Goal: Find specific page/section: Find specific page/section

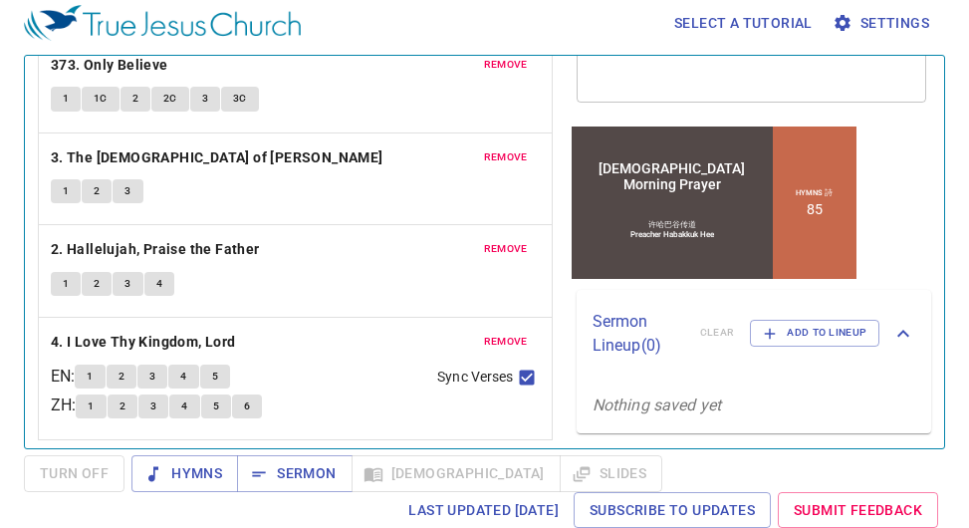
scroll to position [264, 0]
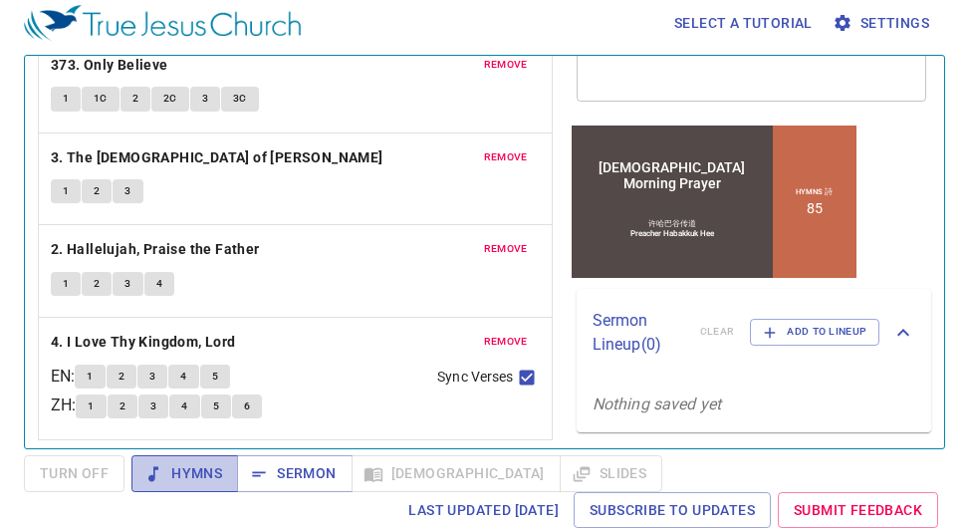
click at [184, 465] on span "Hymns" at bounding box center [184, 473] width 75 height 25
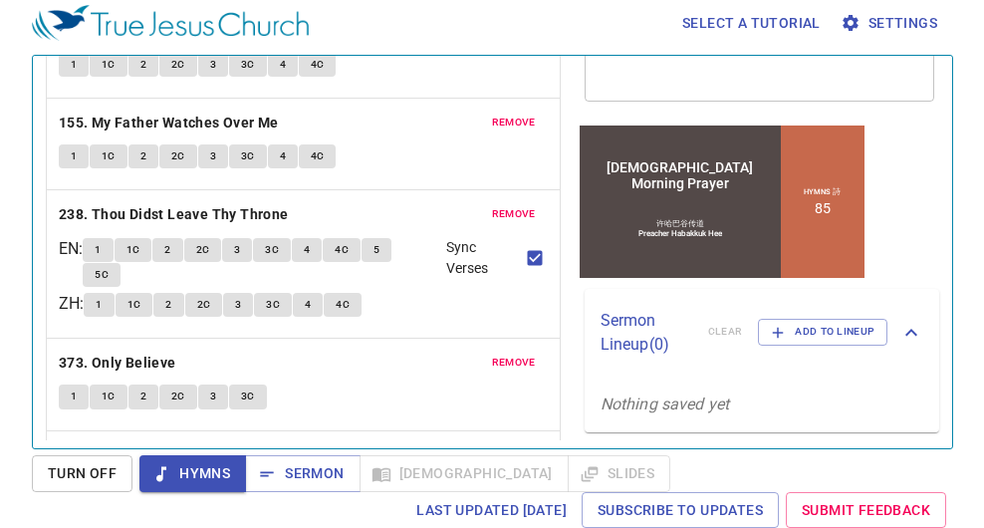
scroll to position [0, 0]
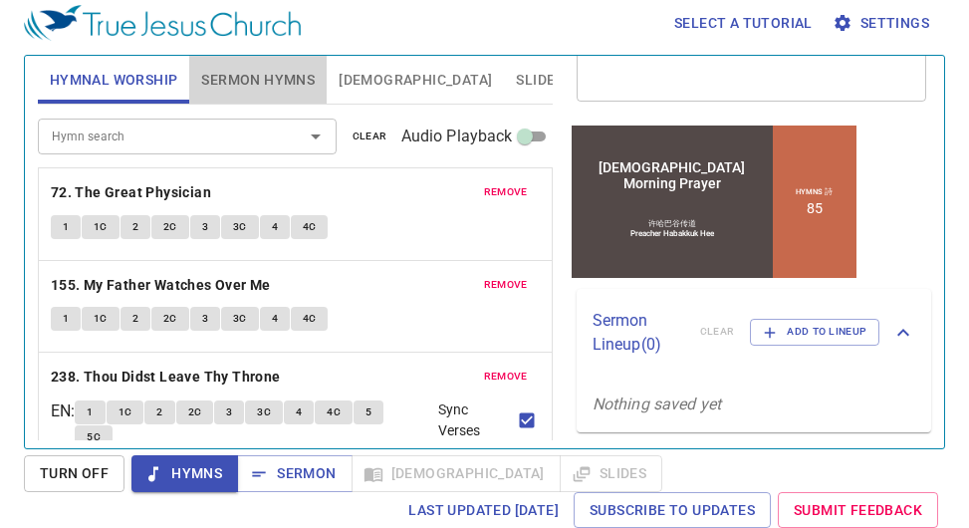
click at [266, 80] on span "Sermon Hymns" at bounding box center [258, 80] width 114 height 25
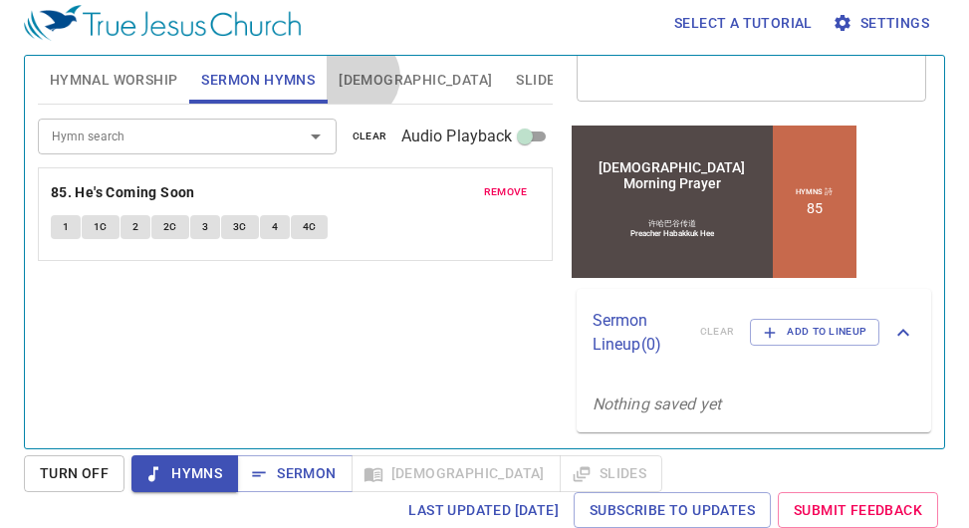
click at [357, 77] on span "Bible" at bounding box center [415, 80] width 153 height 25
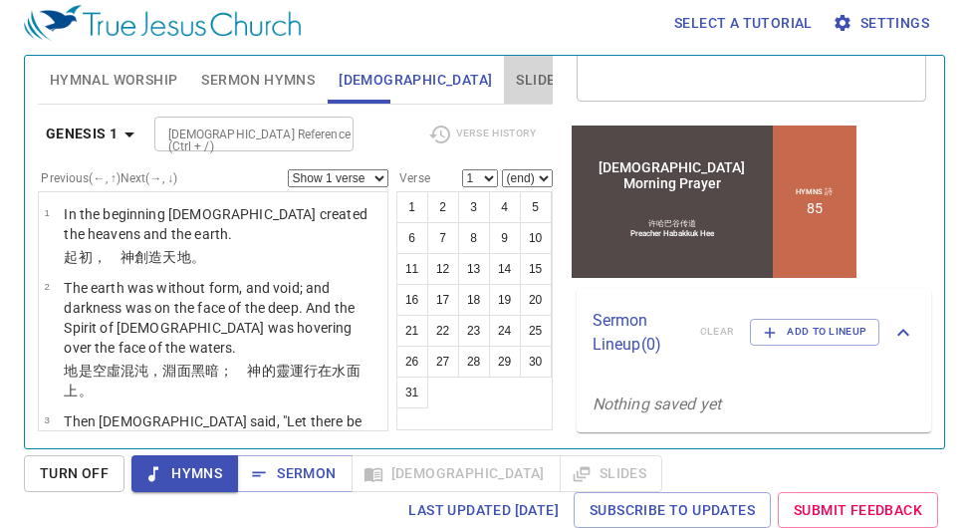
click at [516, 82] on span "Slides" at bounding box center [539, 80] width 47 height 25
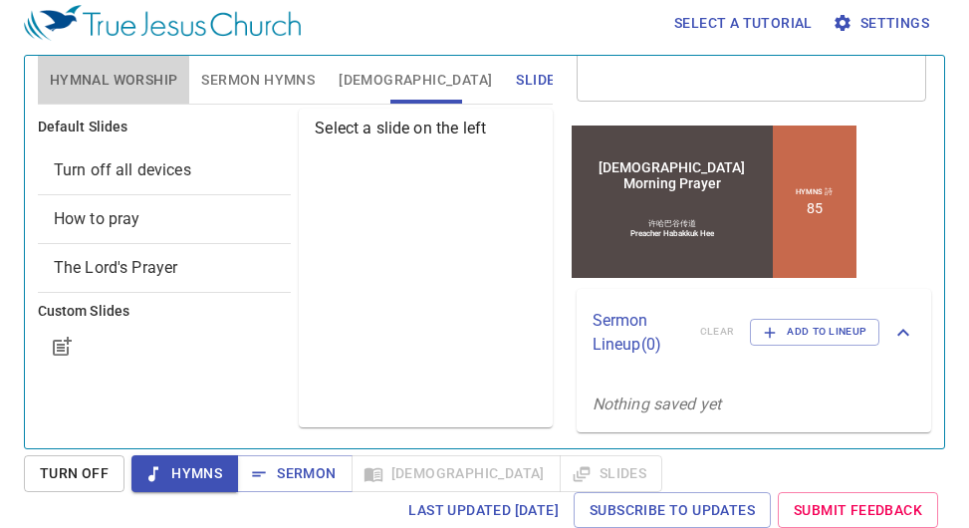
click at [123, 77] on span "Hymnal Worship" at bounding box center [114, 80] width 128 height 25
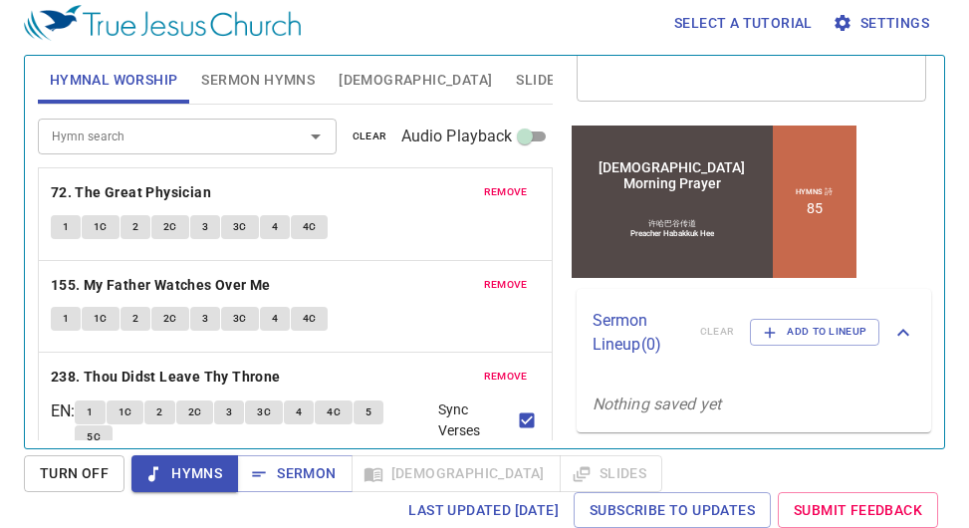
click at [892, 23] on span "Settings" at bounding box center [883, 23] width 93 height 25
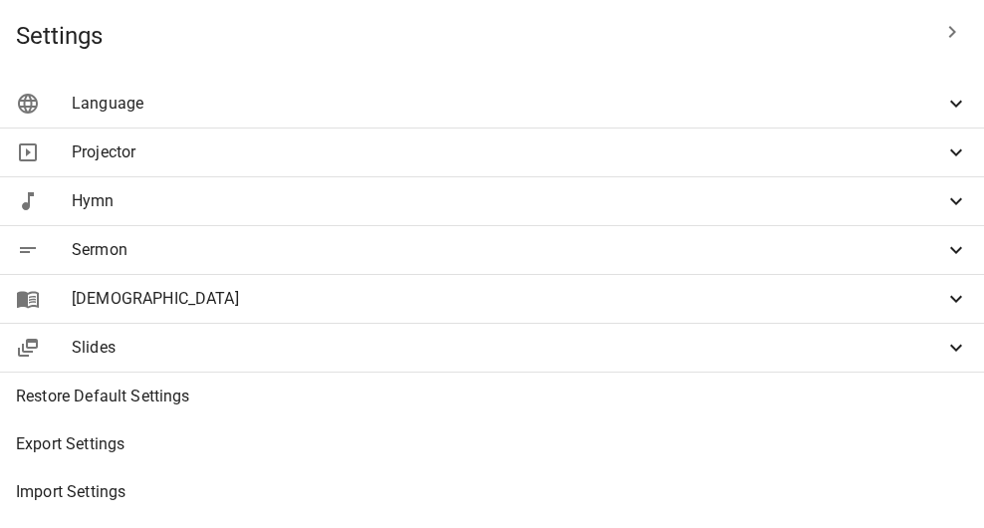
click at [661, 111] on span "Language" at bounding box center [508, 104] width 872 height 24
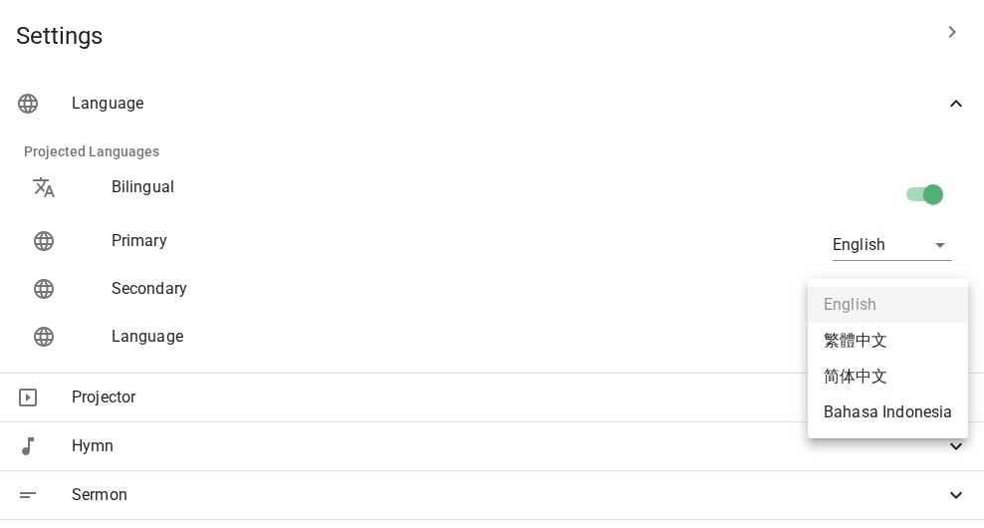
click at [892, 347] on body "Select a tutorial Settings Hymnal Worship Sermon Hymns Bible Slides Hymn search…" at bounding box center [492, 255] width 984 height 528
click at [867, 342] on li "繁體中文" at bounding box center [888, 341] width 160 height 36
type input "zh"
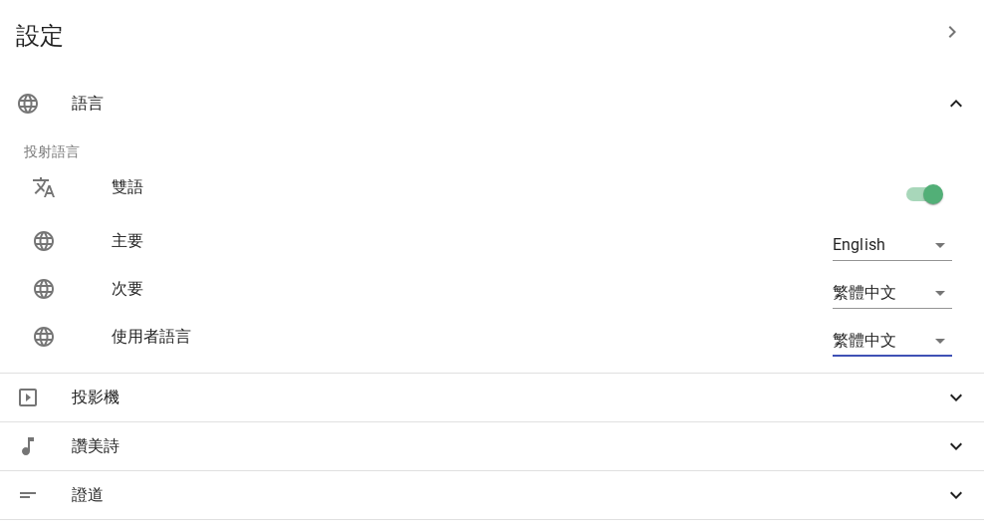
click at [895, 287] on body "選擇教程 設定 詩頌崇拜 證道 讚美詩 聖經 幻燈片 詩歌搜尋 詩歌搜尋 清除 播放音頻 刪除 72、萬福之主 1 1C 2 2C 3 3C 4 4C 刪除 …" at bounding box center [492, 264] width 984 height 528
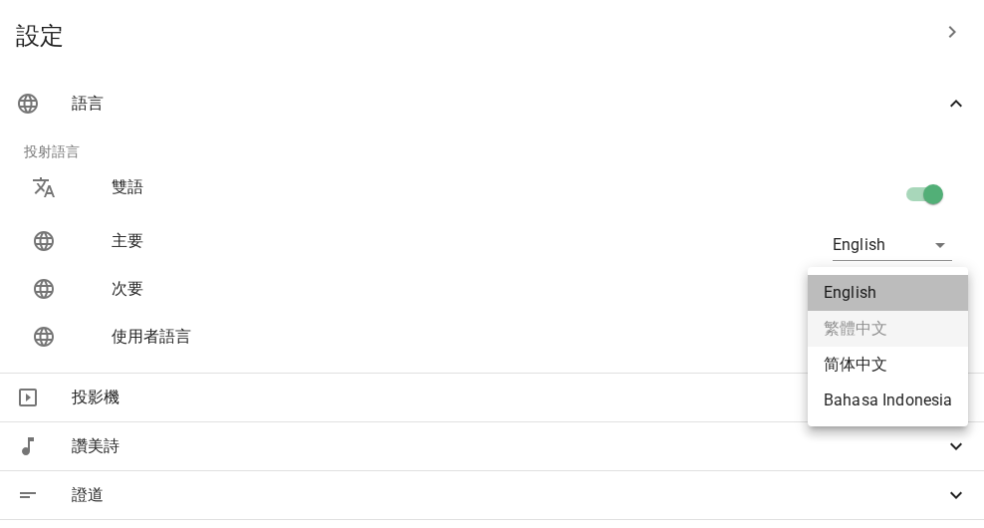
click at [887, 301] on li "English" at bounding box center [888, 293] width 160 height 36
type input "zh"
type input "en"
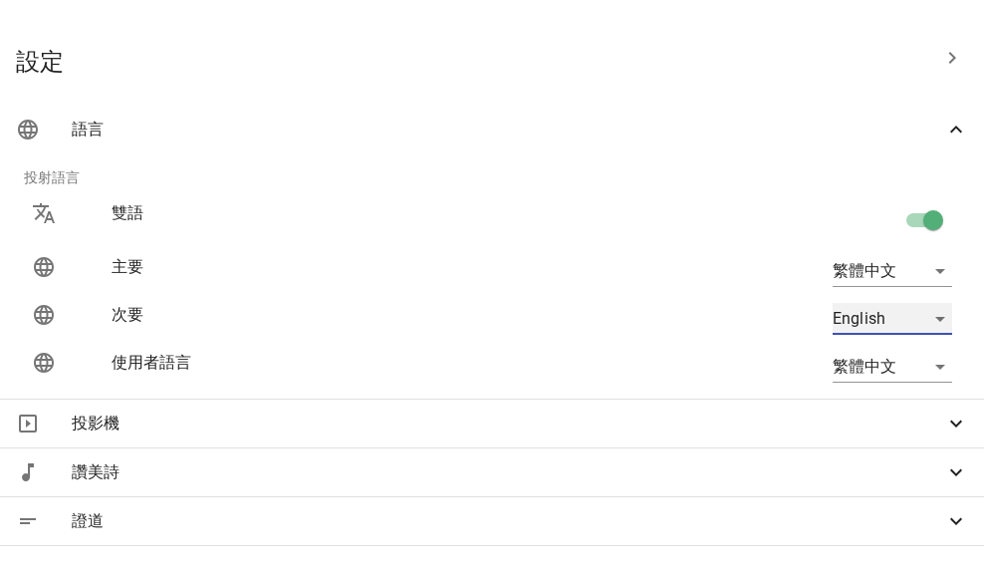
scroll to position [227, 0]
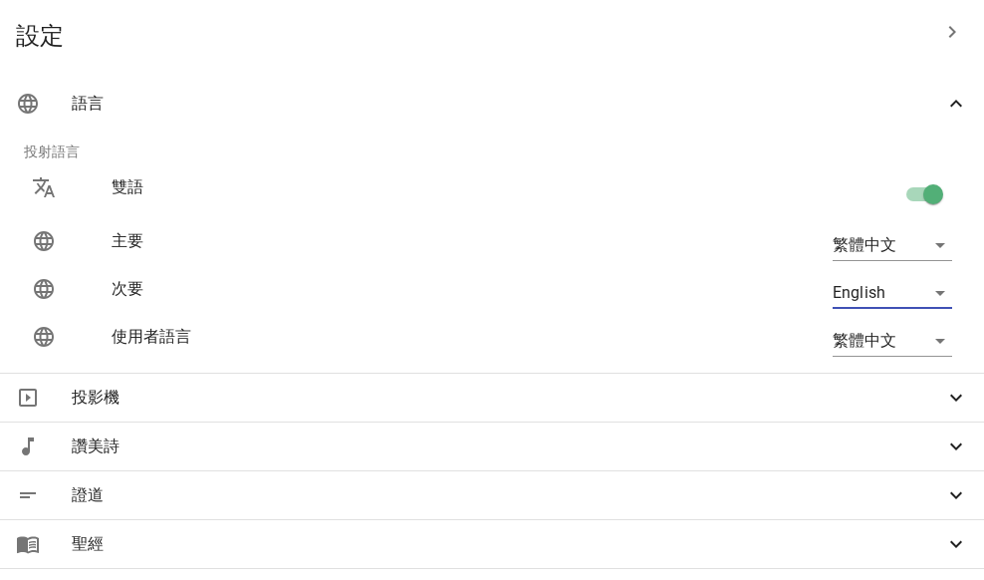
click at [341, 203] on div at bounding box center [492, 290] width 984 height 580
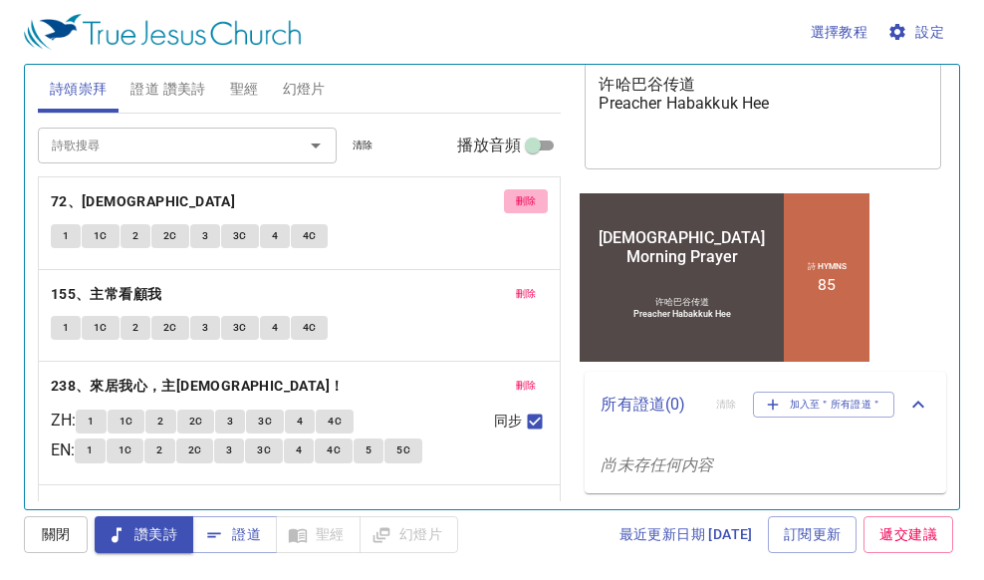
click at [516, 203] on span "刪除" at bounding box center [526, 201] width 21 height 18
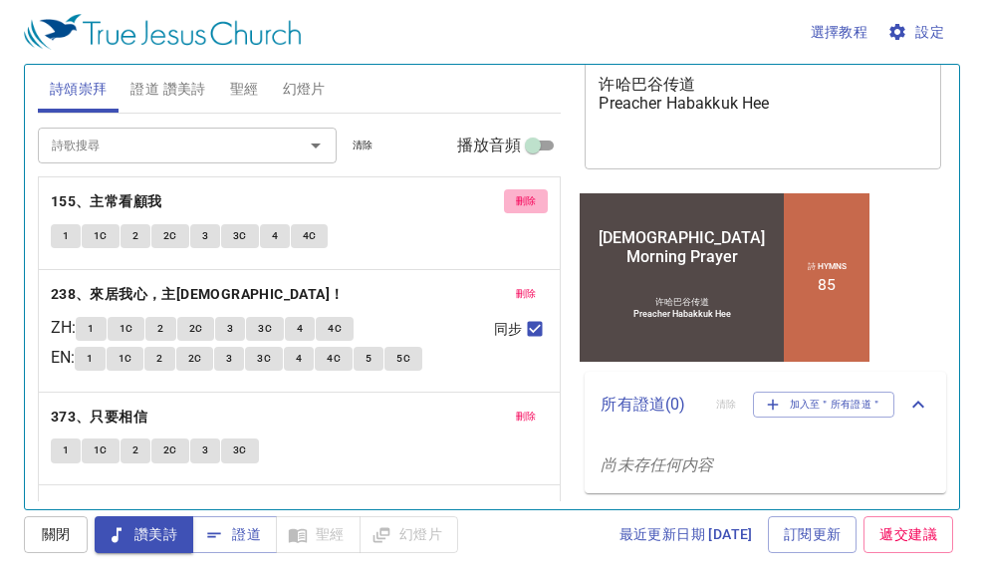
click at [516, 202] on span "刪除" at bounding box center [526, 201] width 21 height 18
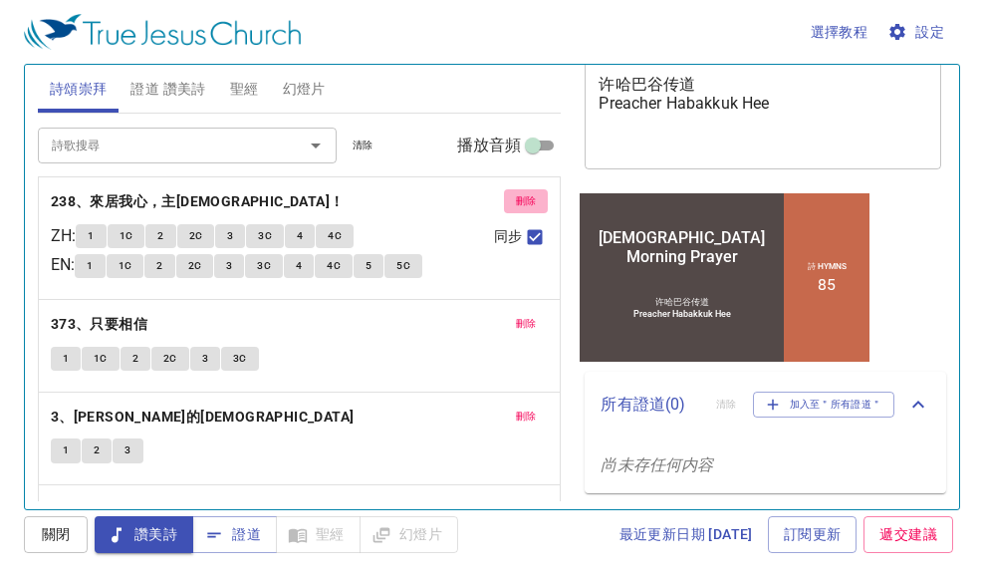
click at [516, 196] on span "刪除" at bounding box center [526, 201] width 21 height 18
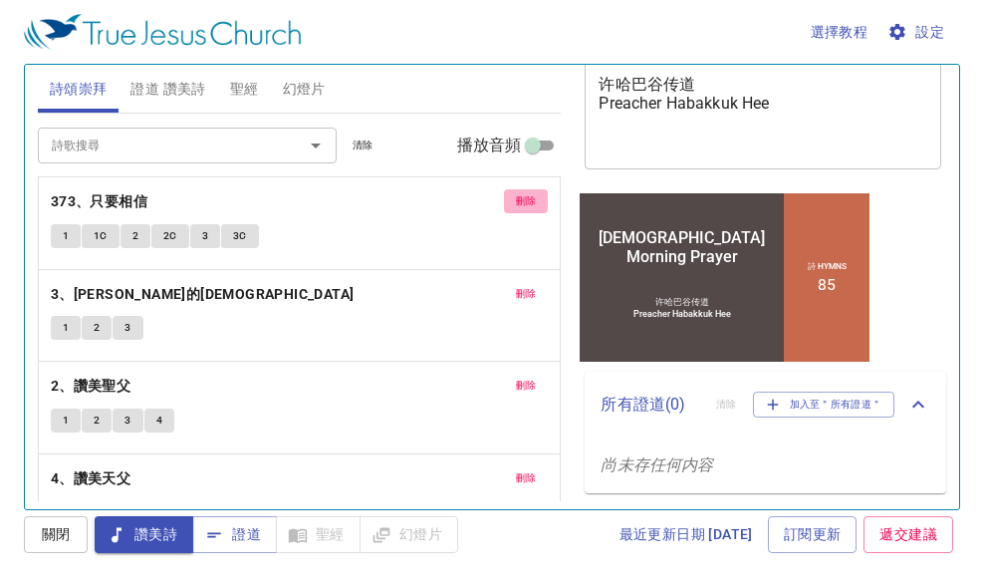
click at [516, 198] on span "刪除" at bounding box center [526, 201] width 21 height 18
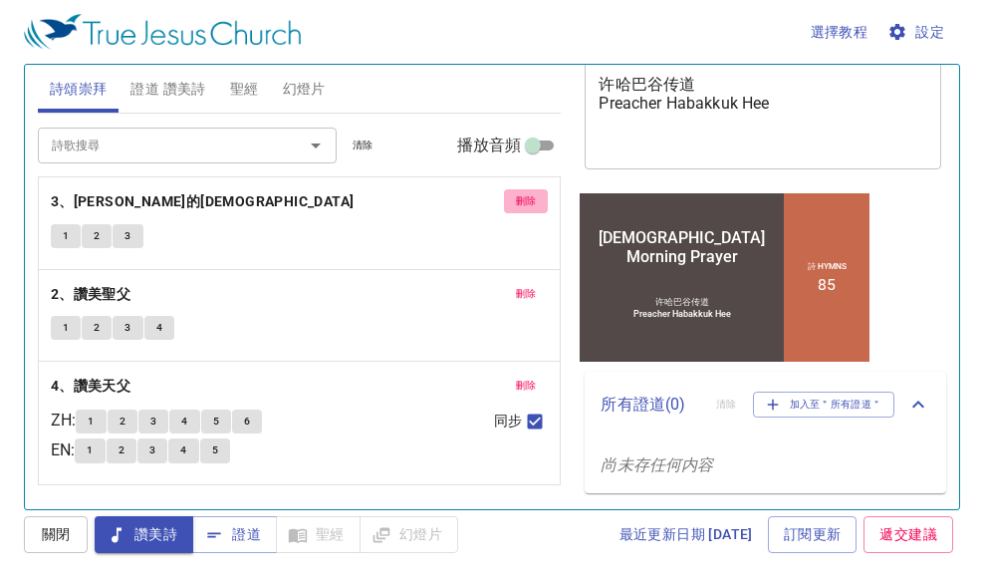
click at [512, 198] on button "刪除" at bounding box center [526, 201] width 45 height 24
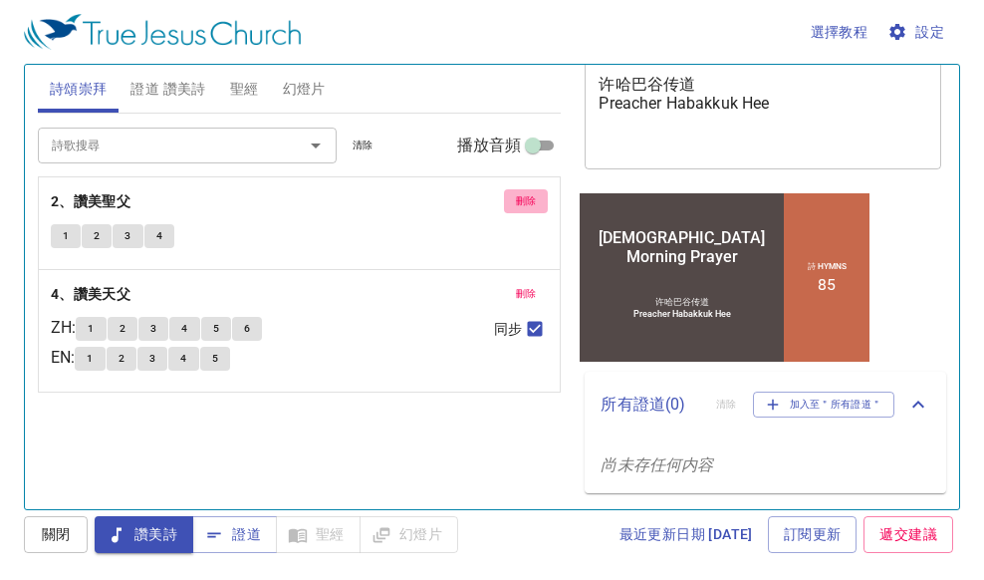
click at [519, 198] on span "刪除" at bounding box center [526, 201] width 21 height 18
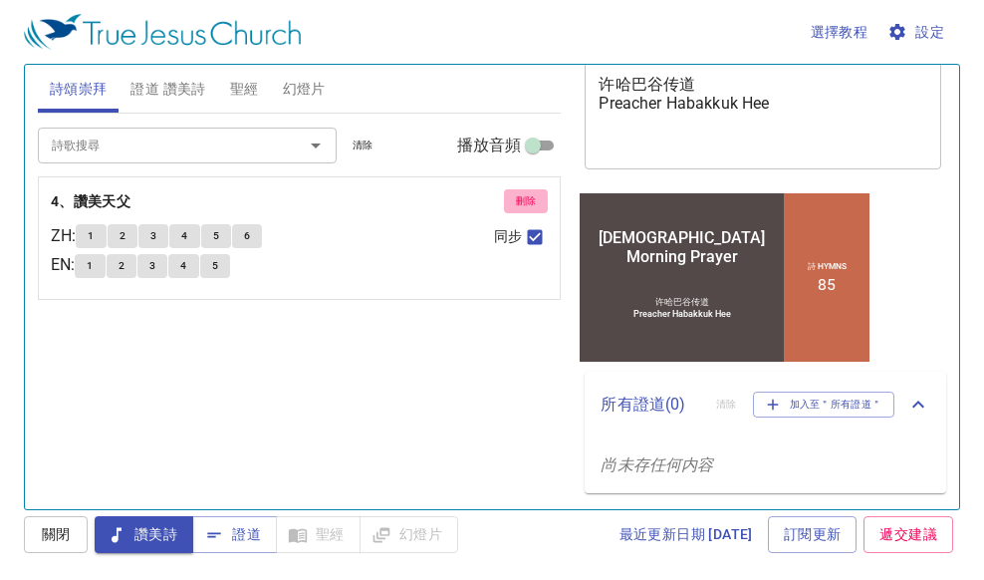
click at [519, 198] on span "刪除" at bounding box center [526, 201] width 21 height 18
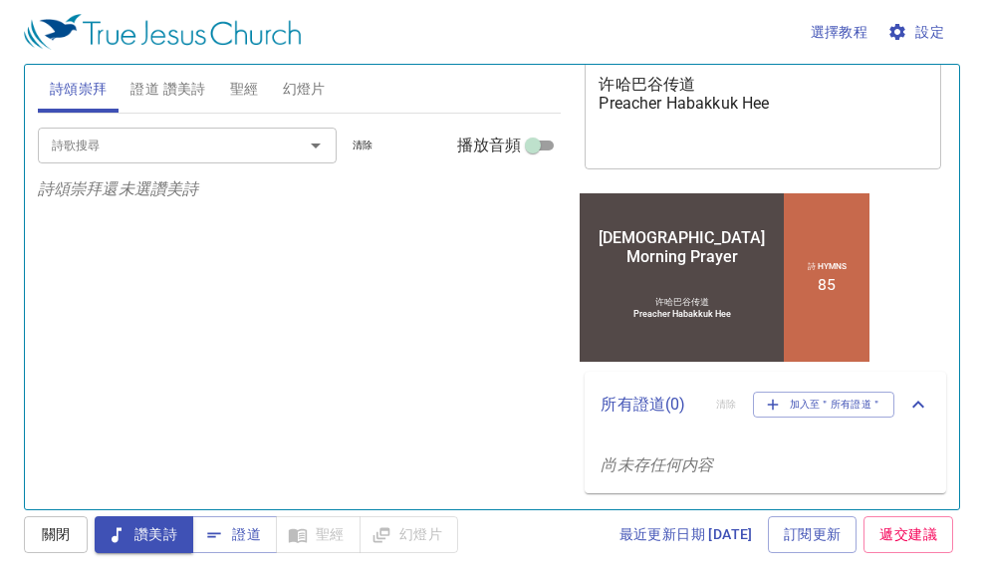
click at [179, 156] on input "詩歌搜尋" at bounding box center [158, 144] width 228 height 23
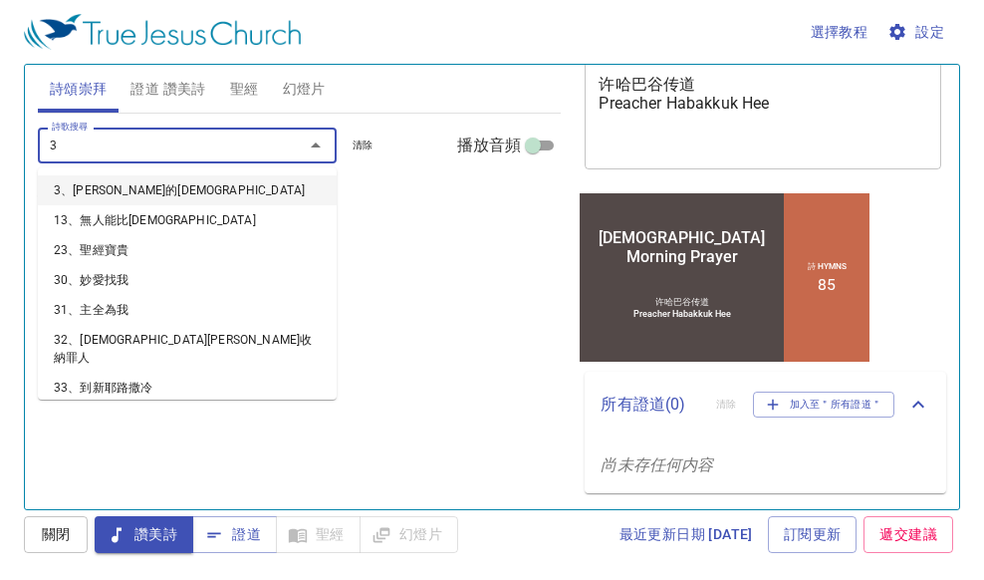
type input "38"
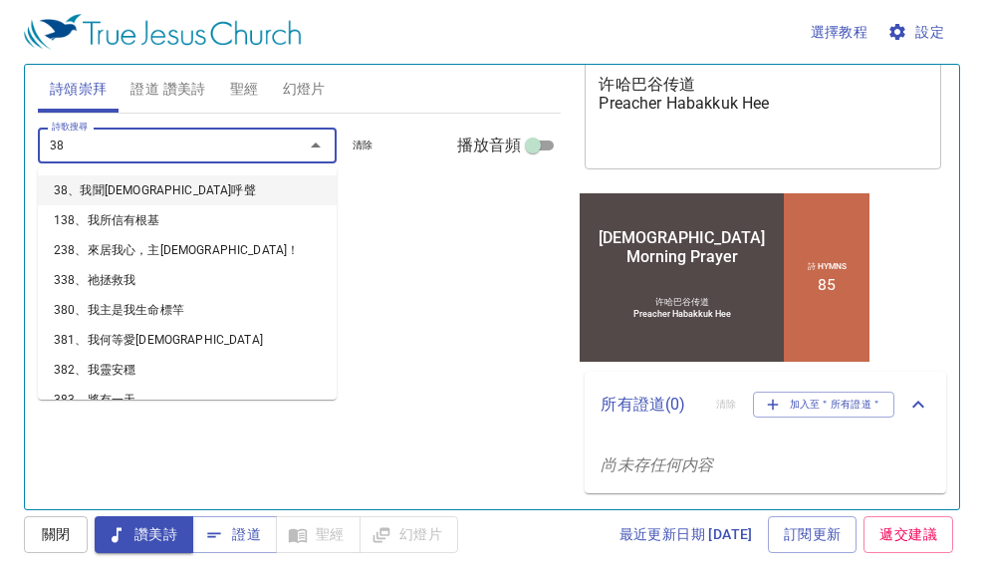
click at [198, 186] on li "38、我聞[DEMOGRAPHIC_DATA]呼聲" at bounding box center [187, 190] width 299 height 30
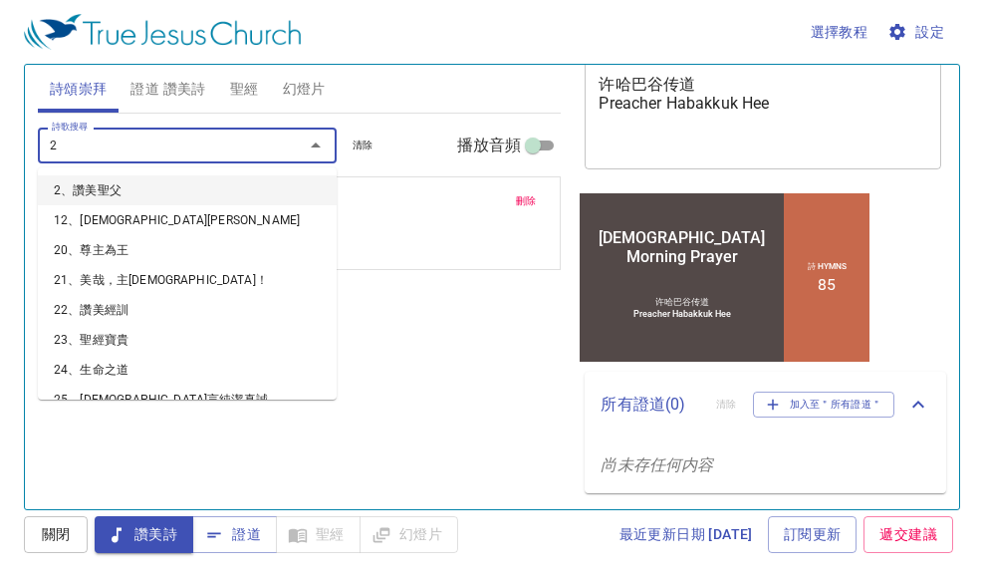
type input "21"
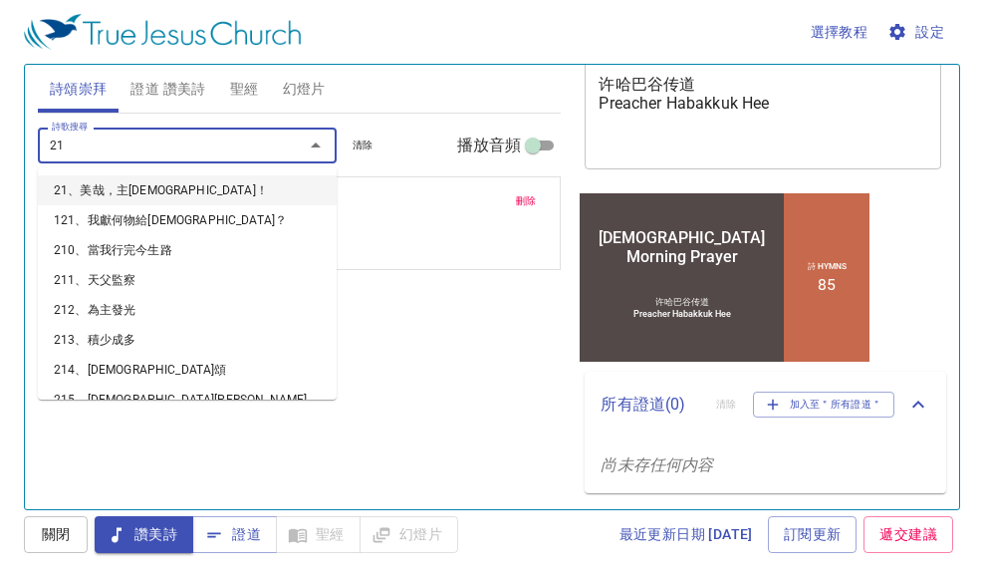
click at [140, 195] on li "21、美哉，主[DEMOGRAPHIC_DATA]！" at bounding box center [187, 190] width 299 height 30
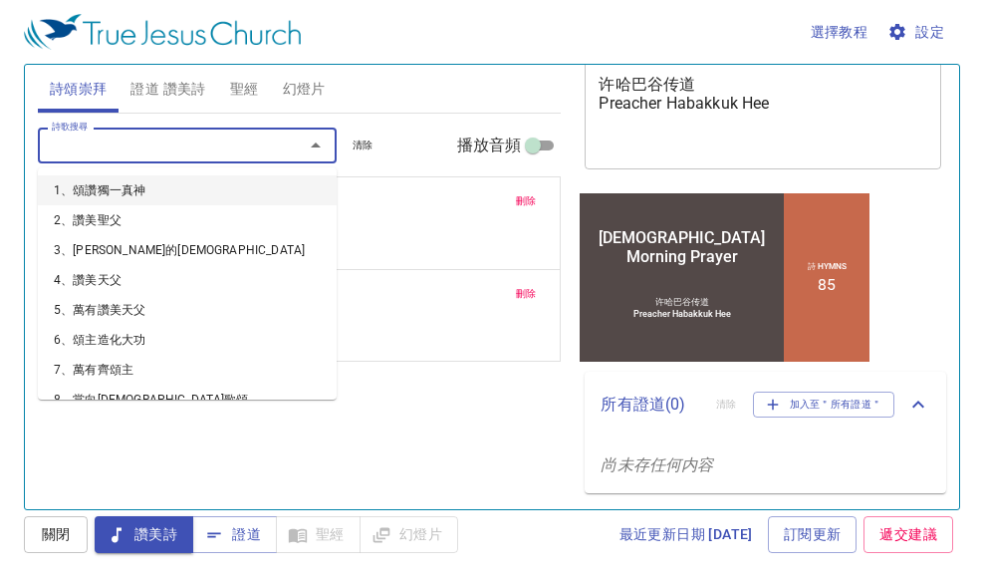
click at [142, 140] on input "詩歌搜尋" at bounding box center [158, 144] width 228 height 23
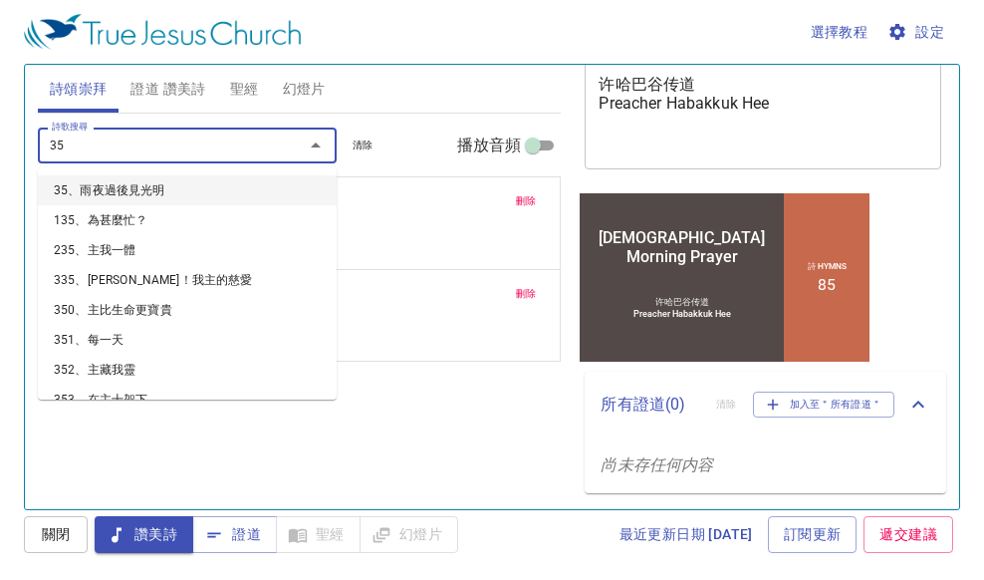
type input "357"
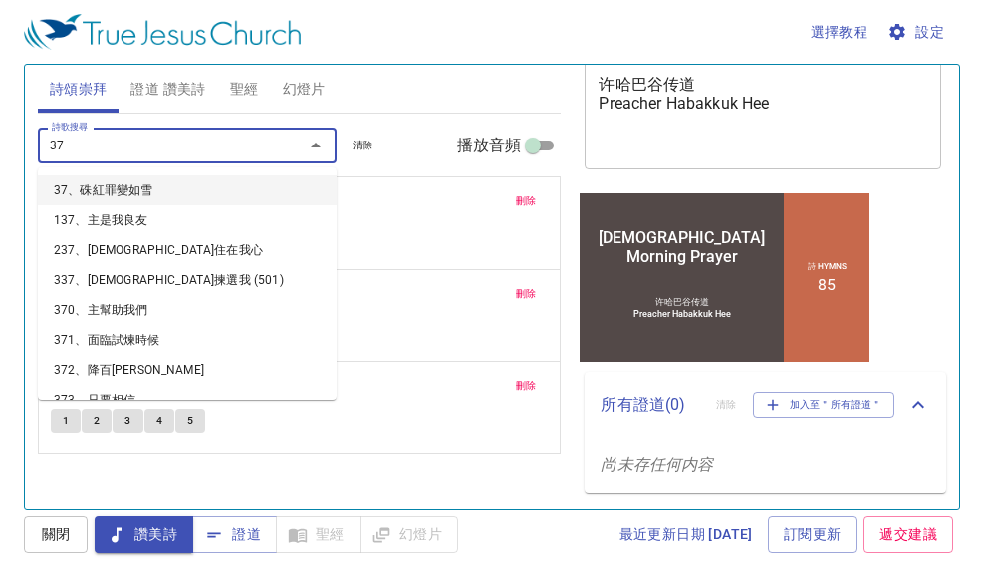
type input "379"
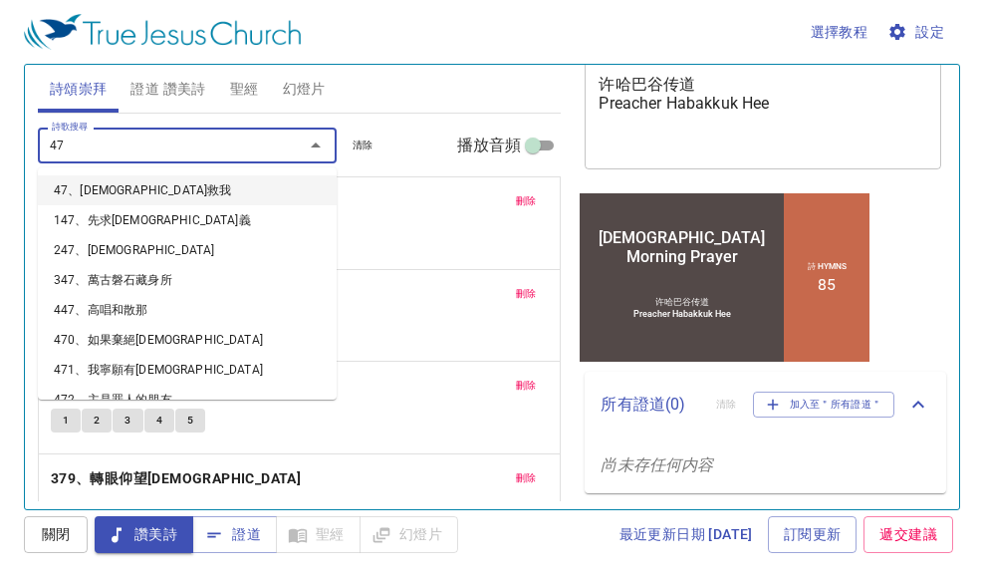
type input "479"
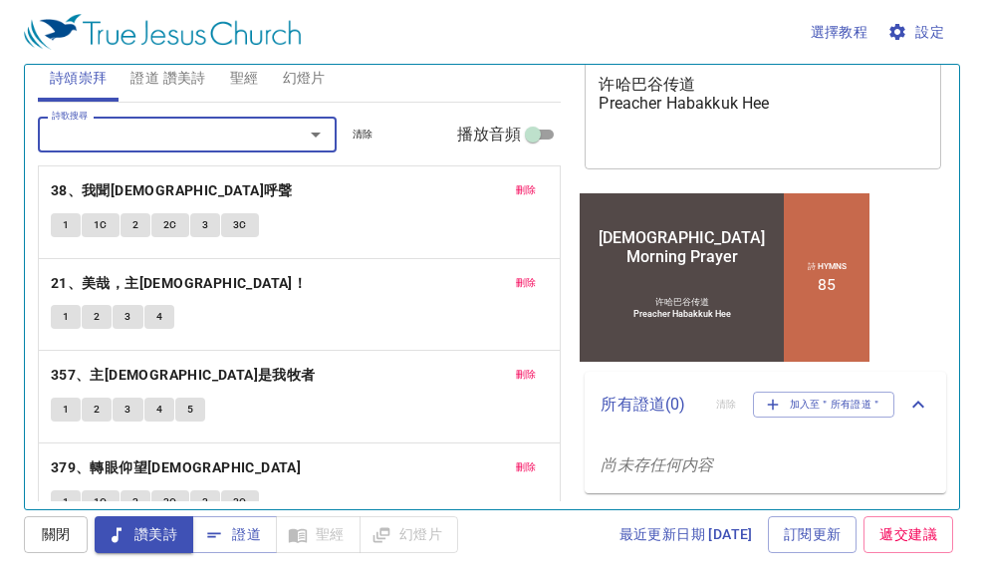
scroll to position [0, 0]
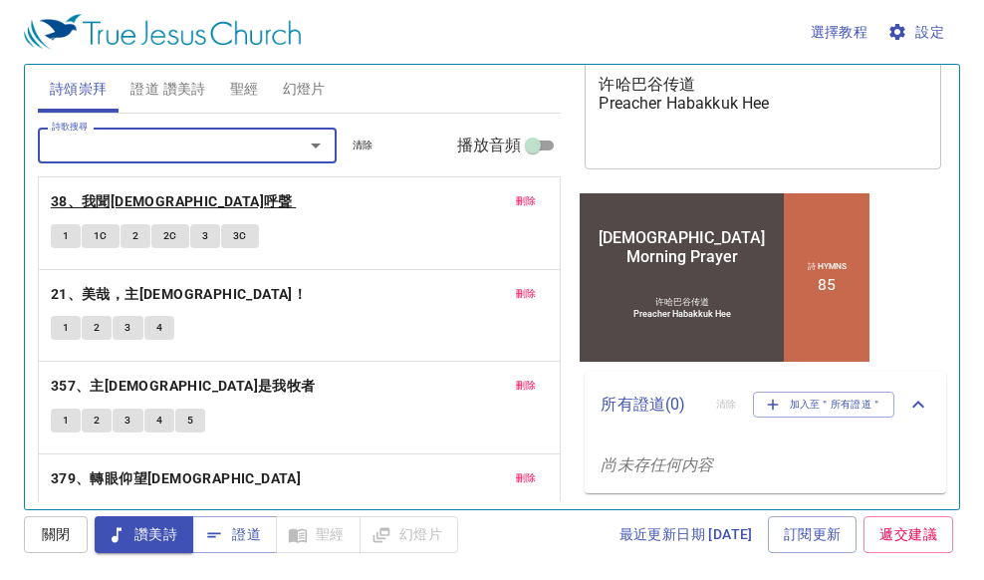
click at [143, 200] on b "38、我聞[DEMOGRAPHIC_DATA]呼聲" at bounding box center [172, 201] width 242 height 25
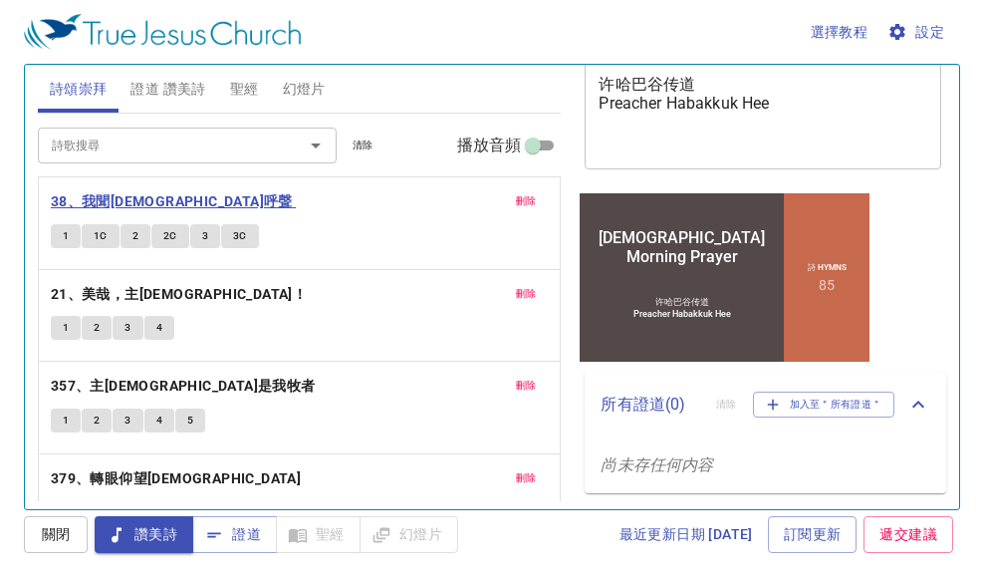
click at [143, 200] on b "38、我聞[DEMOGRAPHIC_DATA]呼聲" at bounding box center [172, 201] width 242 height 25
click at [144, 198] on b "38、我聞[DEMOGRAPHIC_DATA]呼聲" at bounding box center [172, 201] width 242 height 25
click at [65, 242] on span "1" at bounding box center [66, 236] width 6 height 18
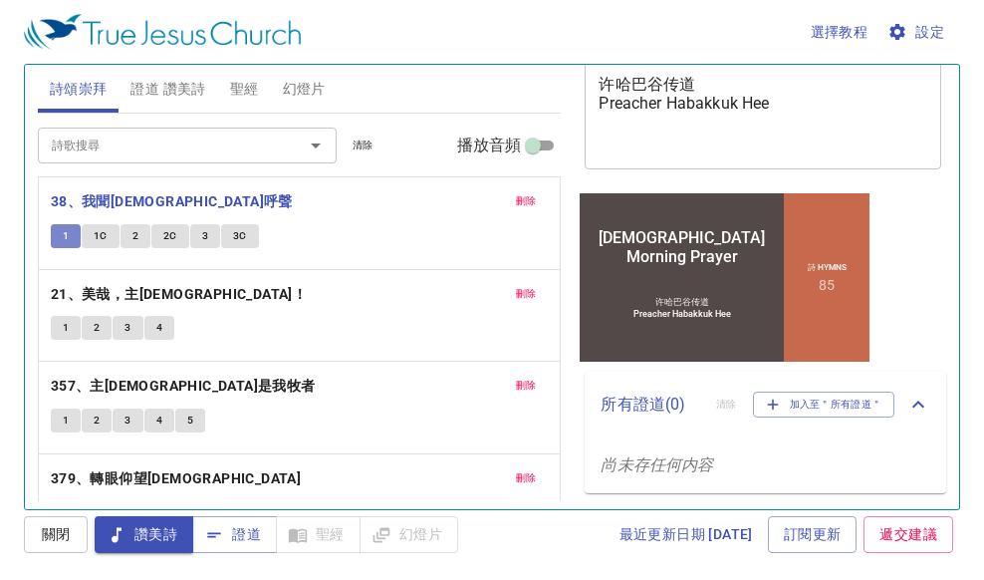
click at [65, 242] on span "1" at bounding box center [66, 236] width 6 height 18
click at [94, 230] on button "1C" at bounding box center [101, 236] width 38 height 24
click at [129, 236] on button "2" at bounding box center [136, 236] width 30 height 24
click at [172, 239] on span "2C" at bounding box center [170, 236] width 14 height 18
click at [218, 237] on button "3" at bounding box center [205, 236] width 30 height 24
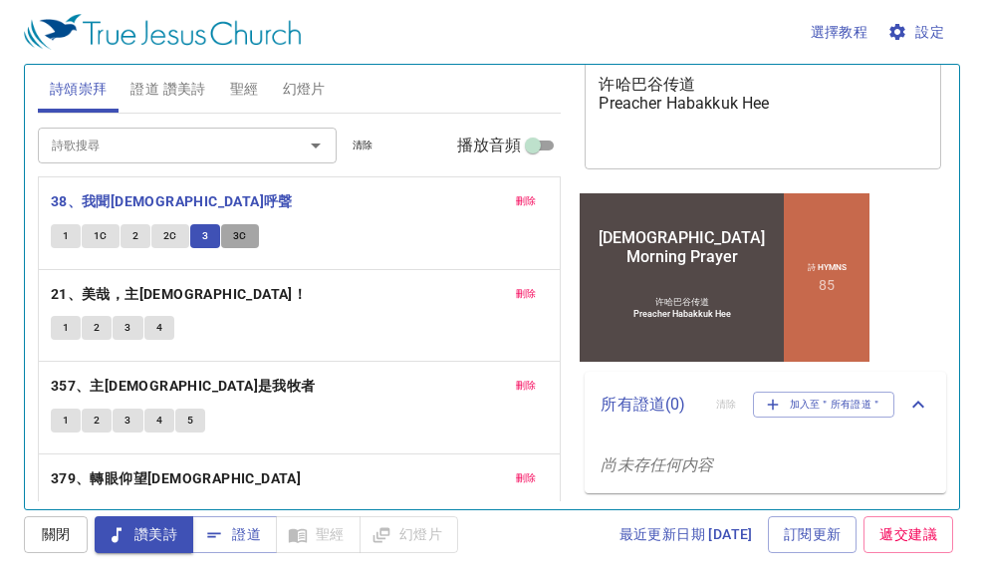
click at [239, 231] on span "3C" at bounding box center [240, 236] width 14 height 18
click at [69, 231] on span "1" at bounding box center [66, 236] width 6 height 18
click at [519, 141] on input "播放音頻" at bounding box center [533, 149] width 72 height 24
checkbox input "true"
select select "1"
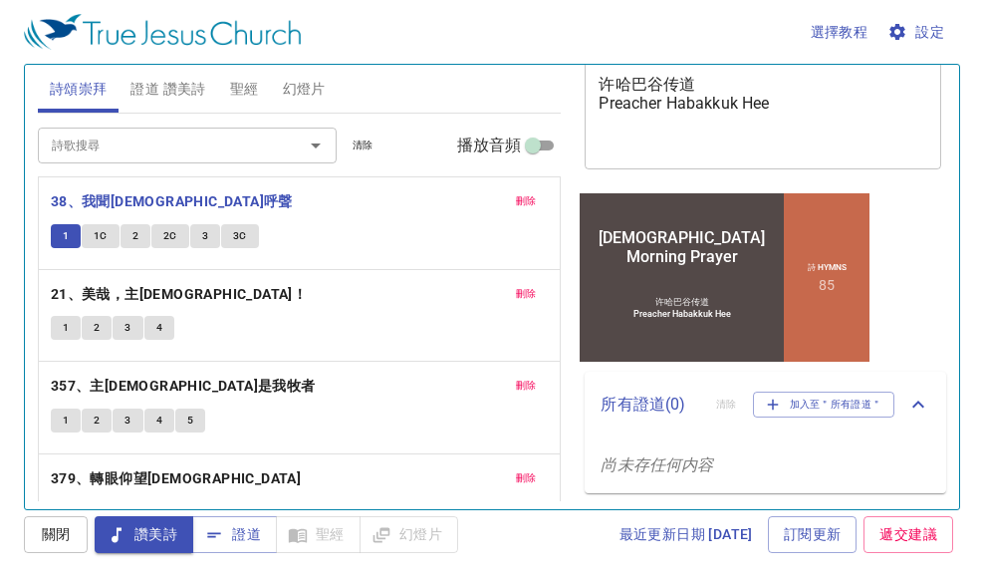
select select "1"
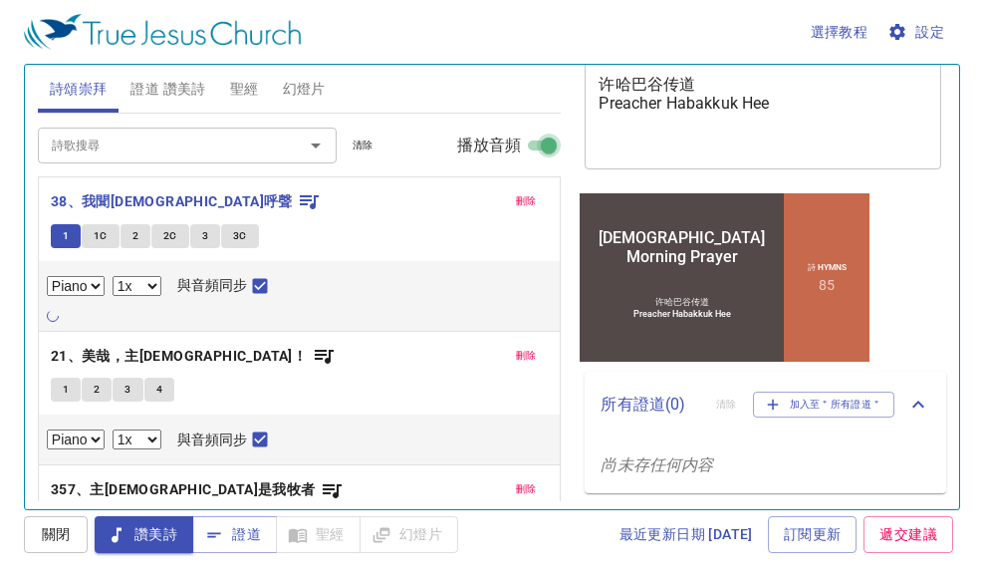
click at [533, 141] on input "播放音頻" at bounding box center [549, 149] width 72 height 24
checkbox input "false"
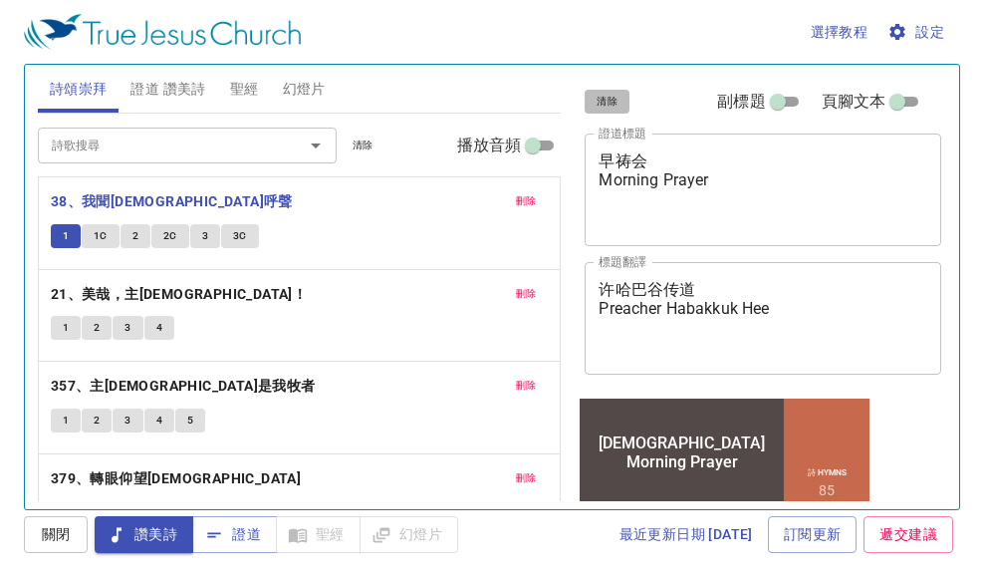
click at [607, 101] on span "清除" at bounding box center [607, 102] width 21 height 18
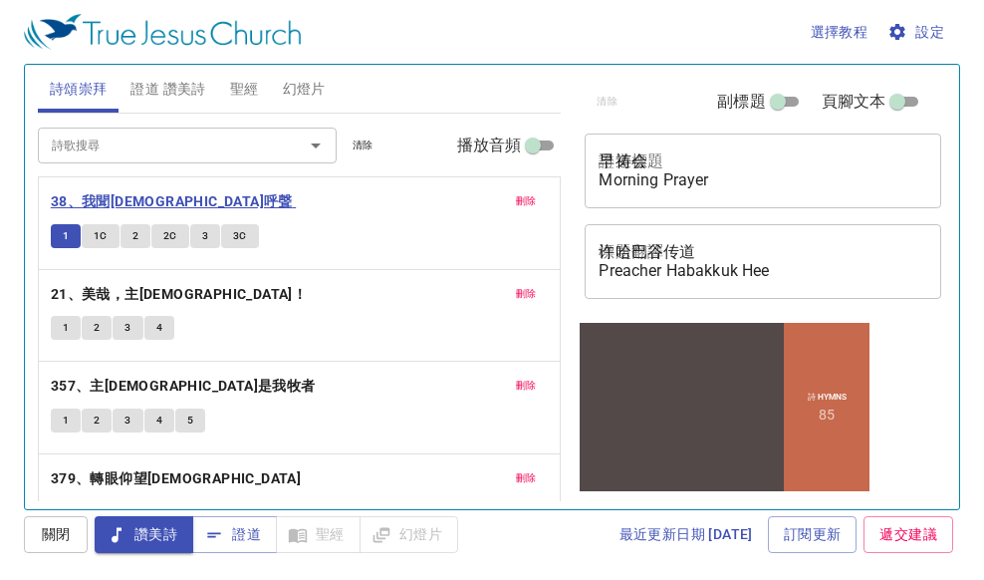
click at [107, 199] on b "38、我聞[DEMOGRAPHIC_DATA]呼聲" at bounding box center [172, 201] width 242 height 25
click at [142, 199] on b "38、我聞[DEMOGRAPHIC_DATA]呼聲" at bounding box center [172, 201] width 242 height 25
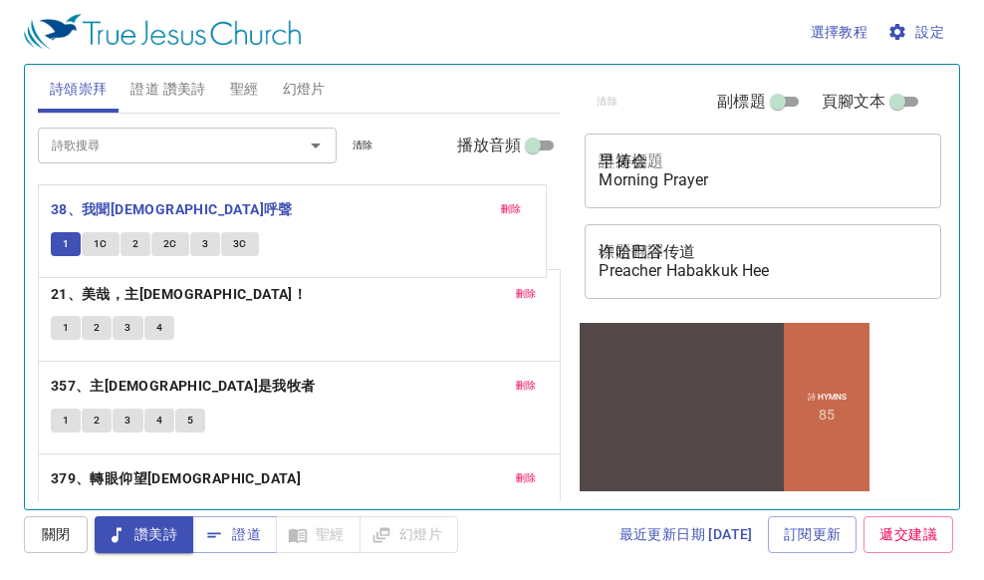
drag, startPoint x: 142, startPoint y: 199, endPoint x: 13, endPoint y: 203, distance: 129.5
click at [13, 203] on div "選擇教程 設定 詩頌崇拜 證道 讚美詩 聖經 幻燈片 詩歌搜尋 詩歌搜尋 清除 播放音頻 刪除 38、我聞耶穌呼聲 1 1C 2 2C 3 3C 刪除 21、…" at bounding box center [492, 290] width 984 height 580
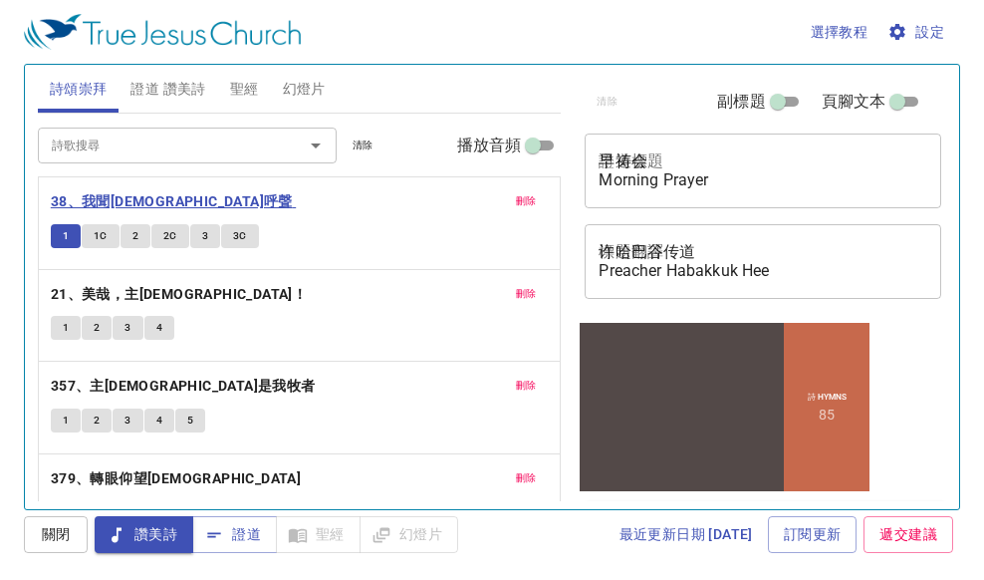
click at [113, 197] on b "38、我聞[DEMOGRAPHIC_DATA]呼聲" at bounding box center [172, 201] width 242 height 25
drag, startPoint x: 295, startPoint y: 535, endPoint x: 373, endPoint y: 549, distance: 79.9
click at [306, 527] on div "讚美詩 證道 聖經 幻燈片" at bounding box center [277, 534] width 364 height 37
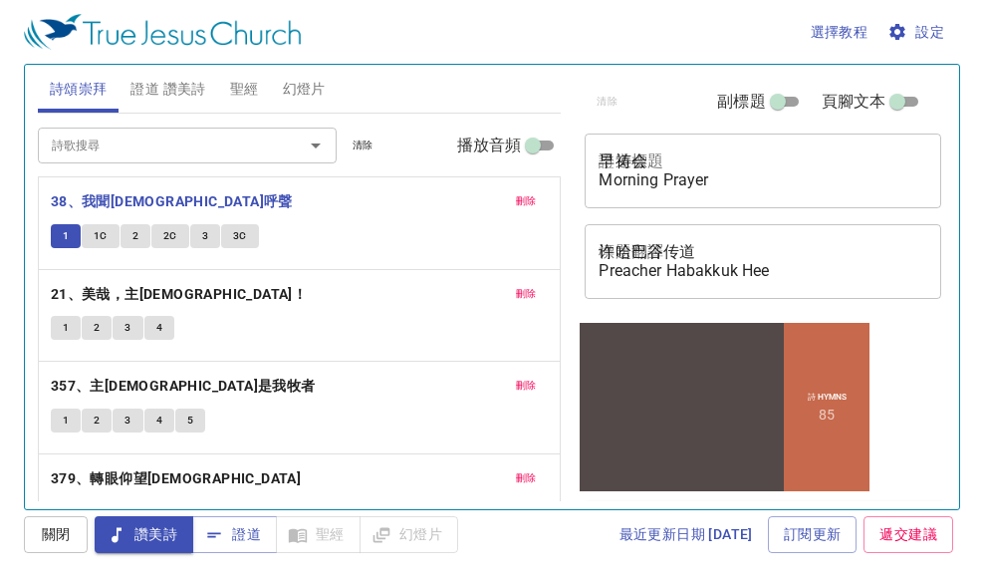
click at [390, 527] on div "讚美詩 證道 聖經 幻燈片" at bounding box center [277, 534] width 364 height 37
click at [210, 525] on icon "button" at bounding box center [214, 535] width 20 height 20
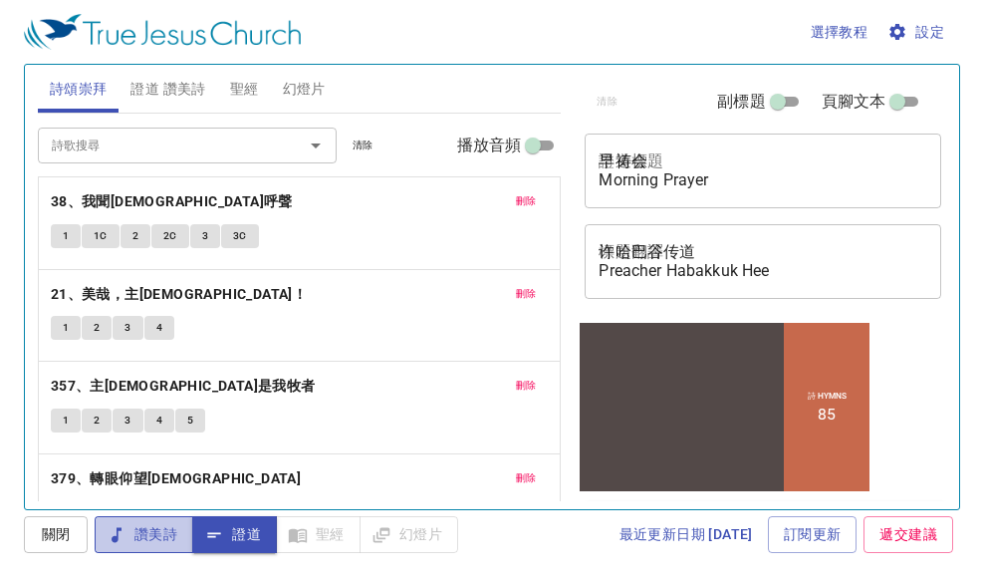
click at [151, 527] on span "讚美詩" at bounding box center [144, 534] width 67 height 25
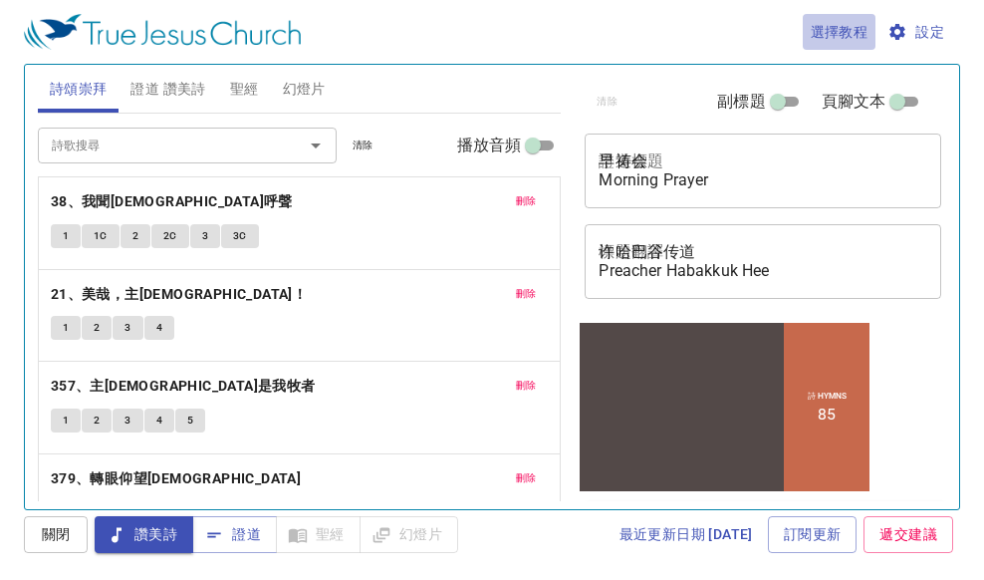
click at [842, 25] on span "選擇教程" at bounding box center [840, 32] width 58 height 25
click at [849, 70] on li "基本的" at bounding box center [843, 68] width 80 height 36
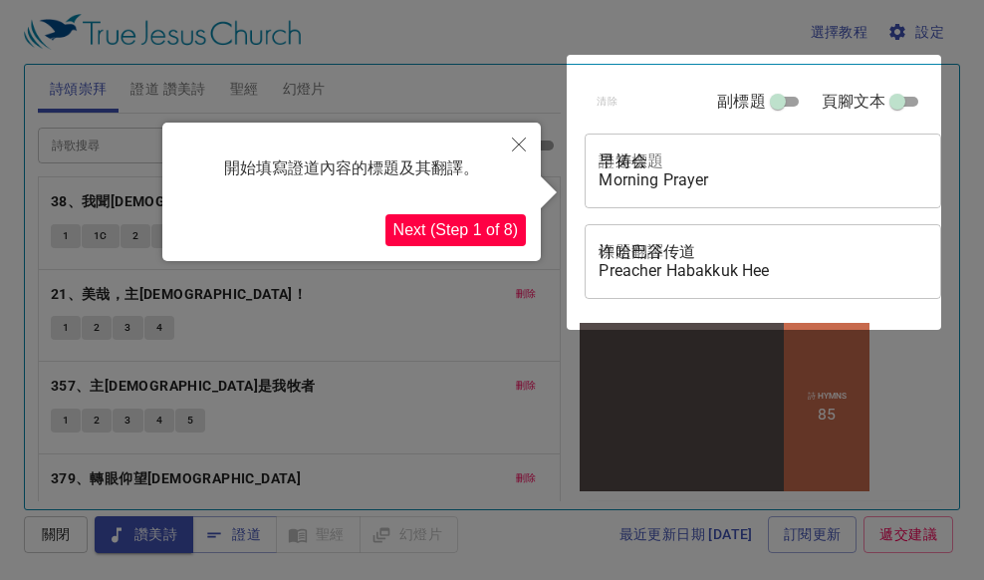
click at [659, 164] on textarea "早祷会 Morning Prayer" at bounding box center [763, 170] width 329 height 38
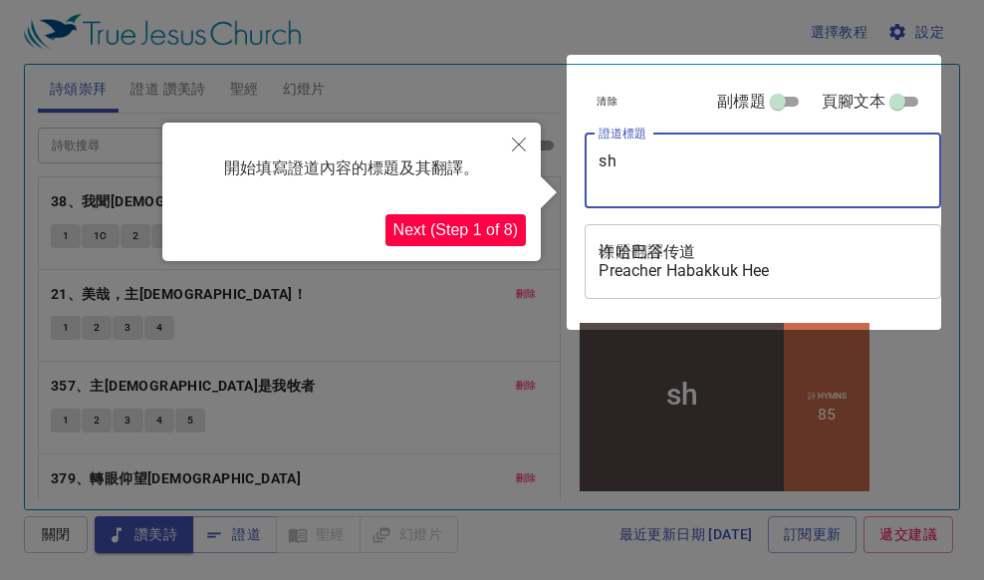
type textarea "s"
type textarea "y"
type textarea "yi'w"
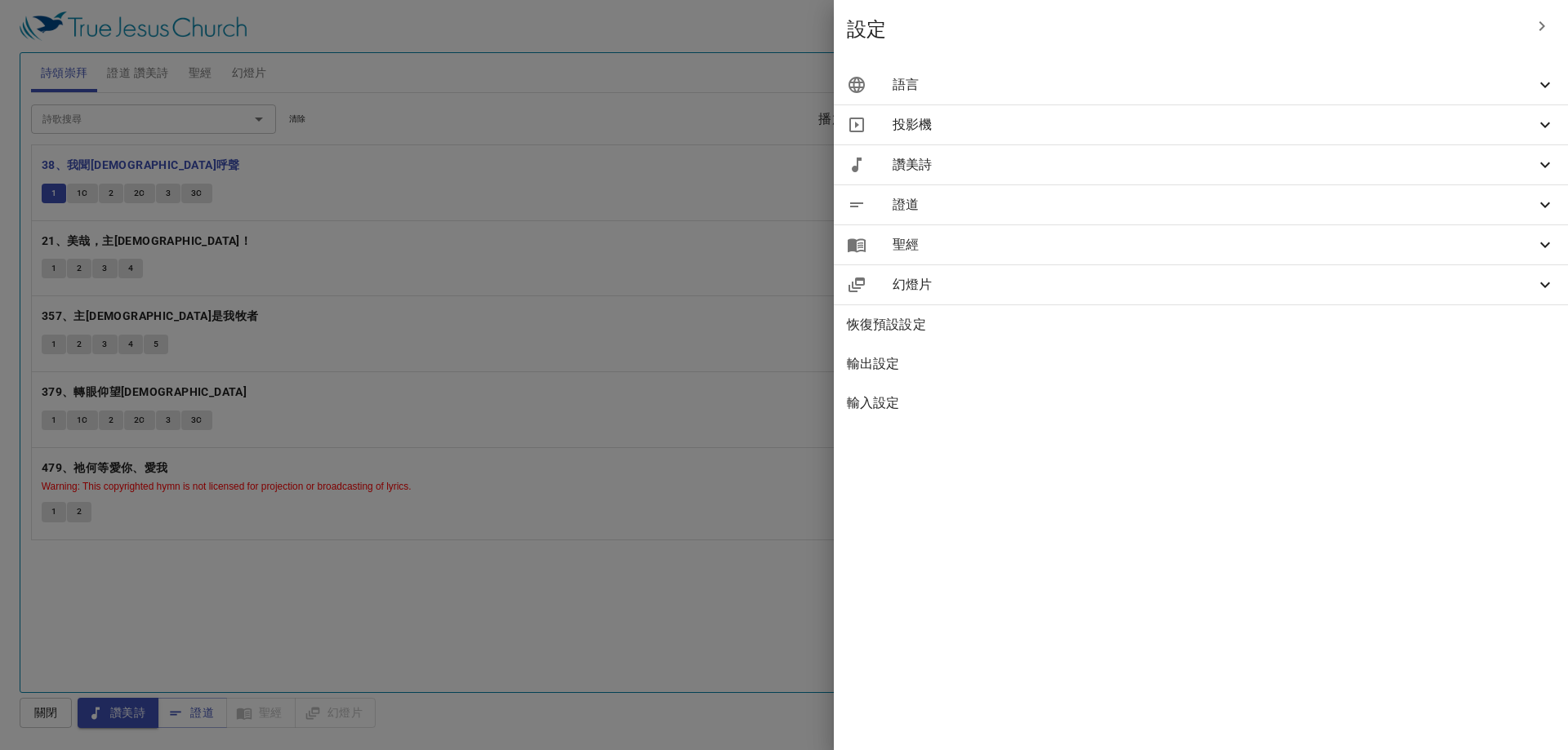
click at [1403, 164] on span "讚美詩" at bounding box center [1215, 165] width 643 height 20
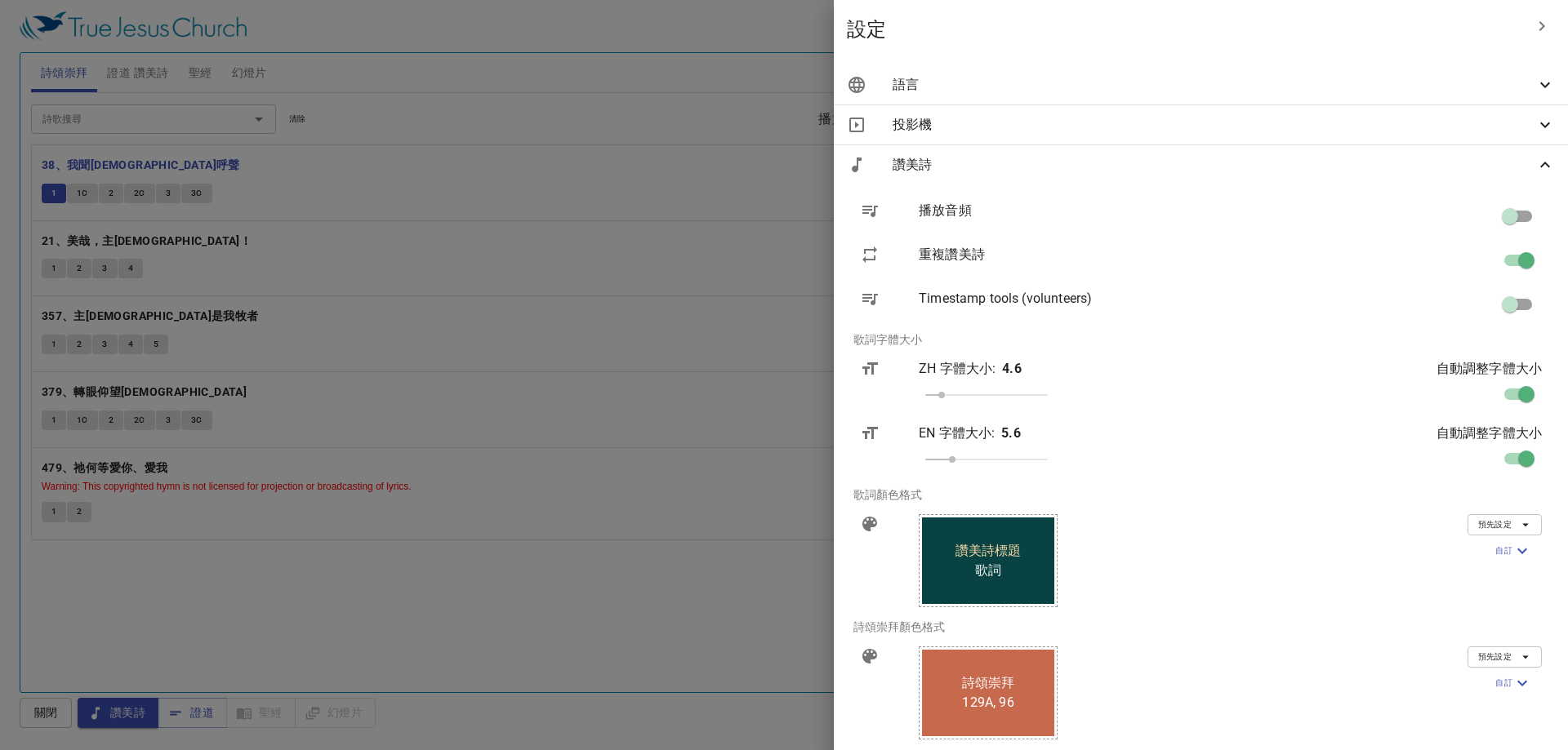
click at [1238, 163] on span "讚美詩" at bounding box center [1215, 165] width 643 height 20
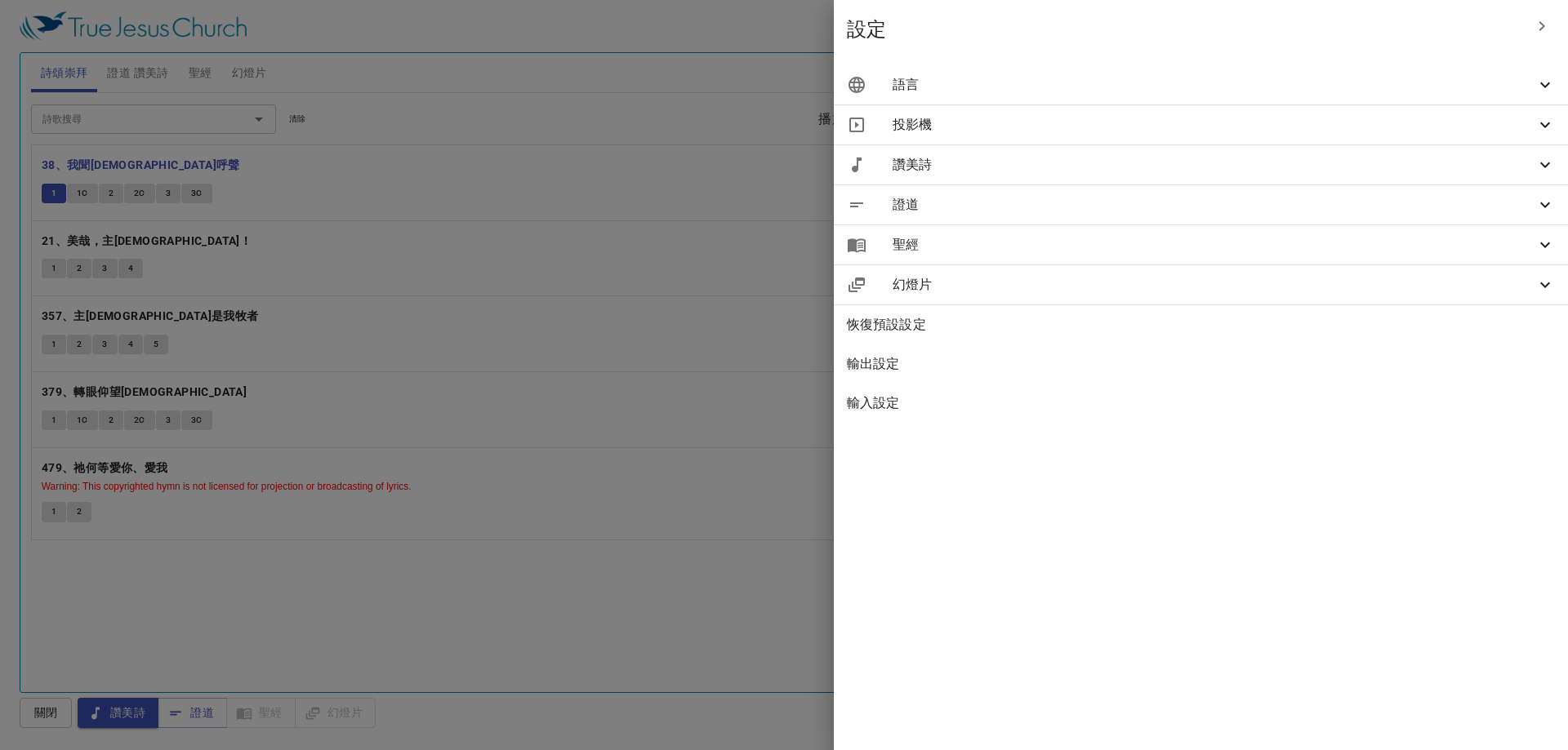
click at [1238, 163] on span "讚美詩" at bounding box center [1215, 165] width 643 height 20
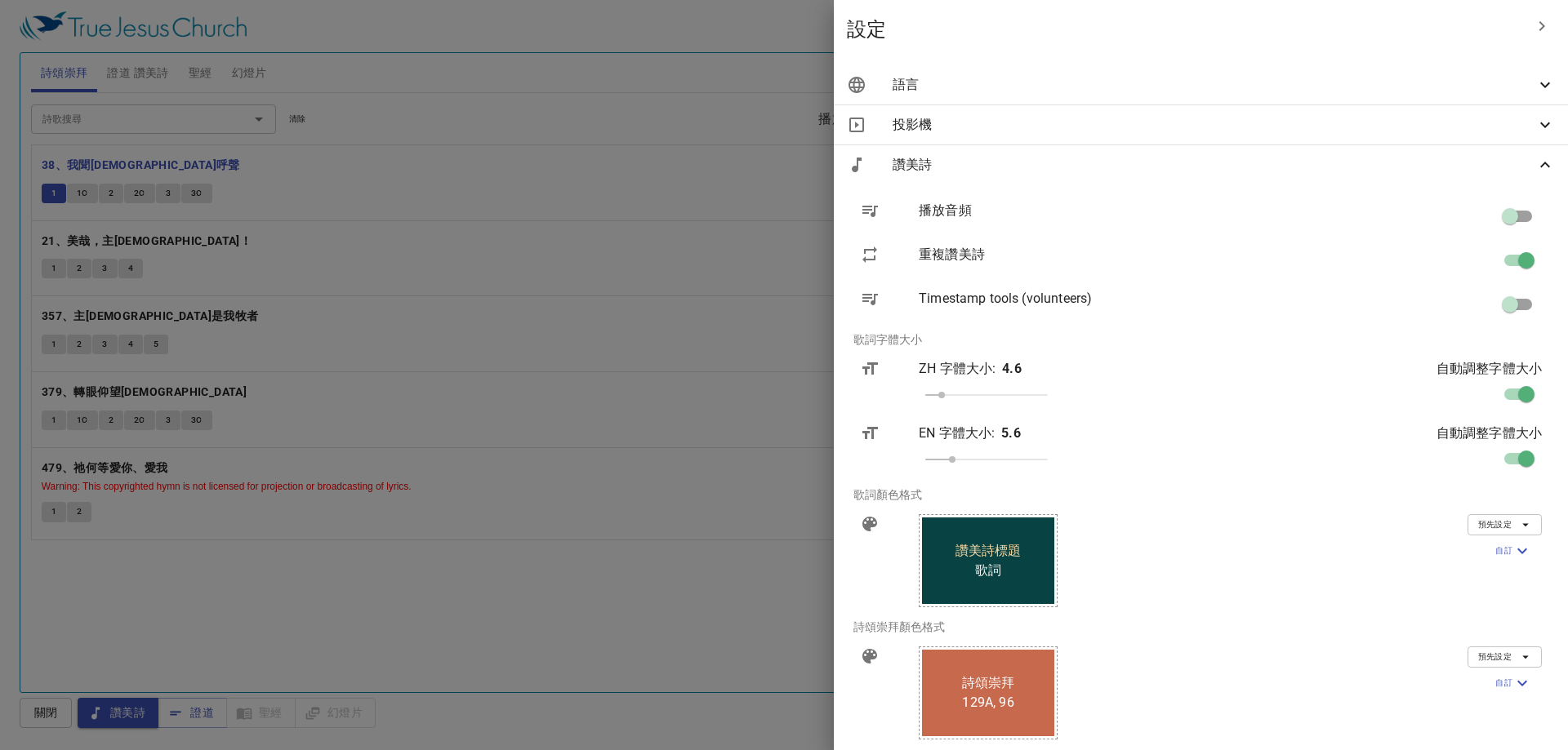
click at [1238, 161] on span "讚美詩" at bounding box center [1215, 165] width 643 height 20
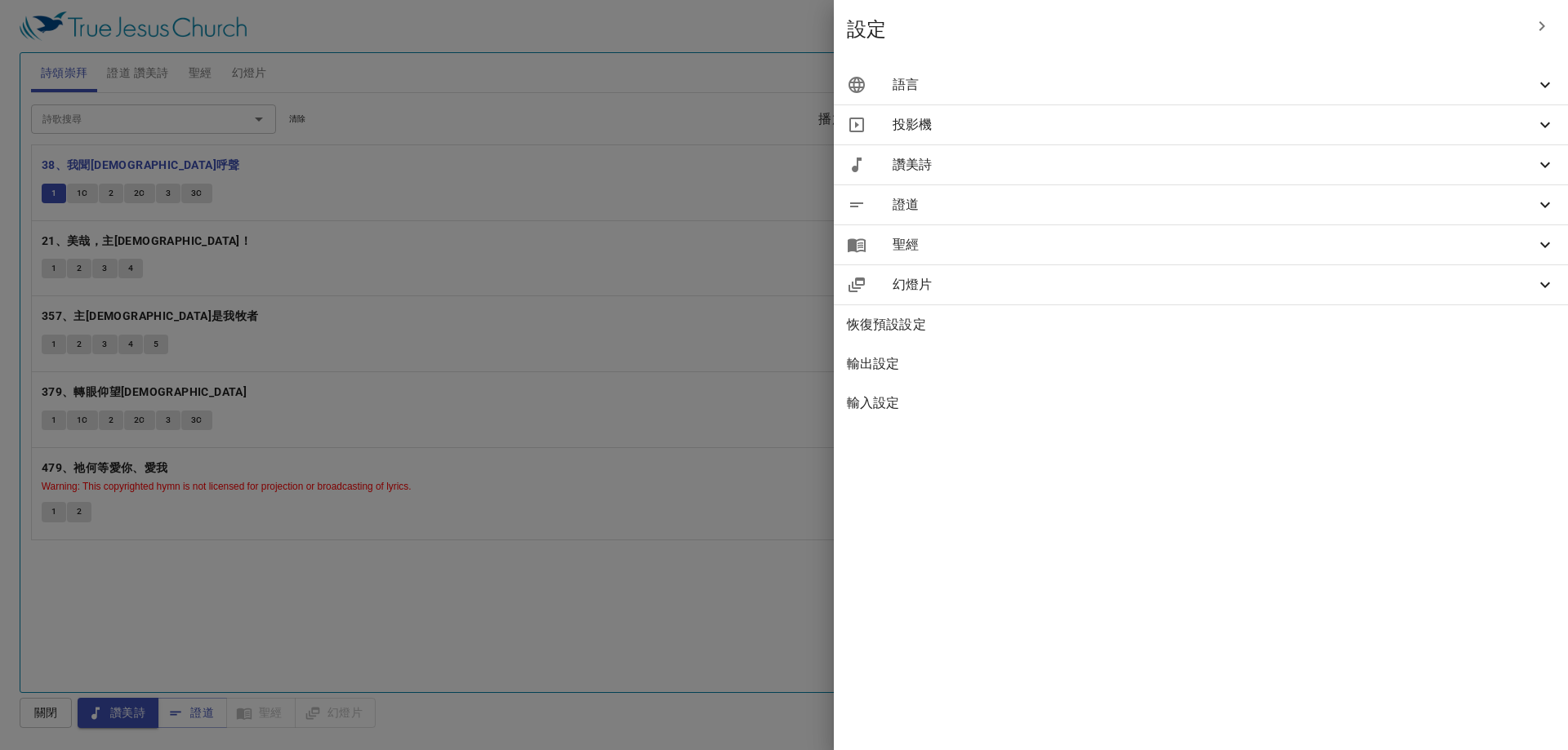
click at [1217, 293] on span "幻燈片" at bounding box center [1215, 285] width 643 height 20
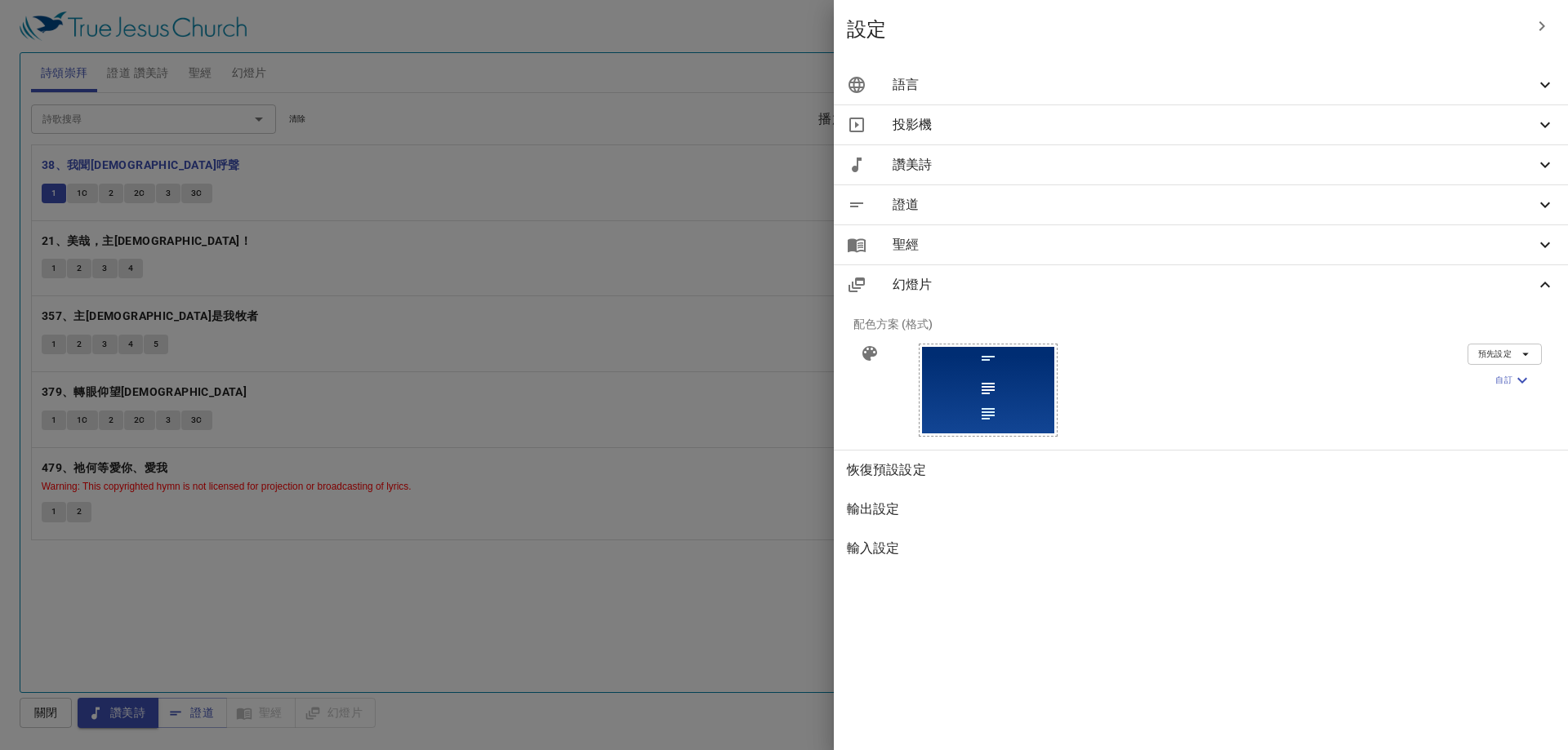
click at [831, 144] on div at bounding box center [784, 375] width 1568 height 750
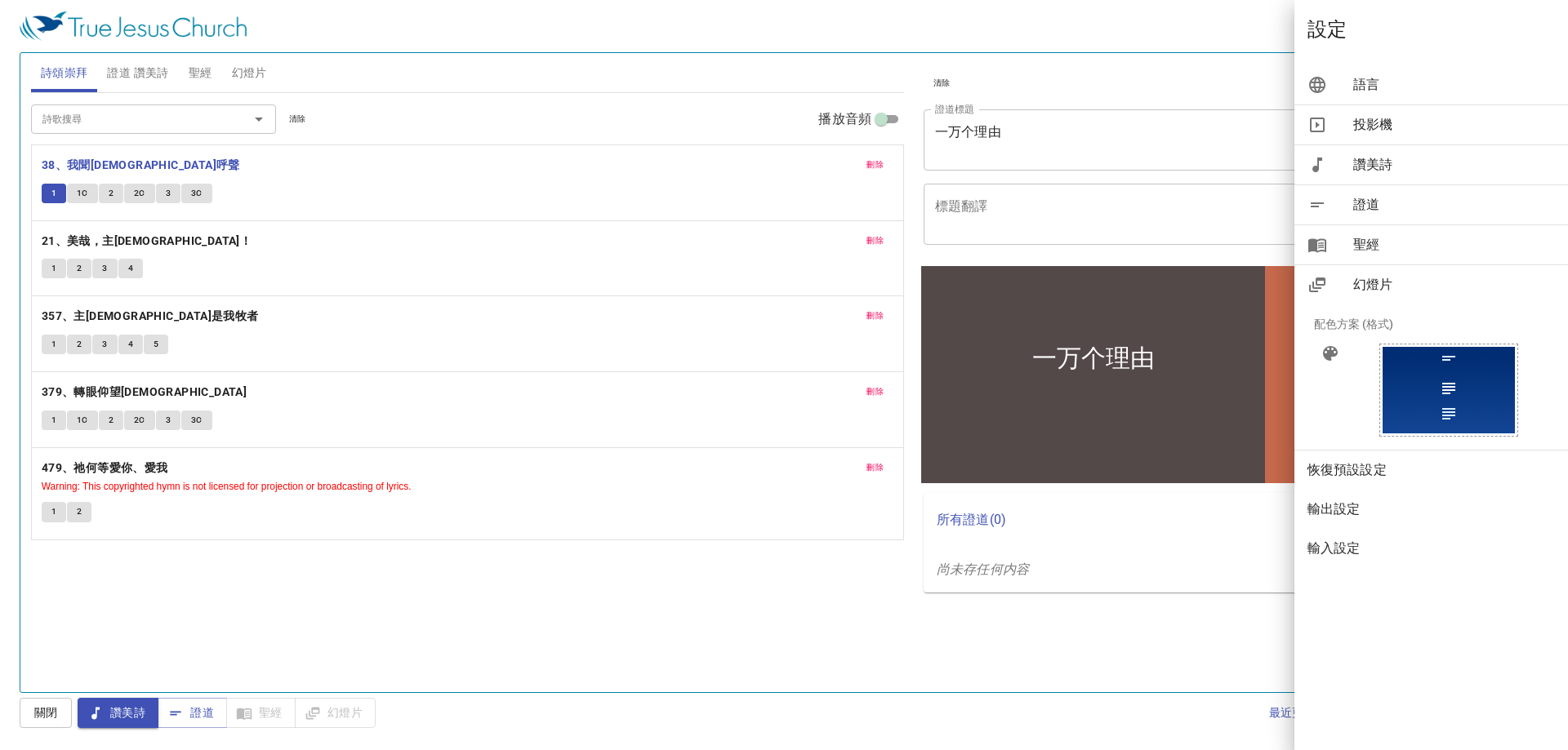
click at [831, 144] on div at bounding box center [784, 375] width 1568 height 750
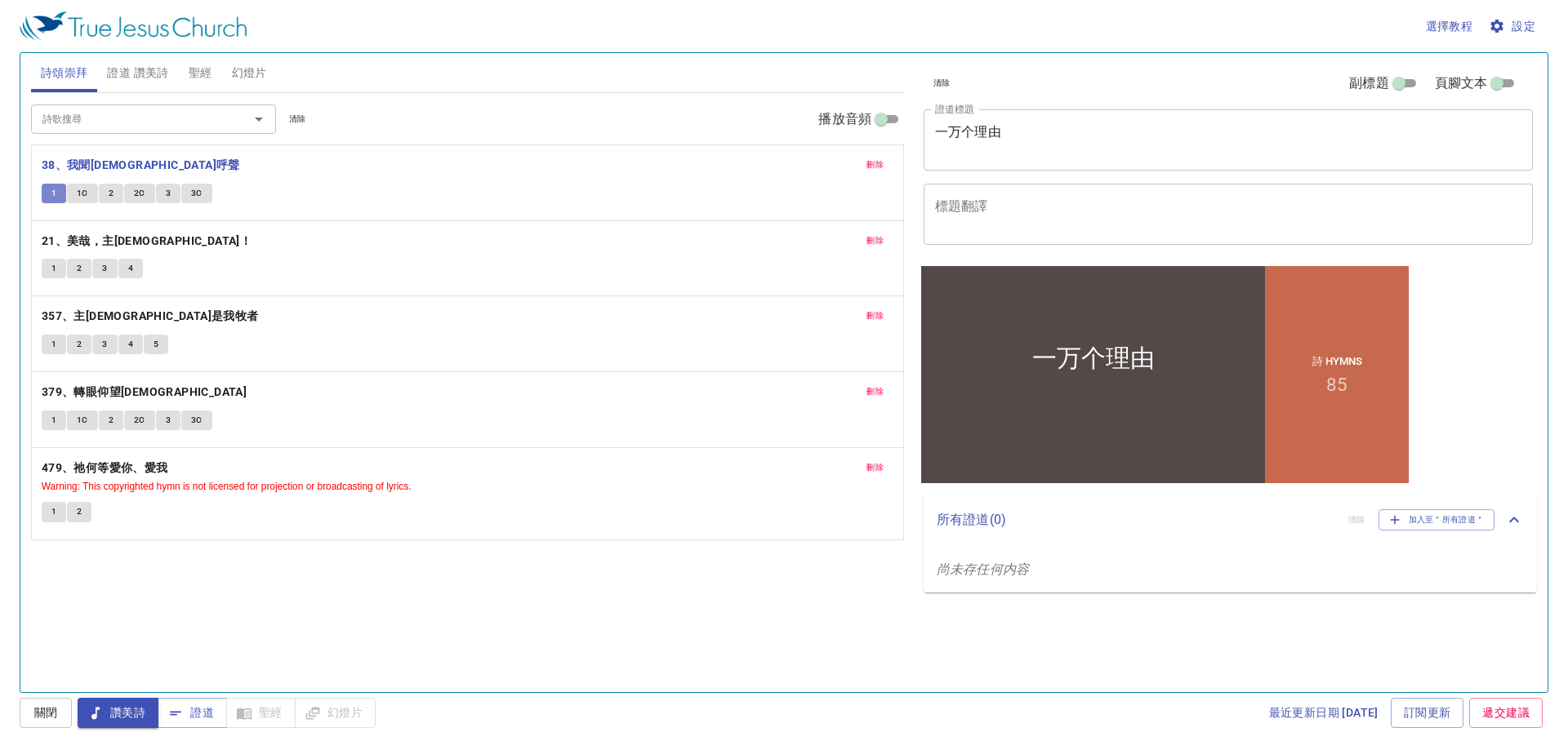
click at [57, 193] on span "1" at bounding box center [54, 193] width 5 height 15
click at [83, 164] on b "38、我聞耶穌呼聲" at bounding box center [141, 165] width 198 height 20
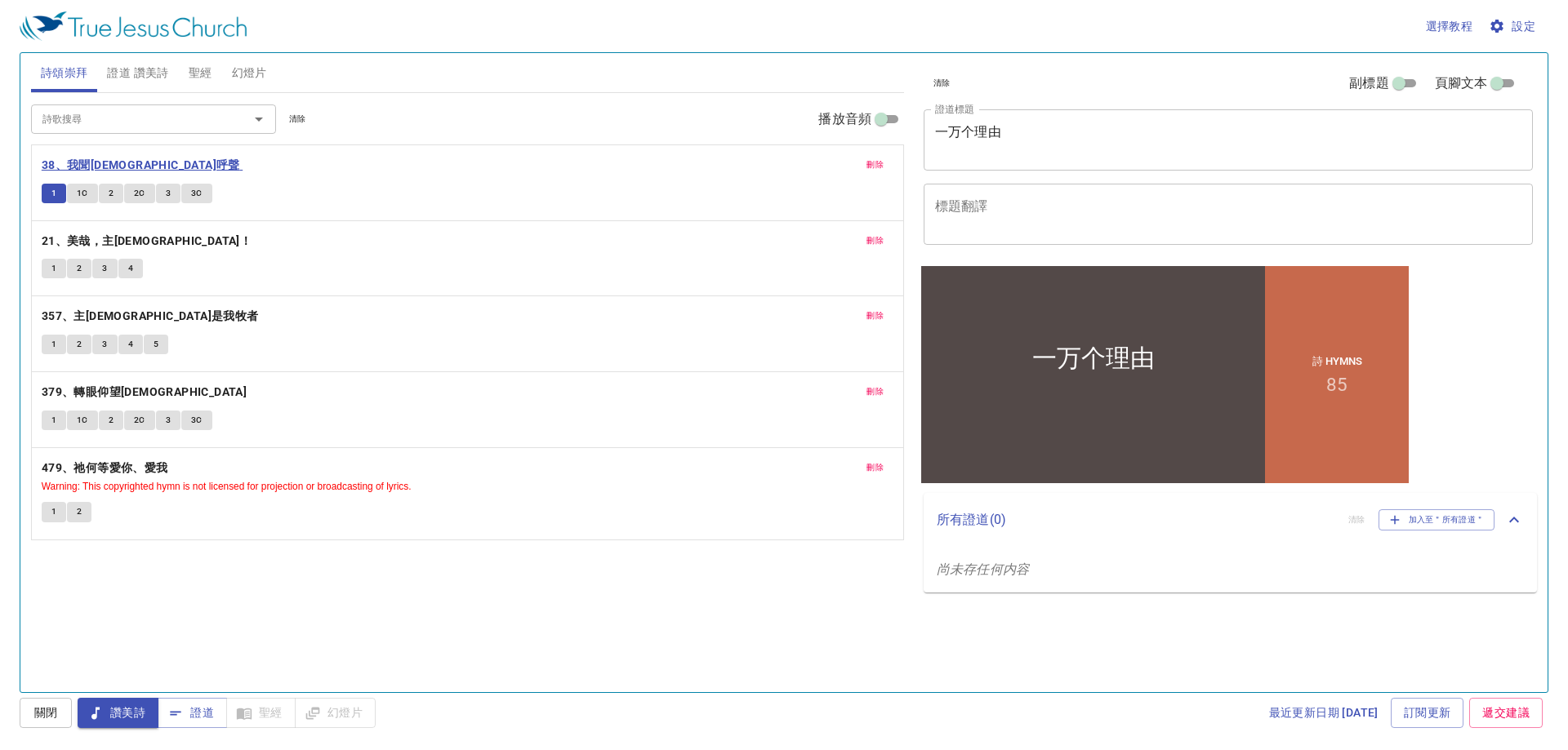
click at [83, 164] on b "38、我聞耶穌呼聲" at bounding box center [141, 165] width 198 height 20
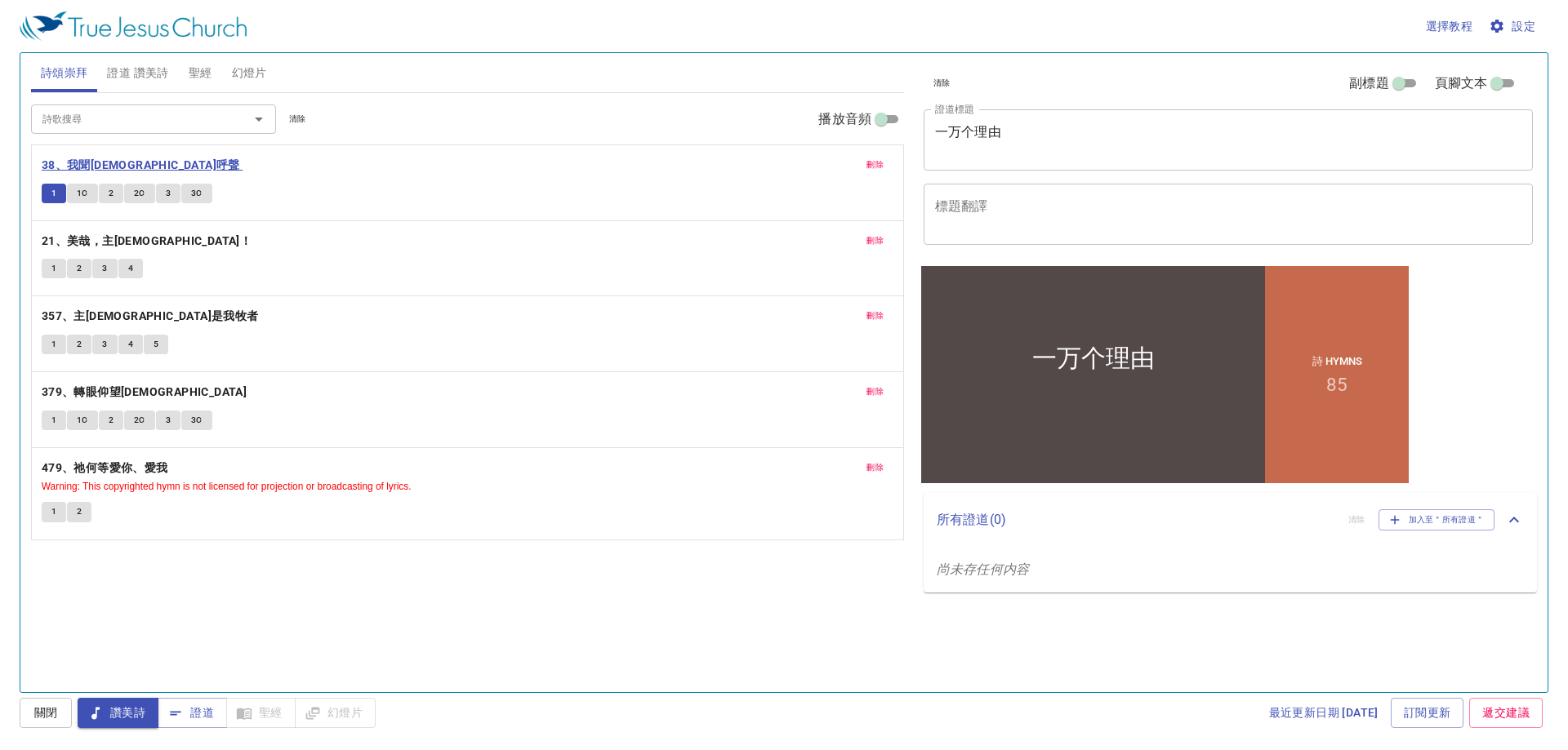
click at [83, 164] on b "38、我聞耶穌呼聲" at bounding box center [141, 165] width 198 height 20
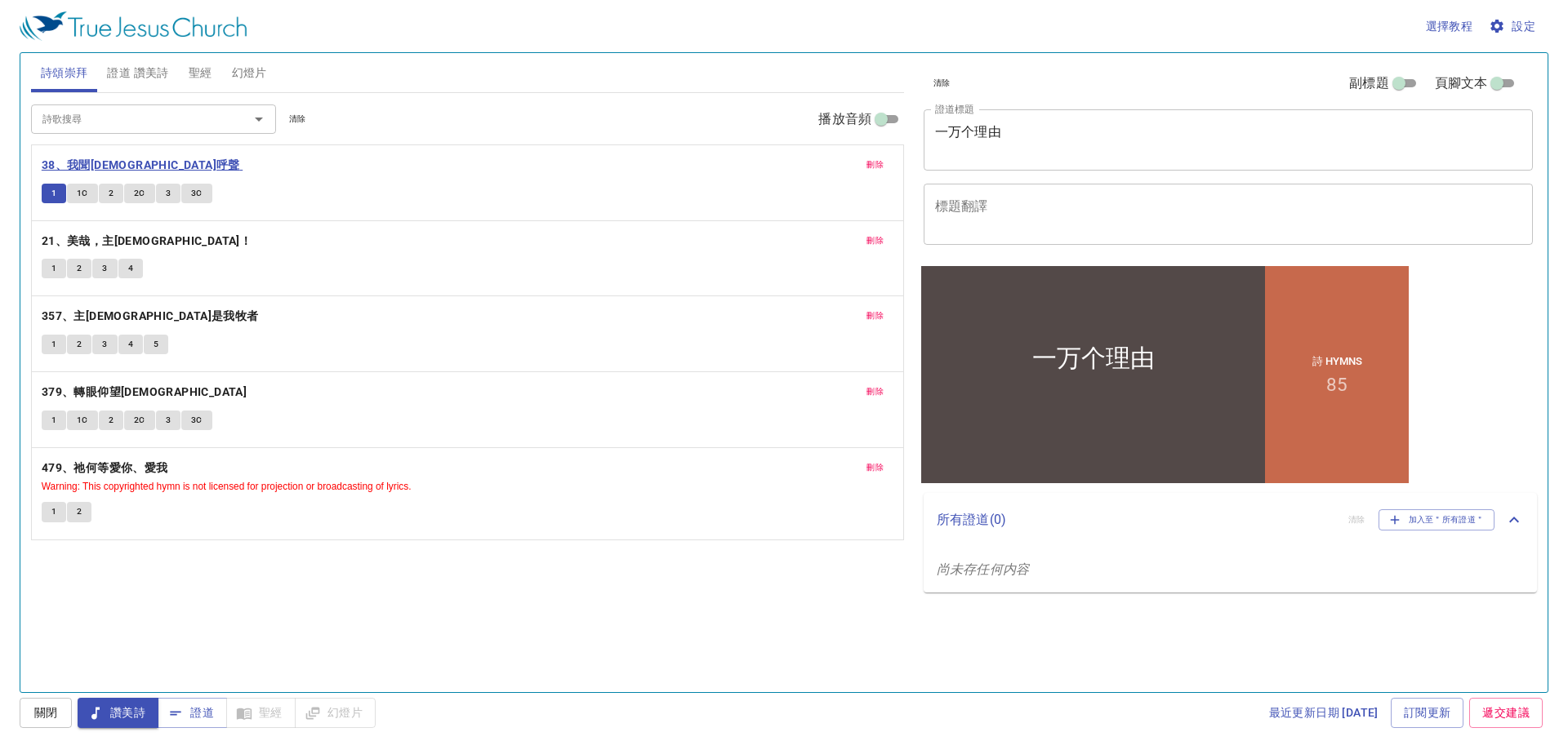
click at [83, 164] on b "38、我聞耶穌呼聲" at bounding box center [141, 165] width 198 height 20
click at [112, 166] on b "38、我聞耶穌呼聲" at bounding box center [141, 165] width 198 height 20
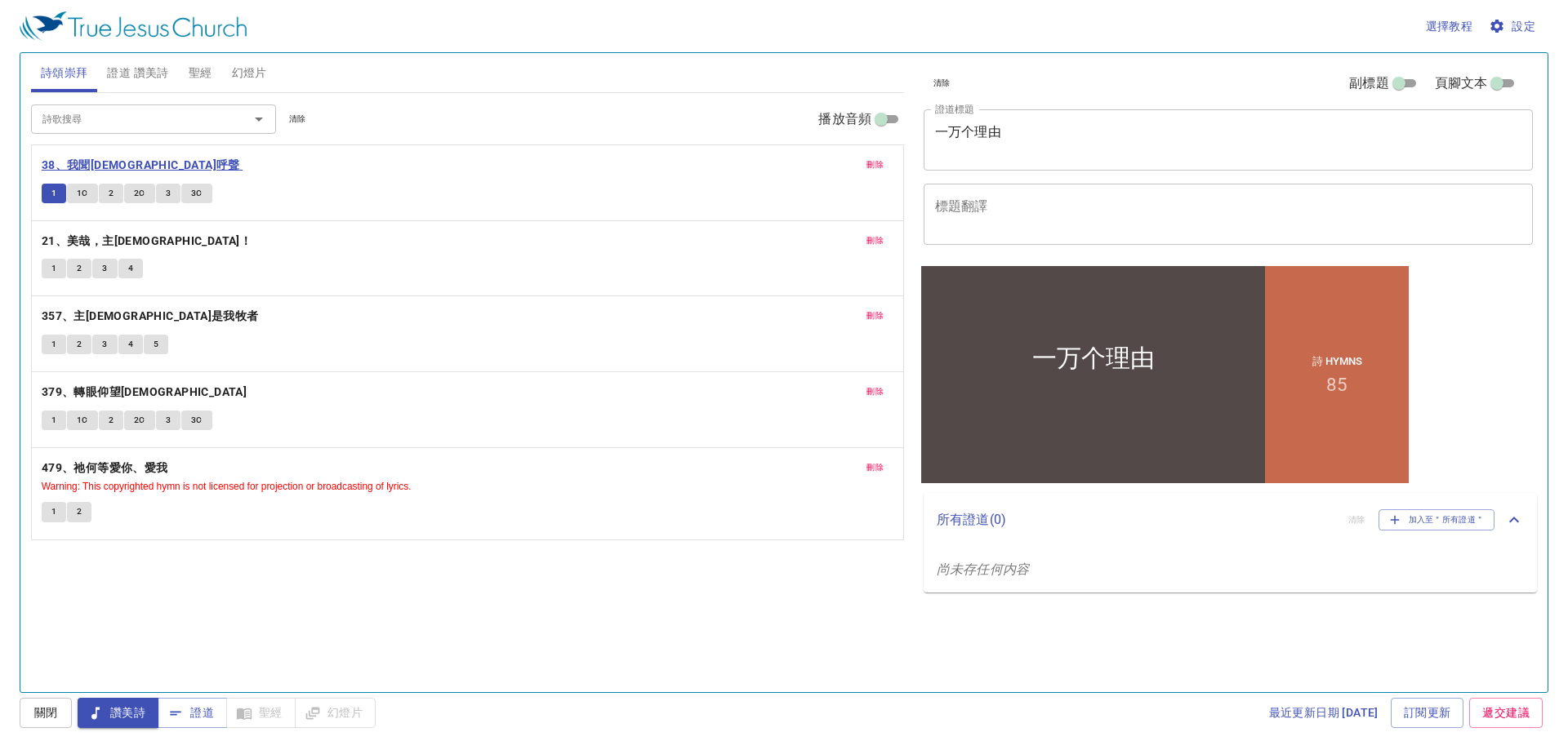
click at [112, 166] on b "38、我聞耶穌呼聲" at bounding box center [141, 165] width 198 height 20
click at [61, 192] on button "1" at bounding box center [54, 193] width 25 height 20
click at [87, 193] on span "1C" at bounding box center [83, 193] width 11 height 15
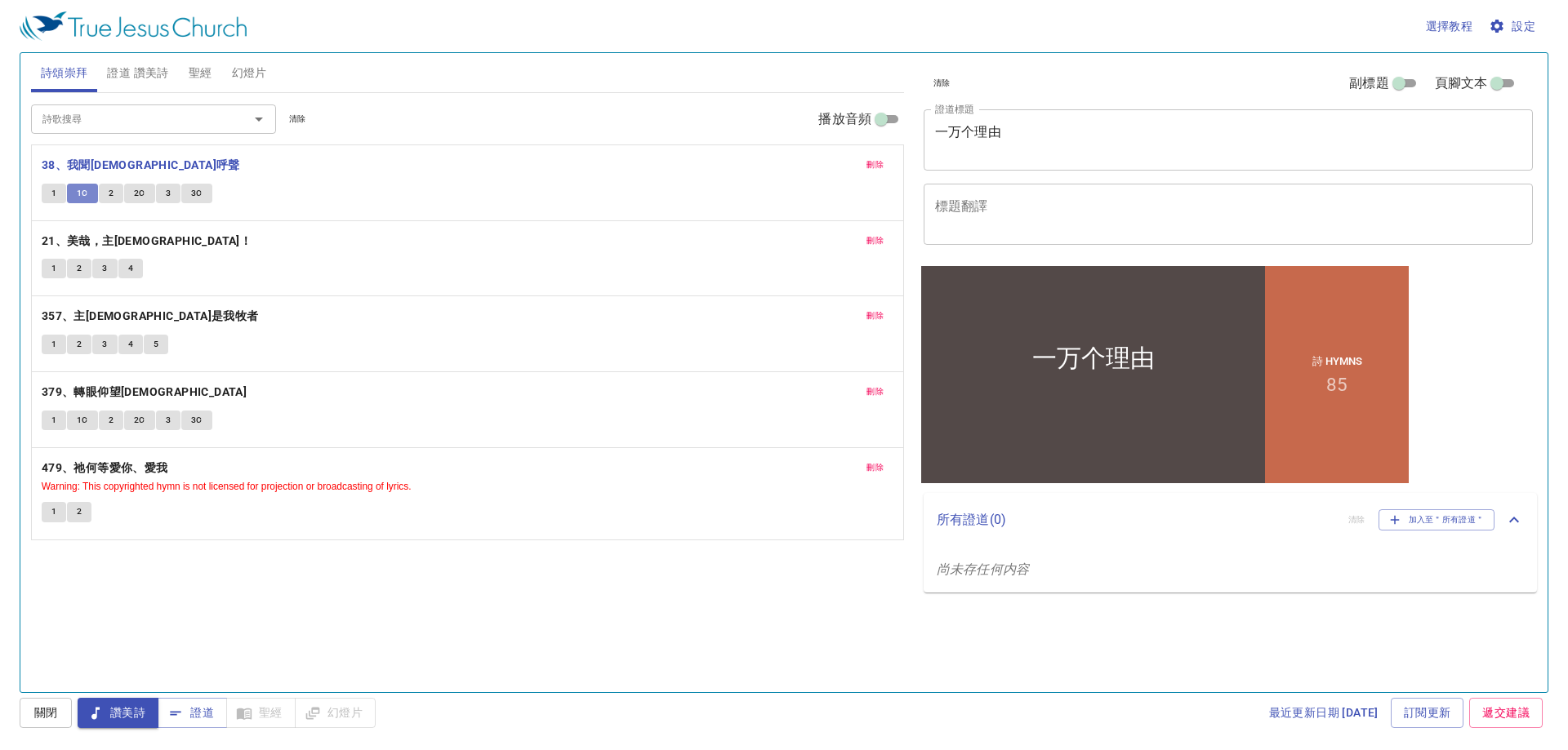
click at [87, 193] on span "1C" at bounding box center [83, 193] width 11 height 15
click at [110, 187] on span "2" at bounding box center [111, 193] width 5 height 15
click at [148, 189] on button "2C" at bounding box center [139, 193] width 31 height 20
click at [57, 189] on span "1" at bounding box center [54, 193] width 5 height 15
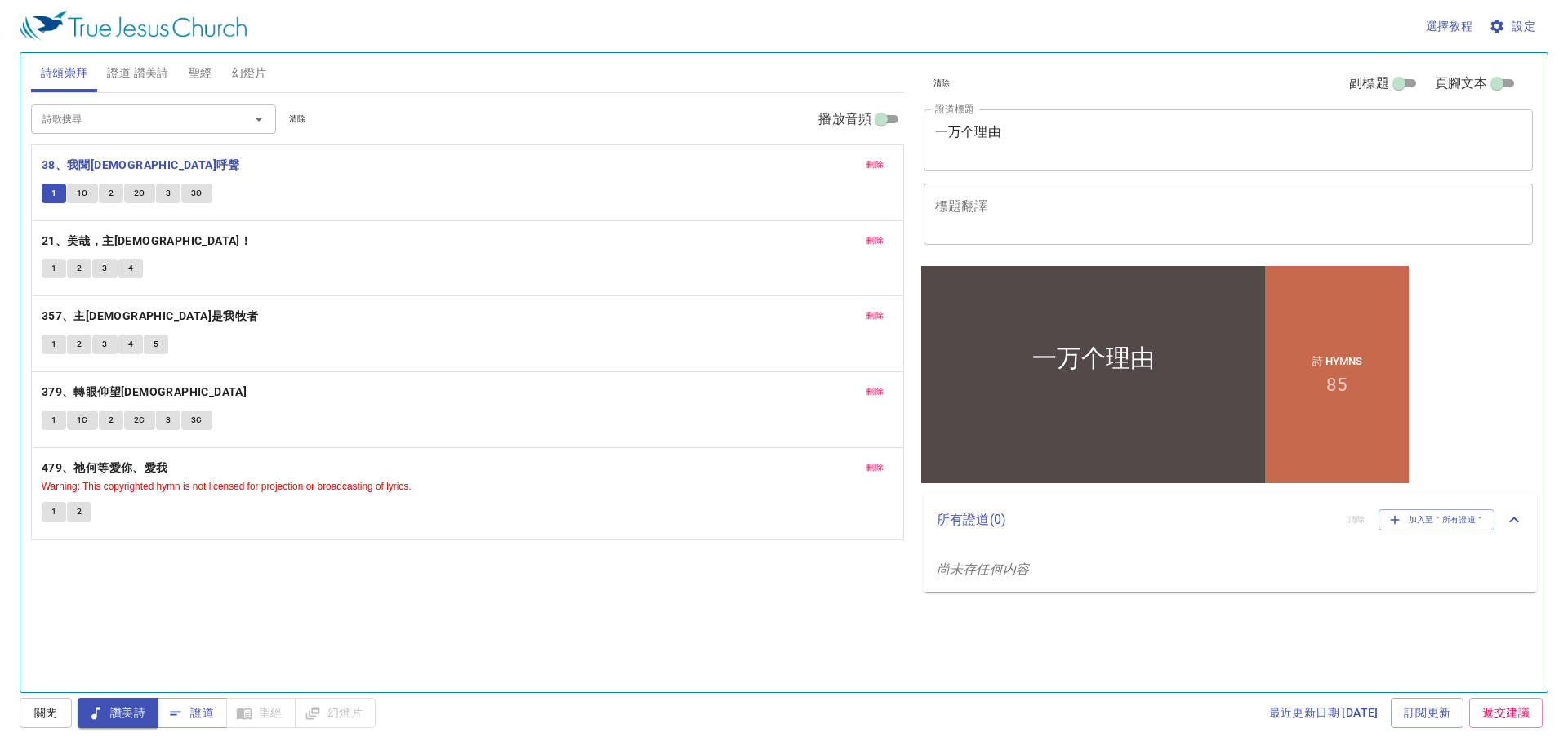
click at [1403, 80] on input "副標題" at bounding box center [1399, 87] width 59 height 20
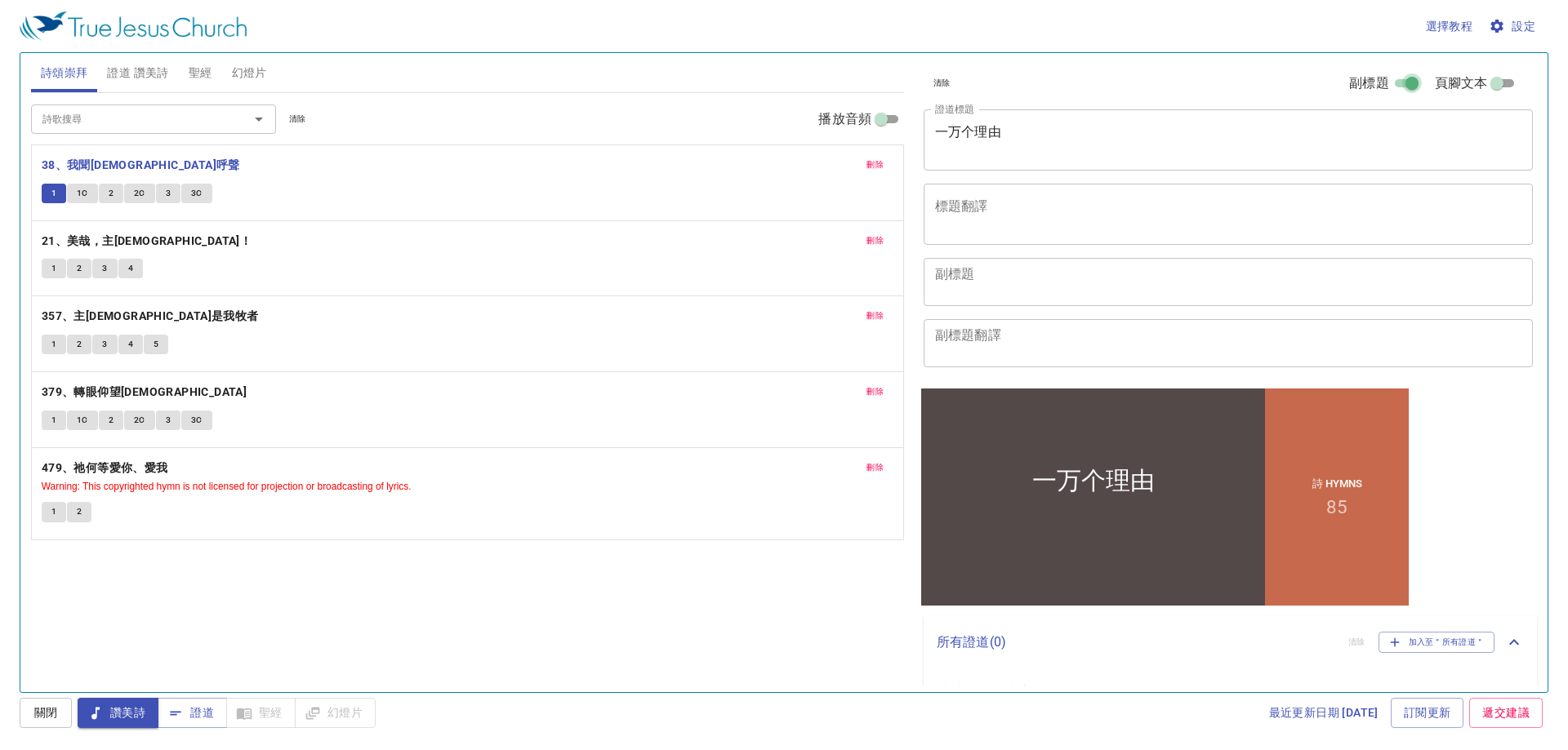
click at [1409, 79] on input "副標題" at bounding box center [1412, 87] width 59 height 20
checkbox input "false"
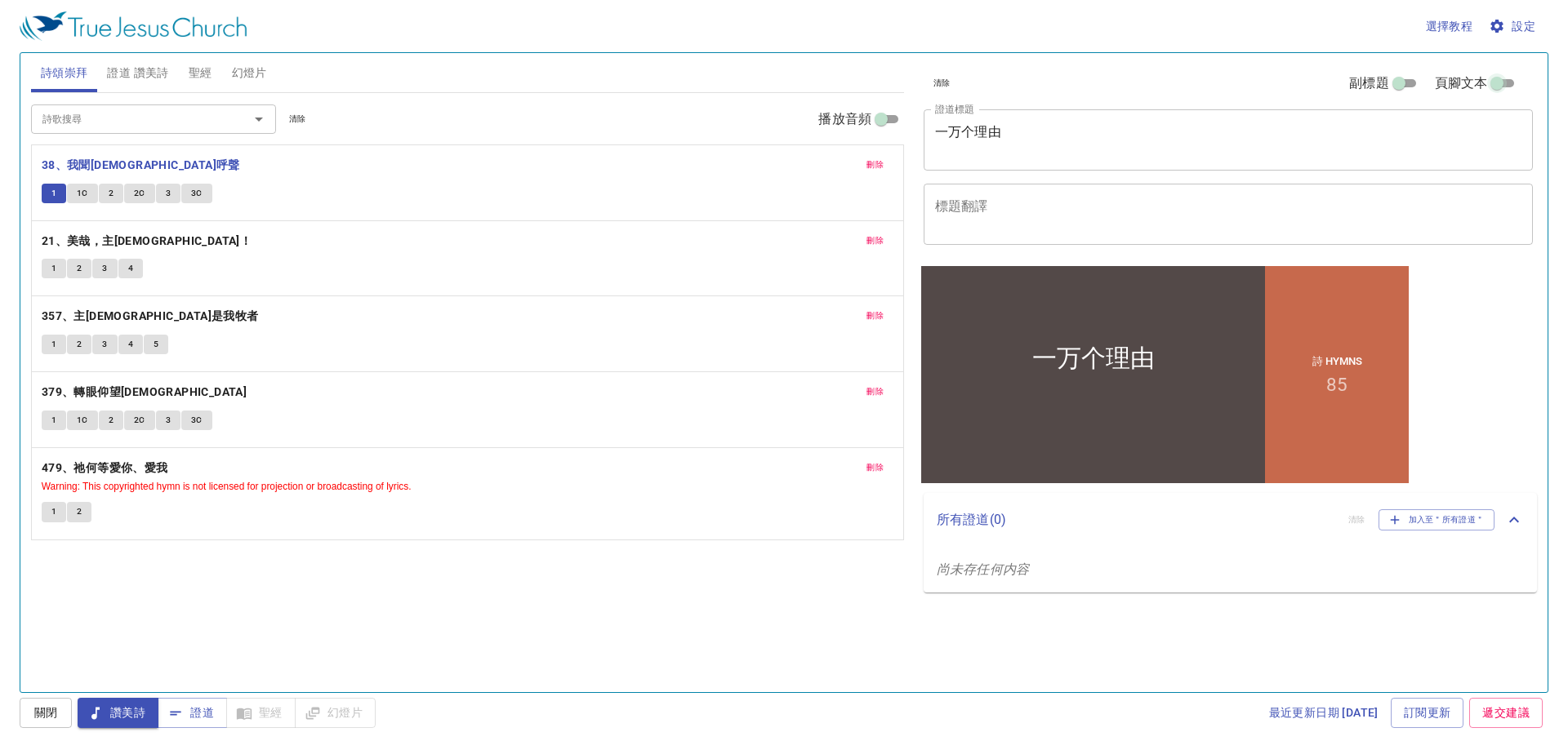
click at [1500, 87] on input "頁腳文本" at bounding box center [1497, 87] width 59 height 20
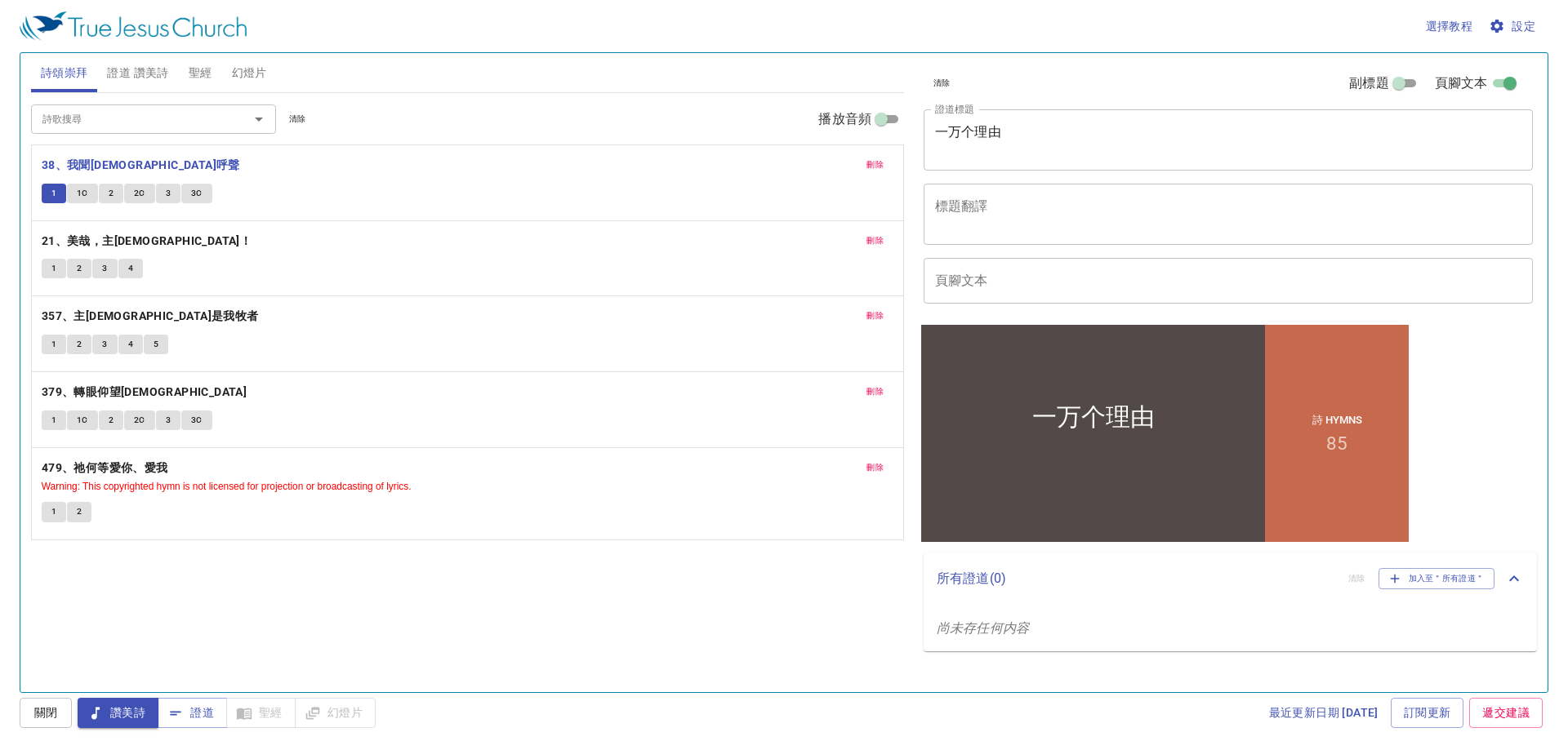
click at [1500, 87] on input "頁腳文本" at bounding box center [1511, 87] width 59 height 20
checkbox input "false"
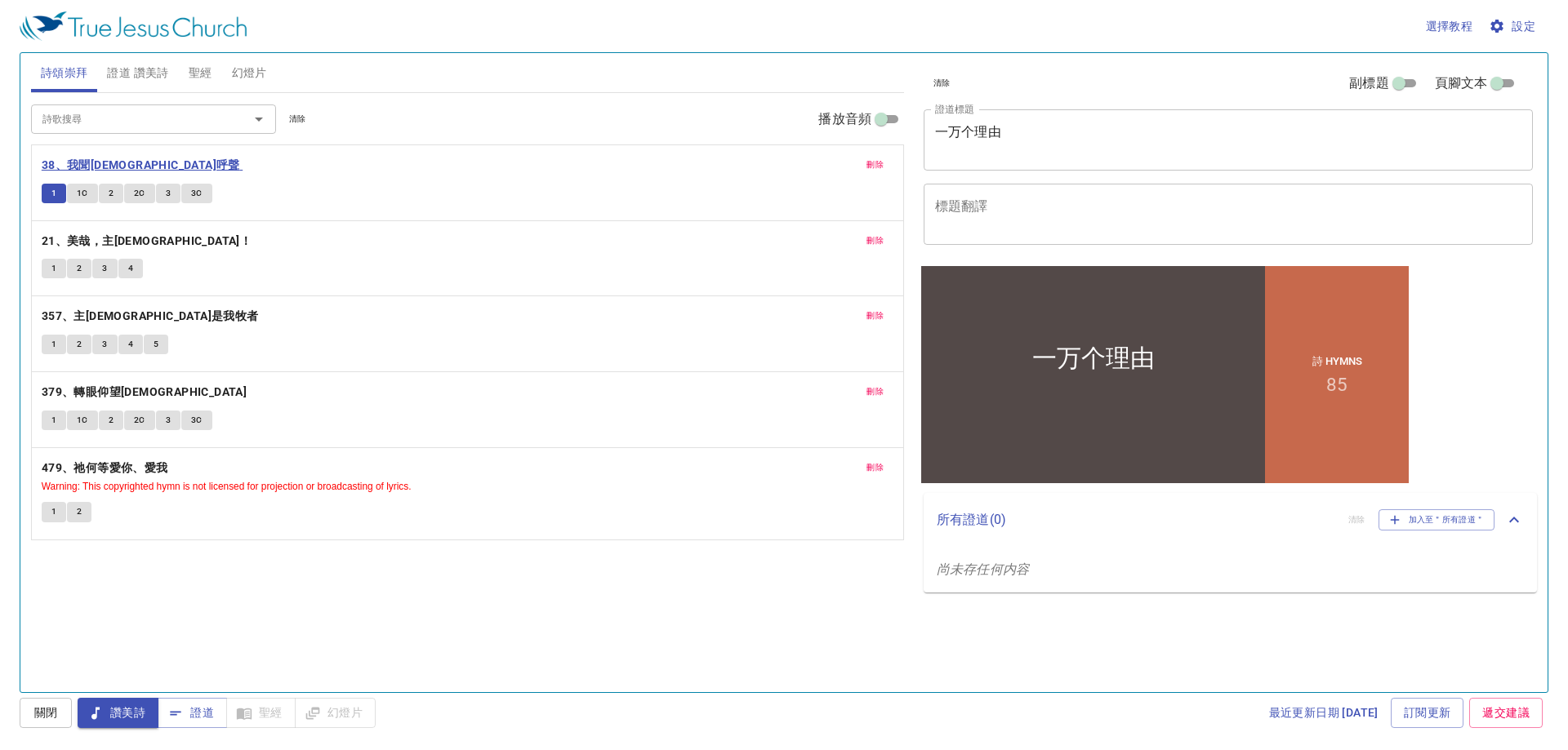
click at [84, 161] on b "38、我聞耶穌呼聲" at bounding box center [141, 165] width 198 height 20
click at [87, 165] on b "38、我聞耶穌呼聲" at bounding box center [141, 165] width 198 height 20
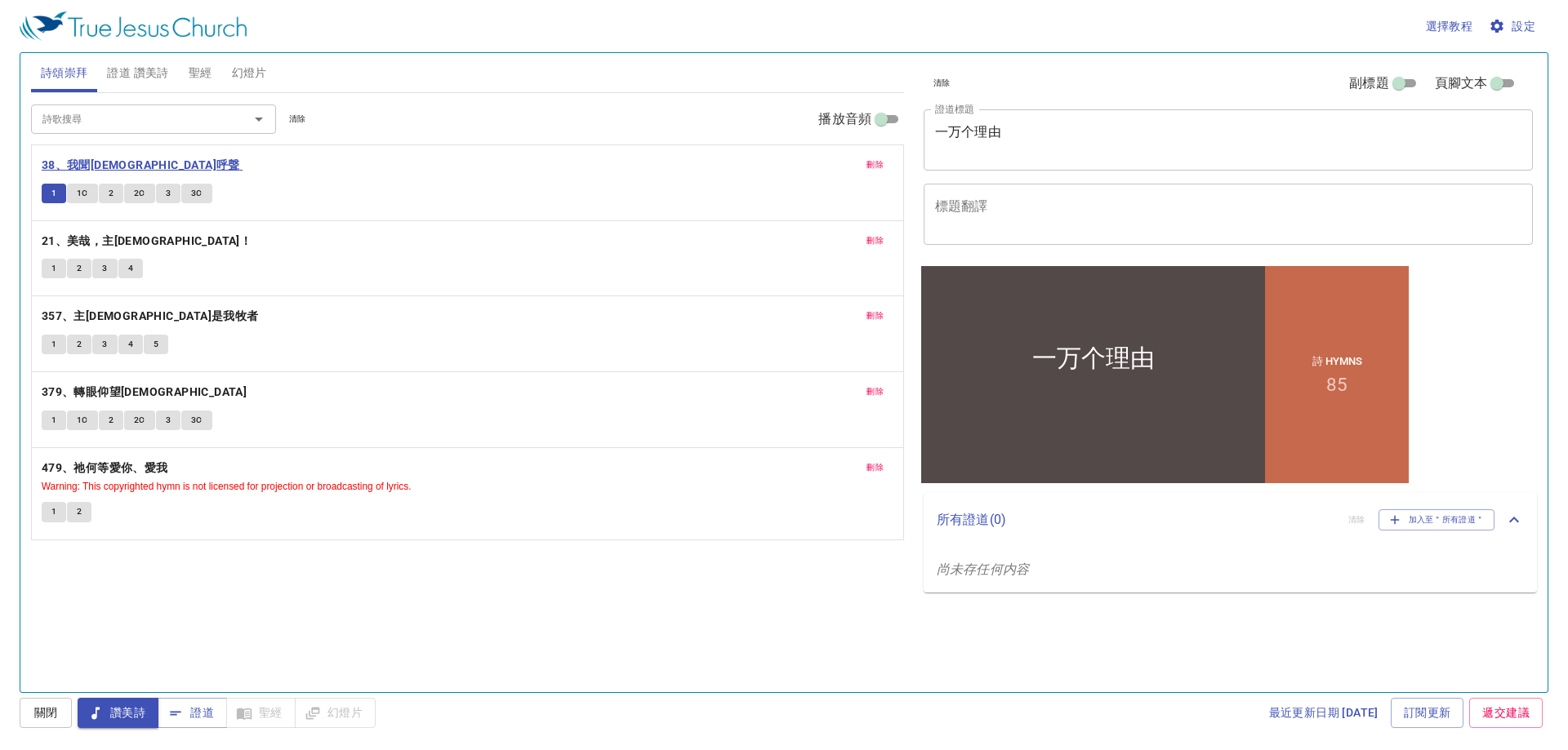
click at [87, 165] on b "38、我聞耶穌呼聲" at bounding box center [141, 165] width 198 height 20
click at [59, 188] on button "1" at bounding box center [54, 193] width 25 height 20
click at [81, 192] on span "1C" at bounding box center [83, 193] width 11 height 15
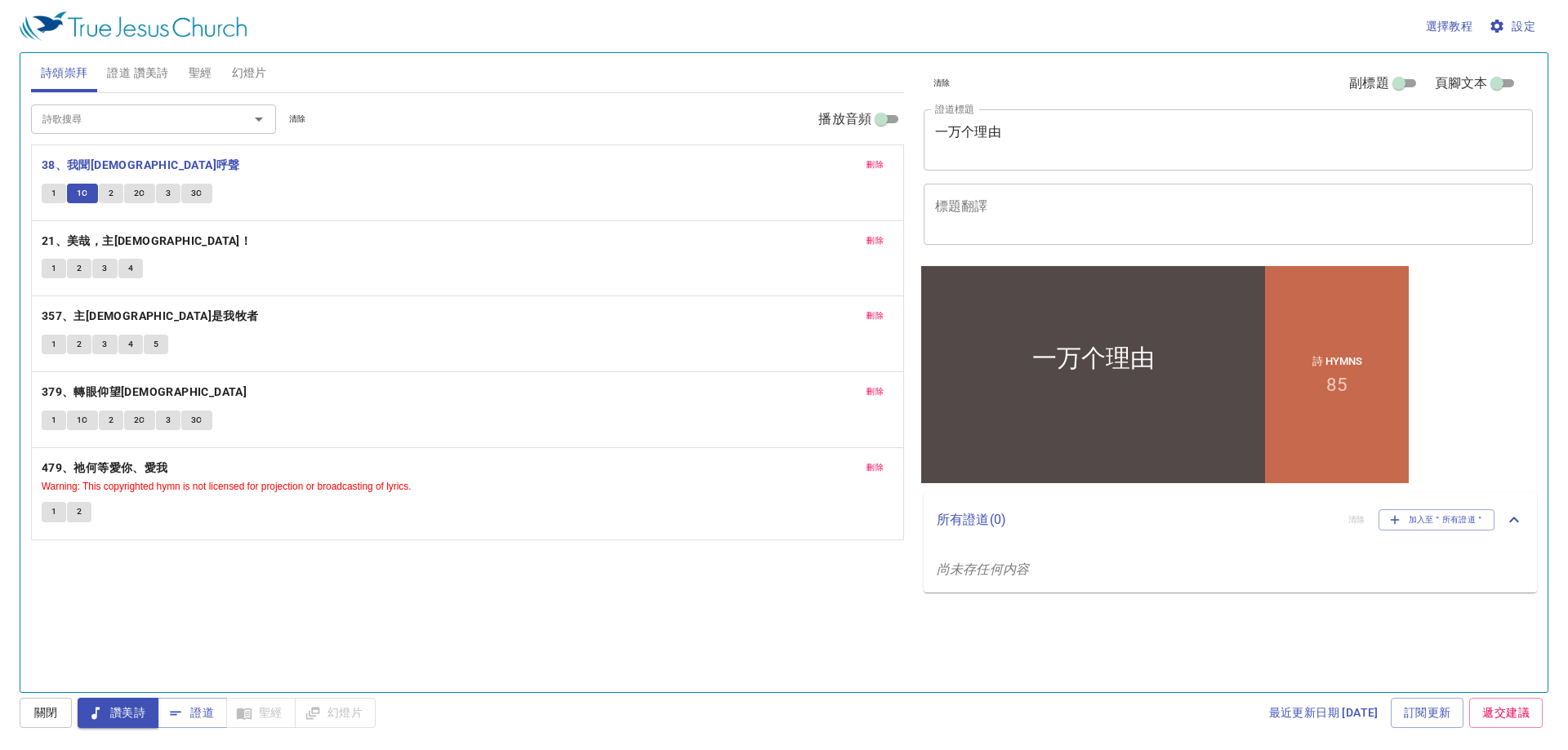
click at [81, 192] on span "1C" at bounding box center [83, 193] width 11 height 15
click at [115, 190] on button "2" at bounding box center [112, 193] width 25 height 20
click at [135, 193] on span "2C" at bounding box center [139, 193] width 11 height 15
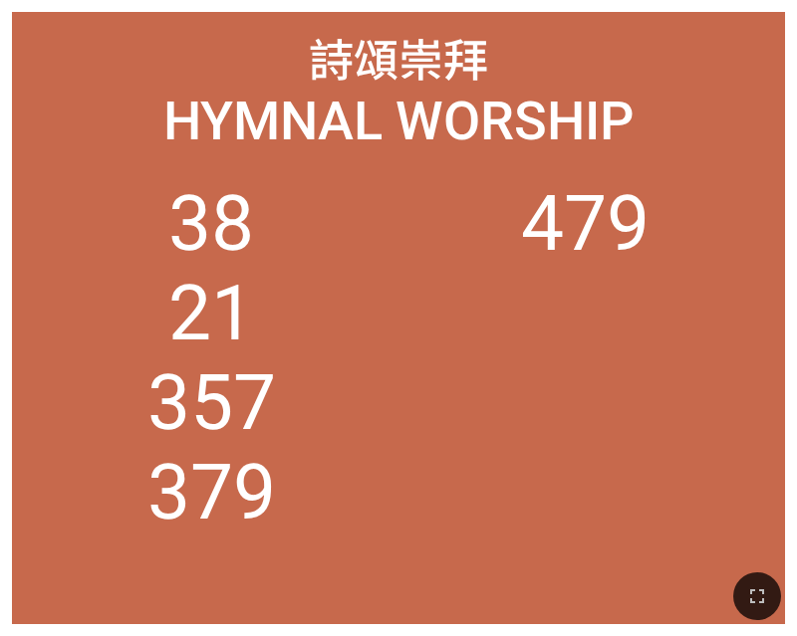
drag, startPoint x: 755, startPoint y: 587, endPoint x: 842, endPoint y: 610, distance: 89.6
click at [796, 8] on html "一万个理由 一万个理由 詩 Hymns 85 詩頌崇拜 詩頌崇拜 Hymnal Worship Hymnal Worship 38 21 357 379 47…" at bounding box center [398, 4] width 797 height 8
click at [760, 595] on icon "button" at bounding box center [757, 597] width 24 height 24
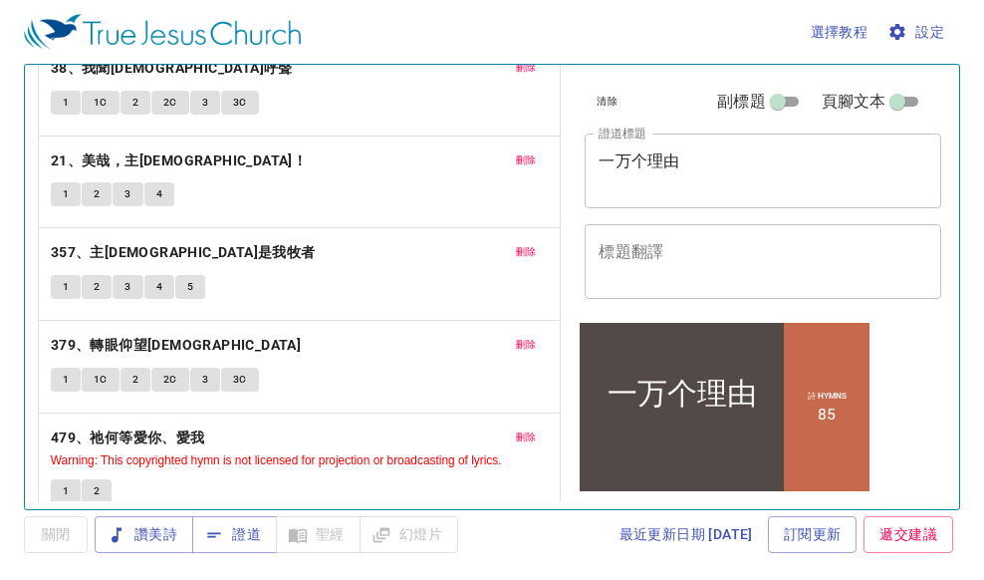
scroll to position [158, 0]
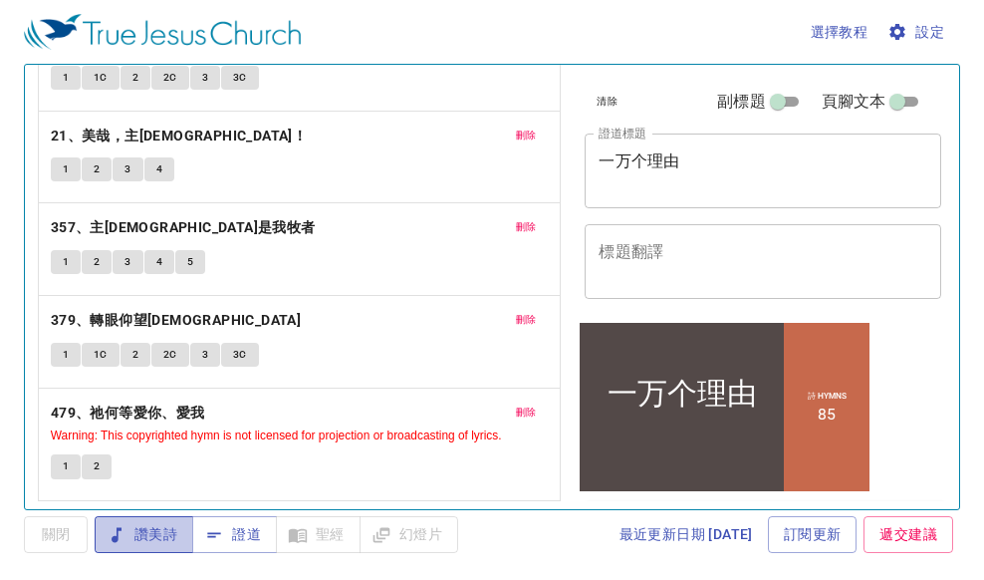
click at [153, 529] on span "讚美詩" at bounding box center [144, 534] width 67 height 25
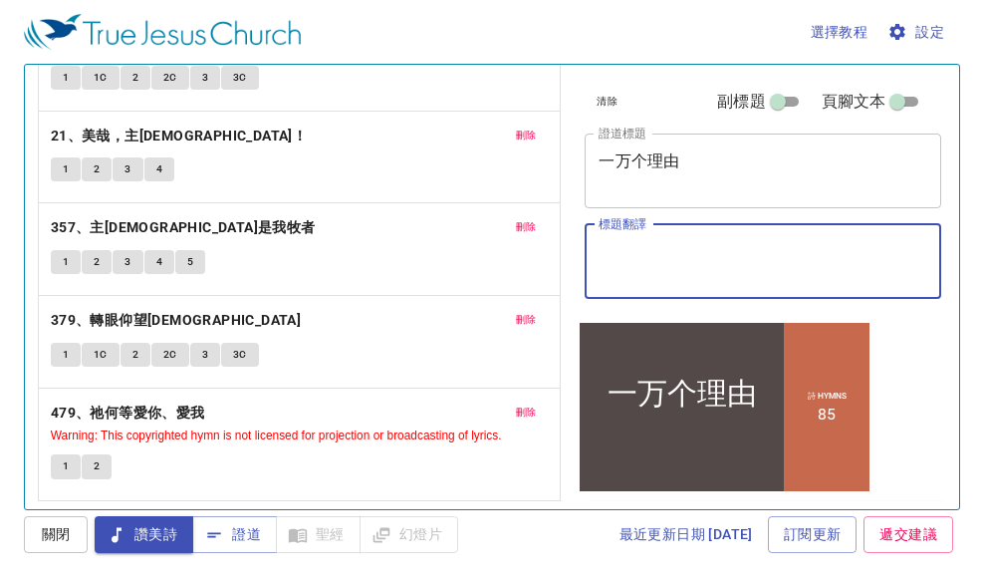
click at [663, 257] on textarea "標題翻譯" at bounding box center [763, 261] width 329 height 38
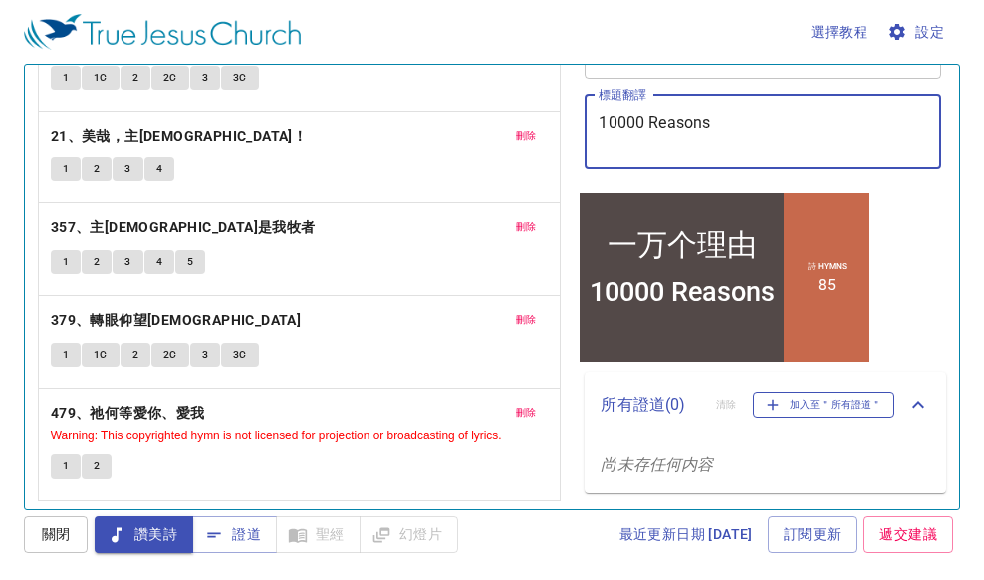
scroll to position [151, 0]
type textarea "10000 Reasons"
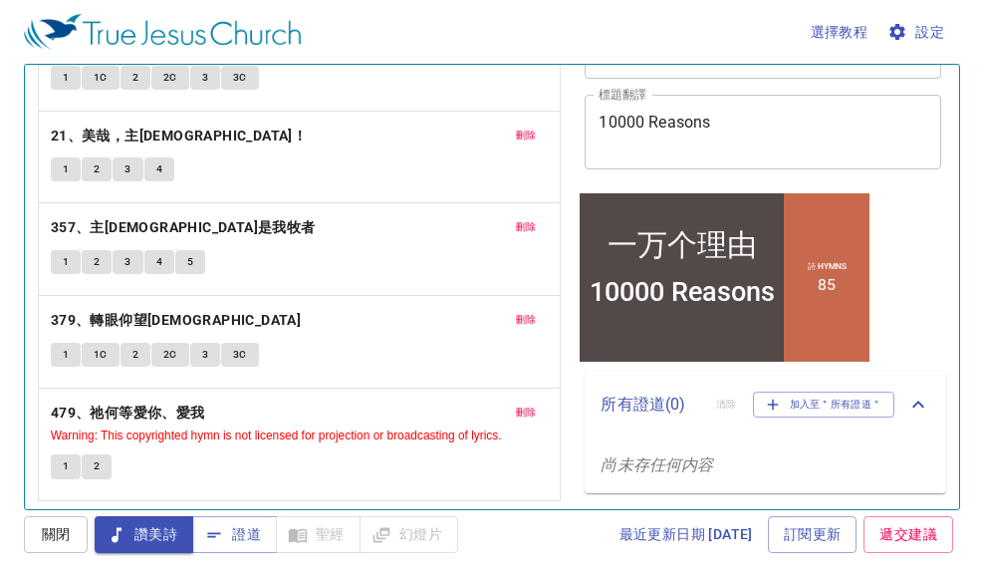
click at [663, 464] on icon "尚未存任何内容" at bounding box center [657, 464] width 113 height 19
click at [692, 466] on icon "尚未存任何内容" at bounding box center [657, 464] width 113 height 19
click at [704, 281] on div "10000 Reasons" at bounding box center [682, 291] width 185 height 32
drag, startPoint x: 711, startPoint y: 262, endPoint x: 796, endPoint y: 256, distance: 84.9
click at [872, 251] on html "一万个理由 一万个理由 10000 Reasons 10000 Reasons 詩 Hymns 85" at bounding box center [725, 276] width 296 height 174
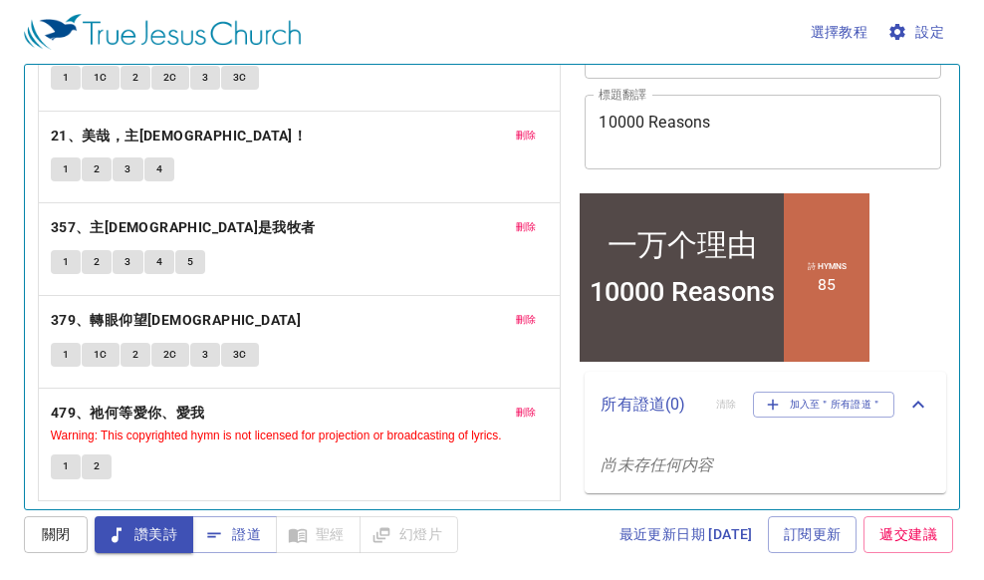
click at [729, 346] on div at bounding box center [682, 344] width 204 height 34
click at [226, 532] on span "證道" at bounding box center [234, 534] width 53 height 25
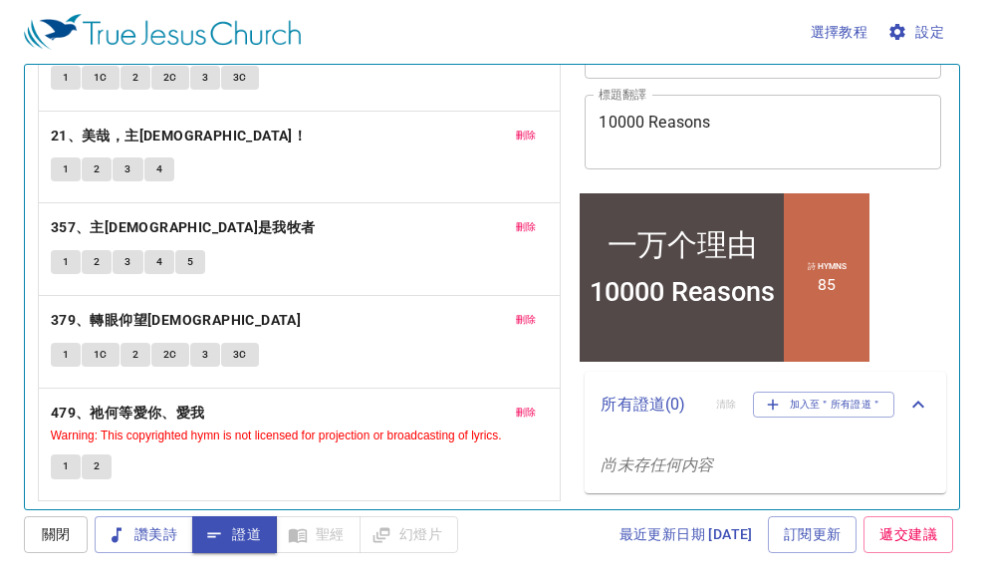
click at [226, 530] on span "證道" at bounding box center [234, 534] width 53 height 25
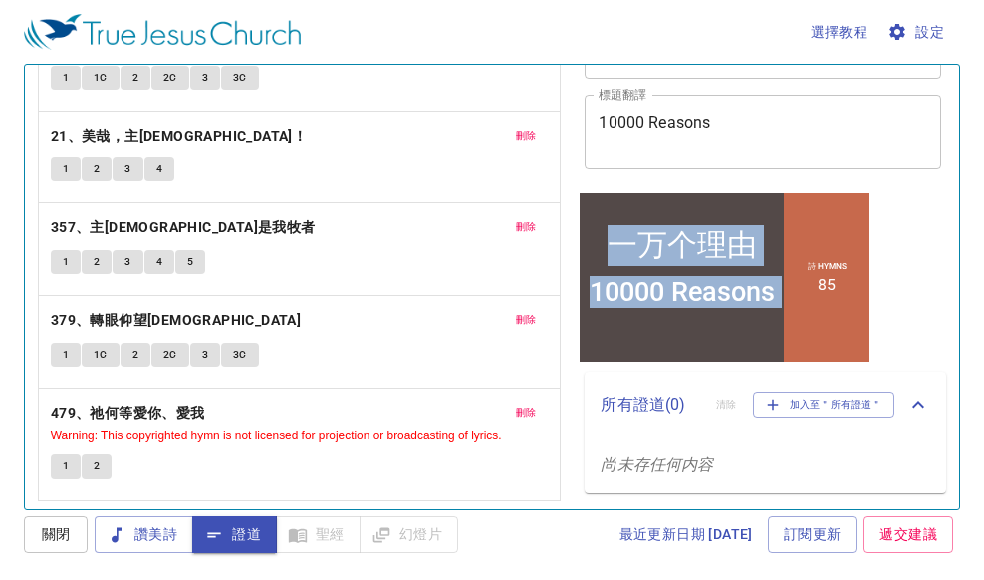
drag, startPoint x: 780, startPoint y: 232, endPoint x: 876, endPoint y: 248, distance: 97.9
click at [872, 248] on html "一万个理由 一万个理由 10000 Reasons 10000 Reasons 詩 Hymns 85" at bounding box center [725, 276] width 296 height 174
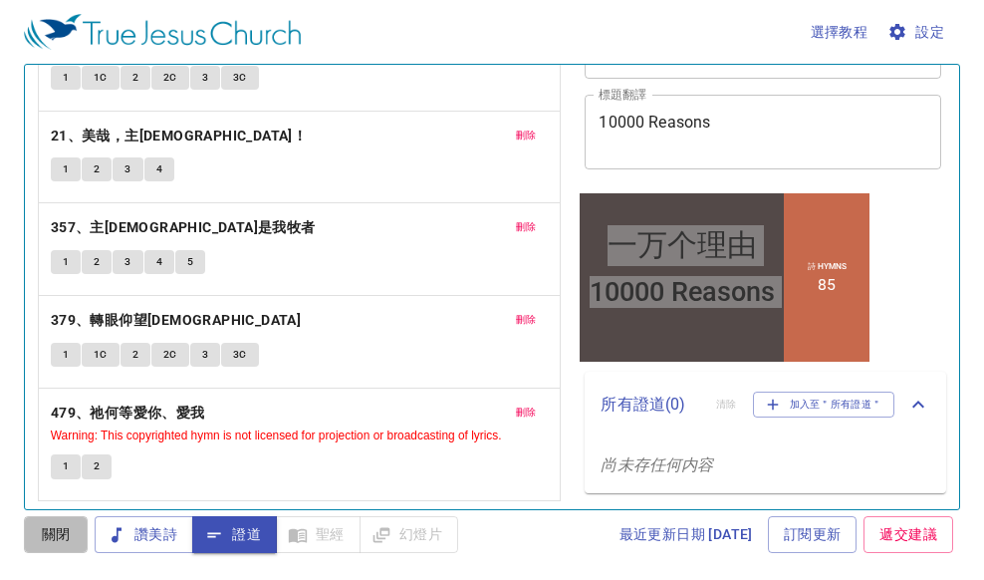
click at [76, 526] on button "關閉" at bounding box center [56, 534] width 64 height 37
click at [236, 532] on span "證道" at bounding box center [234, 534] width 53 height 25
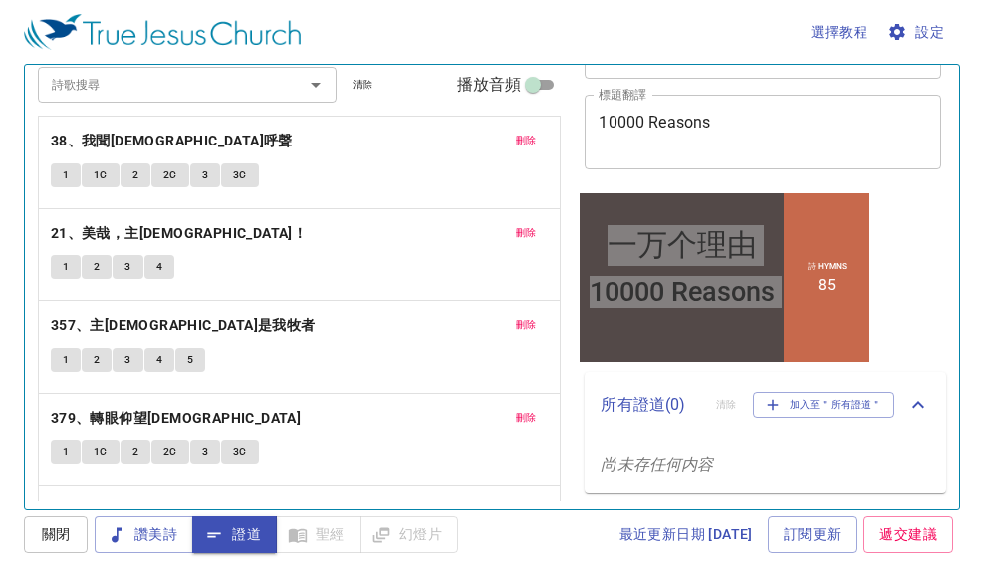
scroll to position [158, 0]
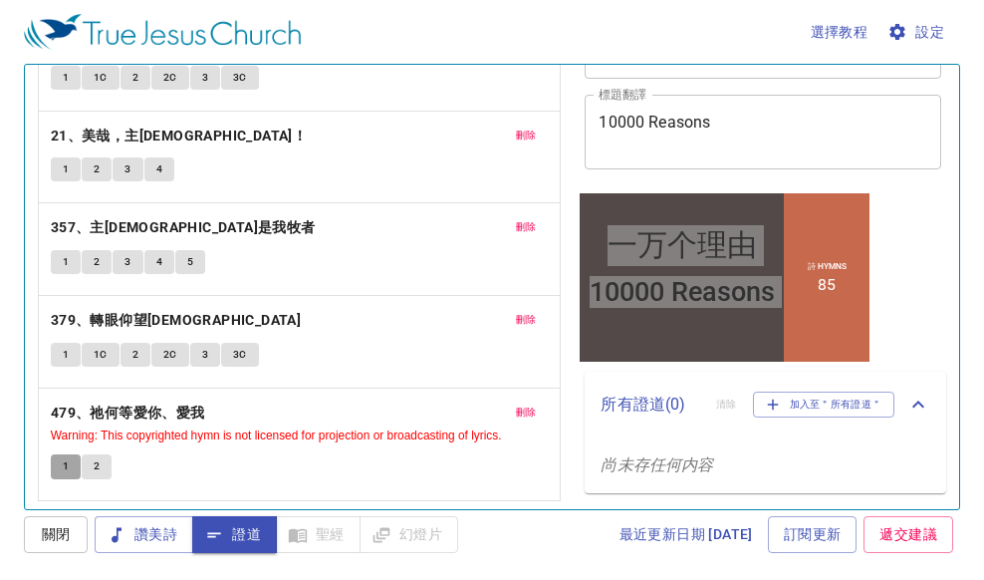
click at [61, 462] on button "1" at bounding box center [66, 466] width 30 height 24
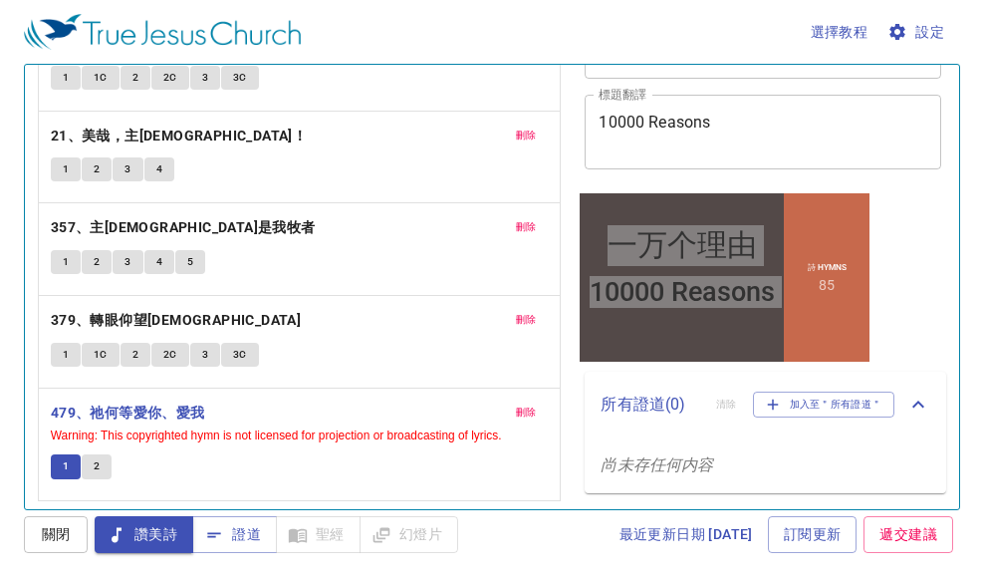
drag, startPoint x: 51, startPoint y: 533, endPoint x: 83, endPoint y: 529, distance: 32.1
click at [63, 529] on span "關閉" at bounding box center [56, 534] width 32 height 25
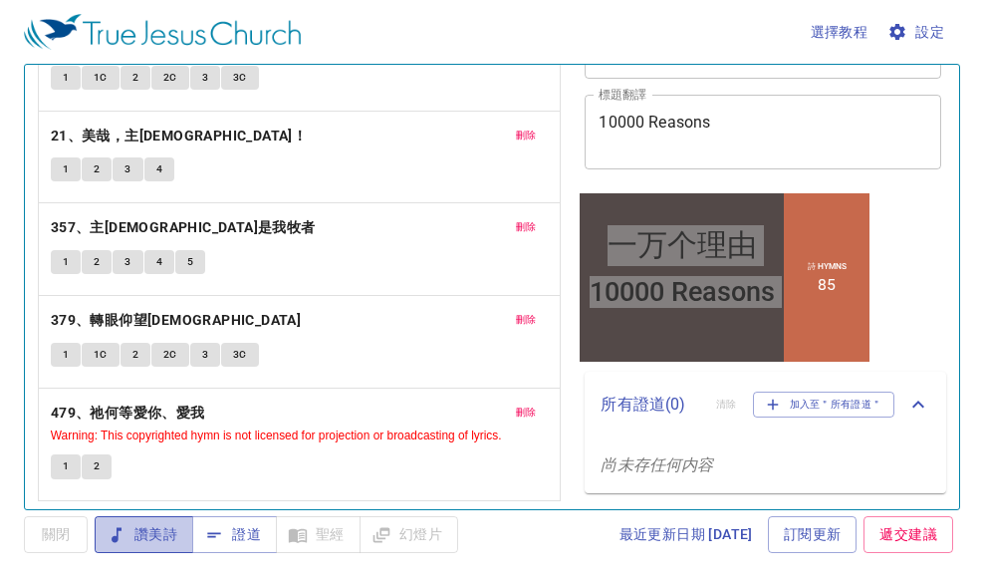
click at [115, 535] on icon "button" at bounding box center [117, 535] width 20 height 20
click at [57, 461] on button "1" at bounding box center [66, 466] width 30 height 24
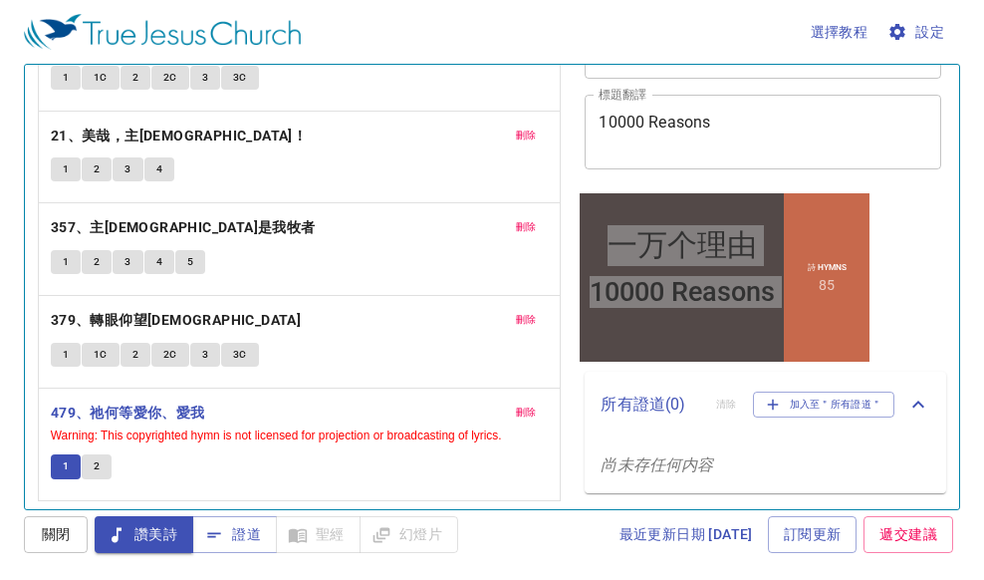
click at [68, 531] on span "關閉" at bounding box center [56, 534] width 32 height 25
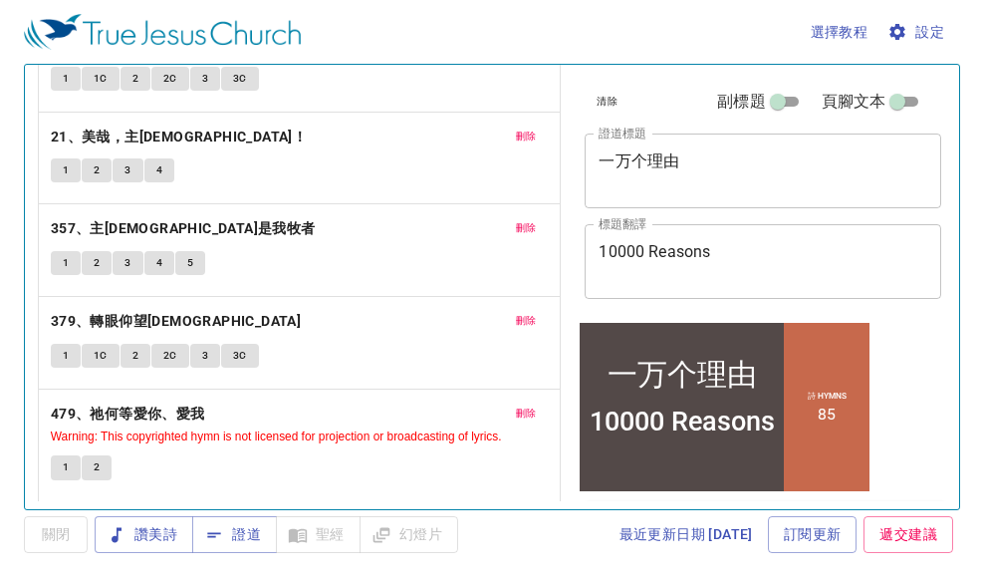
scroll to position [158, 0]
click at [155, 530] on span "讚美詩" at bounding box center [144, 534] width 67 height 25
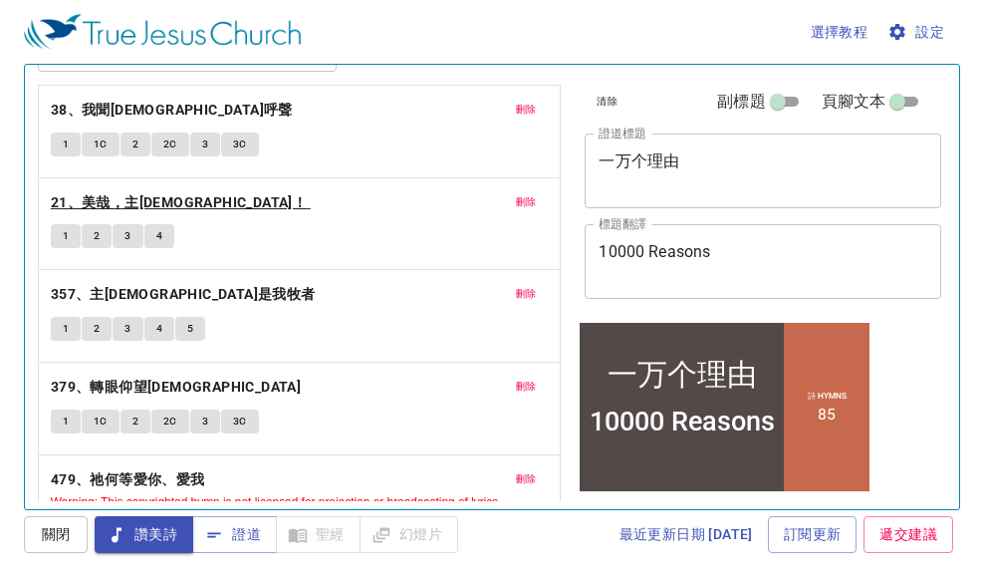
scroll to position [59, 0]
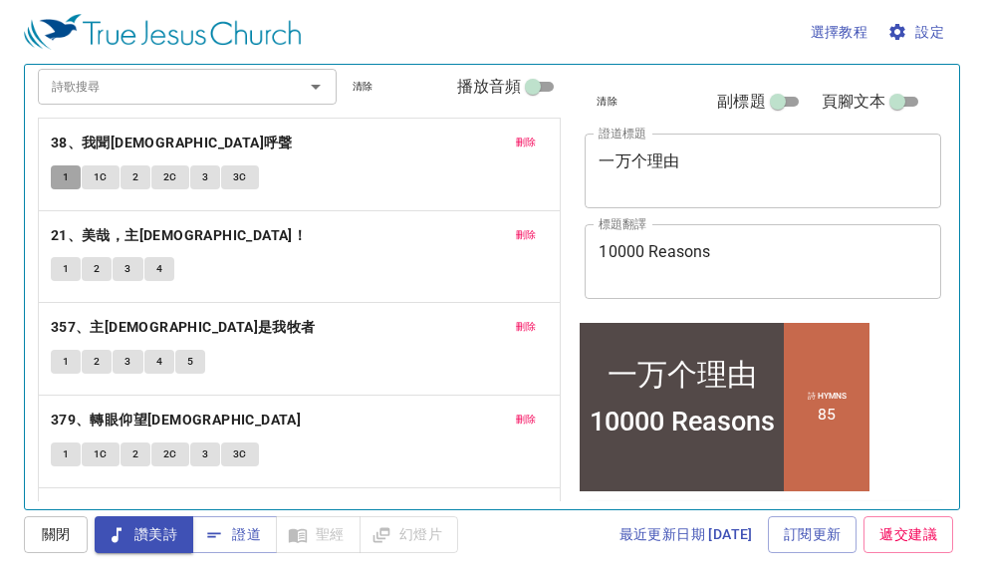
click at [65, 178] on span "1" at bounding box center [66, 177] width 6 height 18
click at [102, 176] on span "1C" at bounding box center [101, 177] width 14 height 18
click at [128, 172] on button "2" at bounding box center [136, 177] width 30 height 24
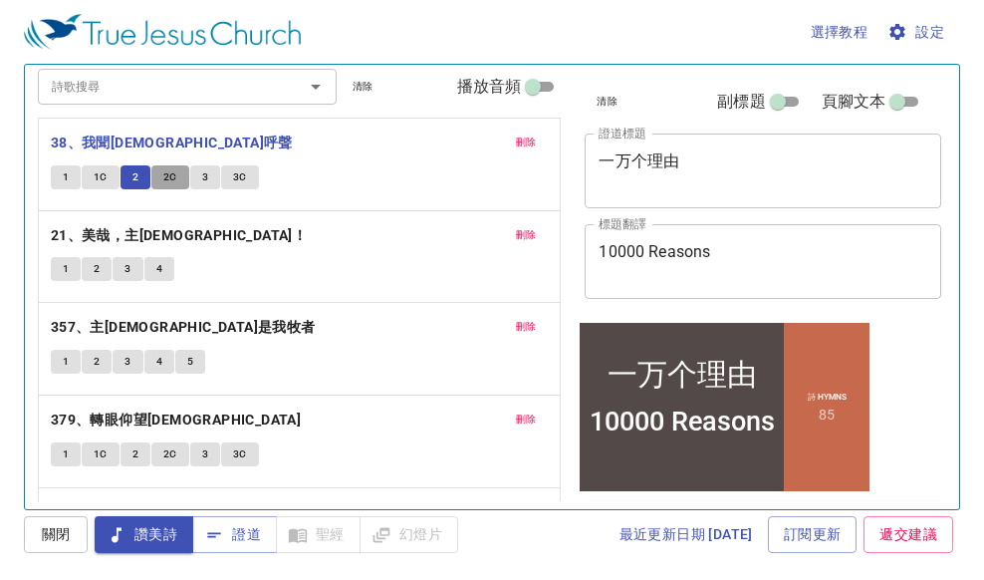
click at [166, 172] on span "2C" at bounding box center [170, 177] width 14 height 18
click at [203, 176] on span "3" at bounding box center [205, 177] width 6 height 18
click at [97, 233] on b "21、美哉，主[DEMOGRAPHIC_DATA]！" at bounding box center [179, 235] width 256 height 25
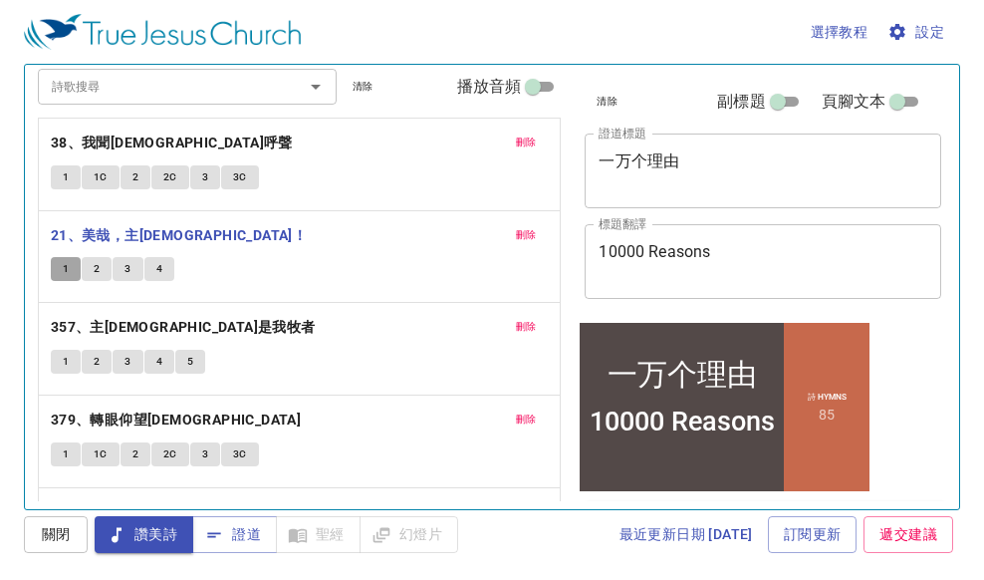
click at [63, 268] on span "1" at bounding box center [66, 269] width 6 height 18
click at [94, 268] on span "2" at bounding box center [97, 269] width 6 height 18
click at [118, 328] on b "357、主[DEMOGRAPHIC_DATA]是我牧者" at bounding box center [183, 327] width 265 height 25
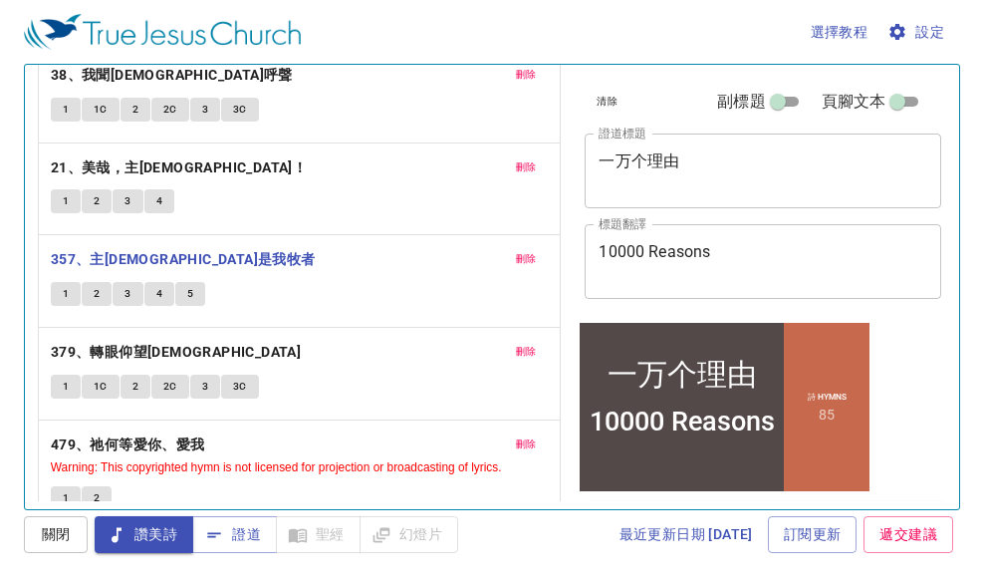
scroll to position [158, 0]
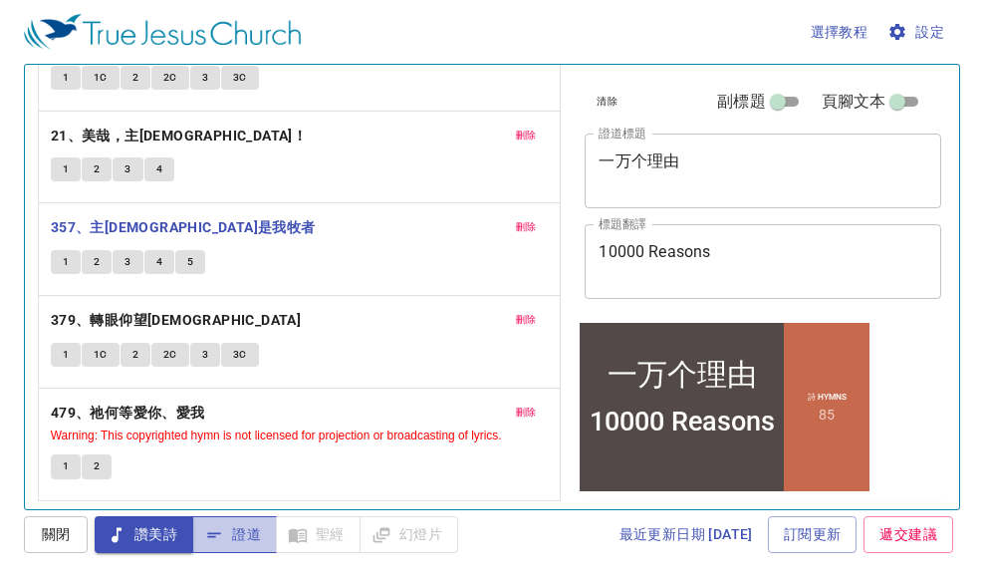
click at [249, 535] on span "證道" at bounding box center [234, 534] width 53 height 25
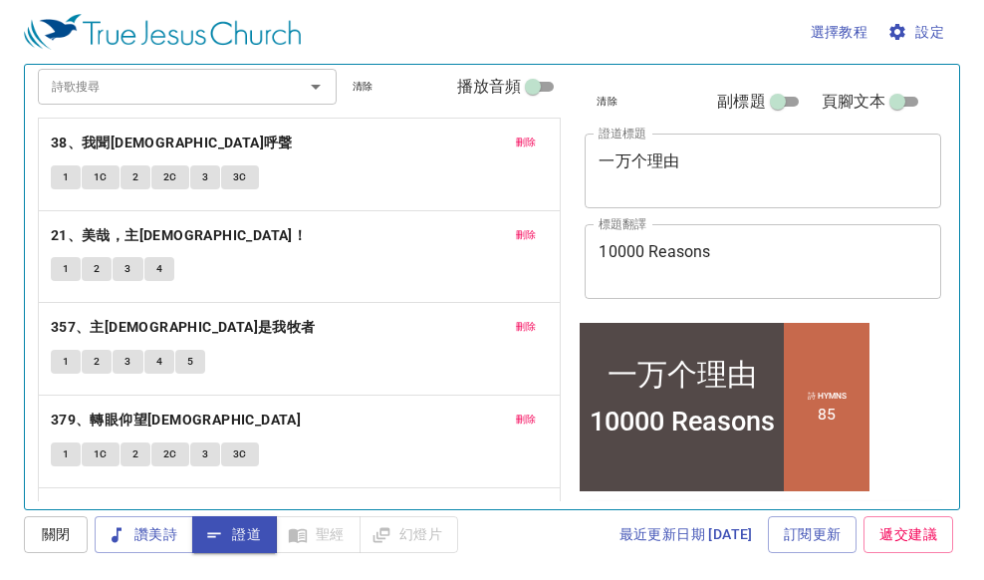
scroll to position [0, 0]
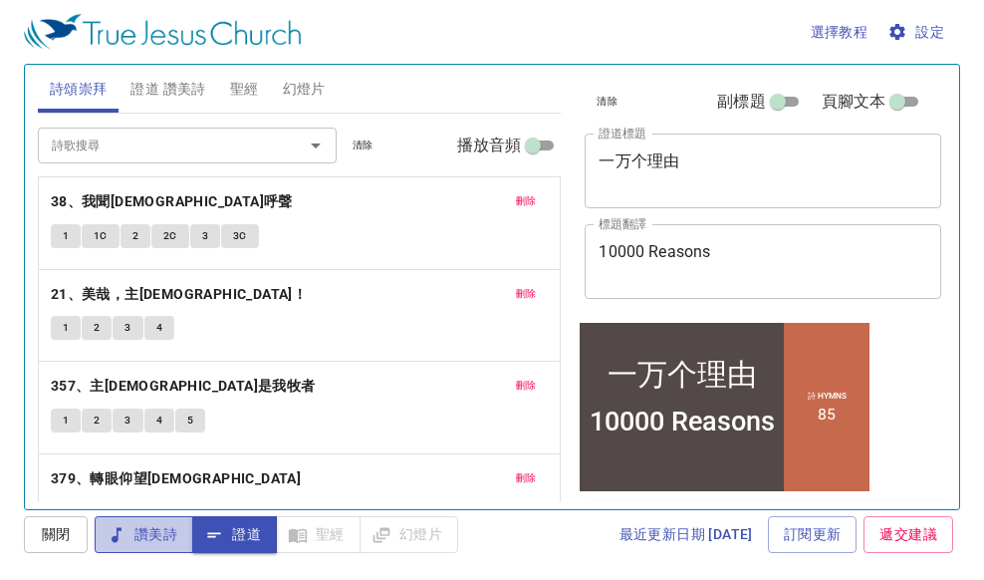
click at [143, 521] on button "讚美詩" at bounding box center [144, 534] width 99 height 37
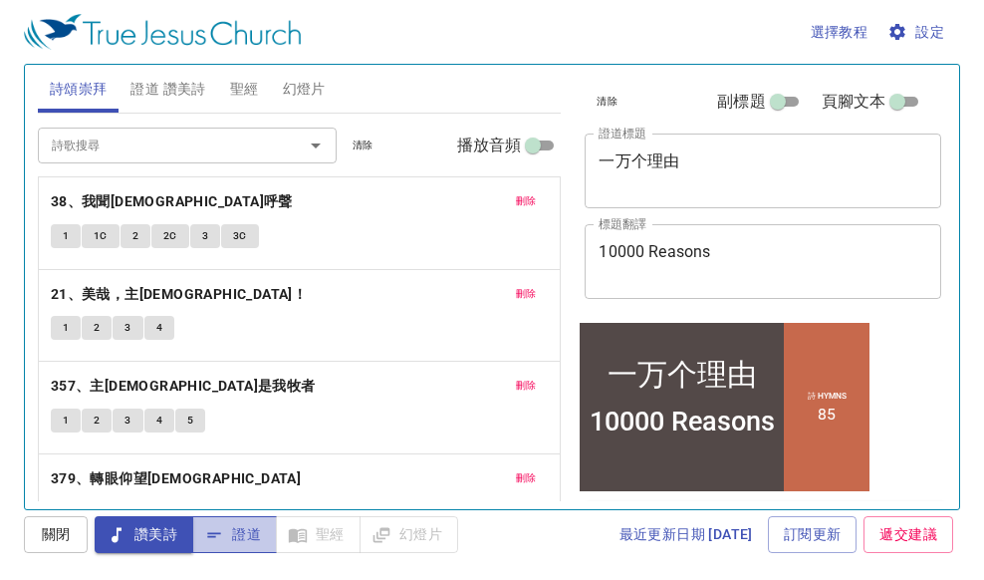
click at [234, 530] on span "證道" at bounding box center [234, 534] width 53 height 25
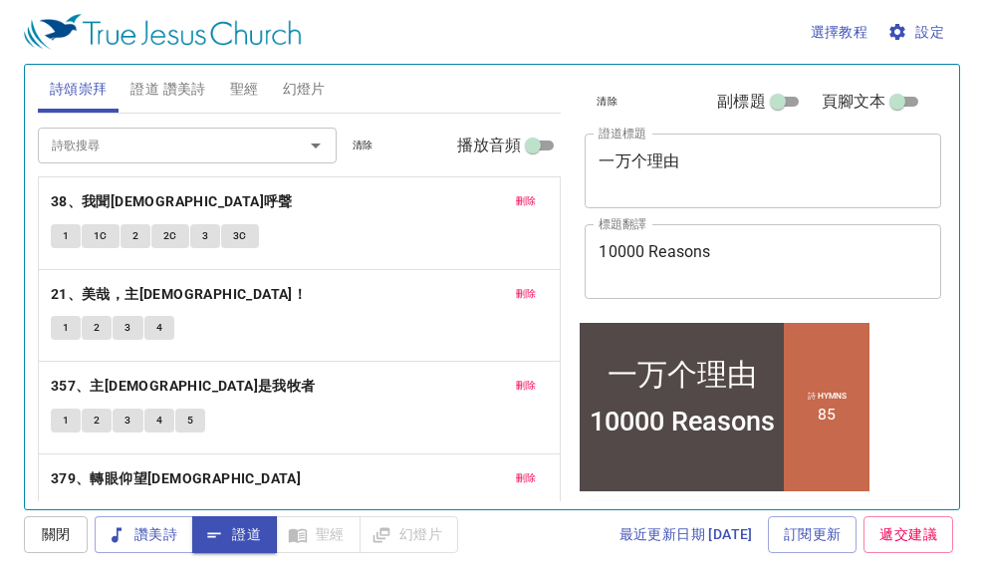
click at [63, 529] on span "關閉" at bounding box center [56, 534] width 32 height 25
click at [228, 538] on span "證道" at bounding box center [234, 534] width 53 height 25
click at [823, 415] on li "85" at bounding box center [827, 412] width 18 height 19
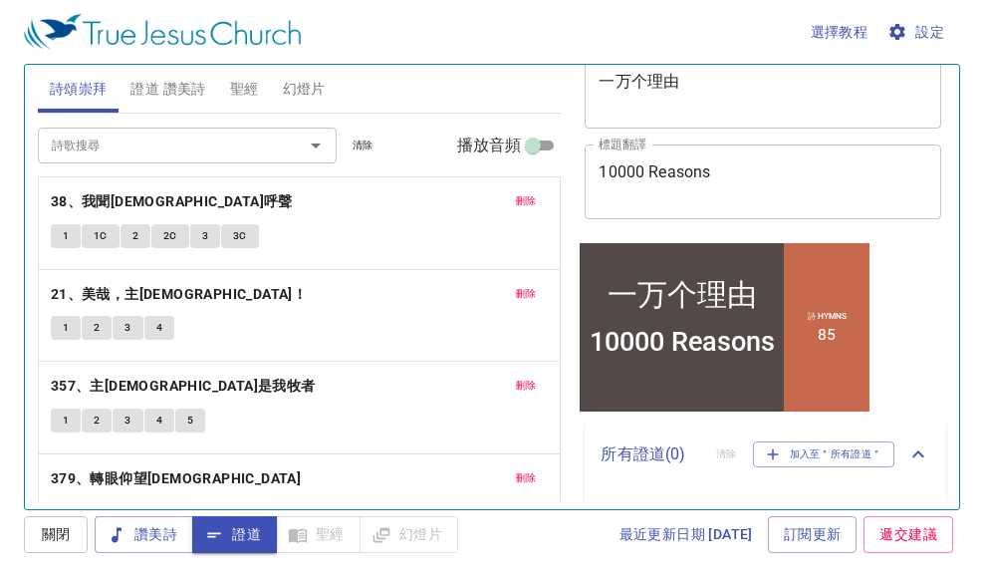
scroll to position [151, 0]
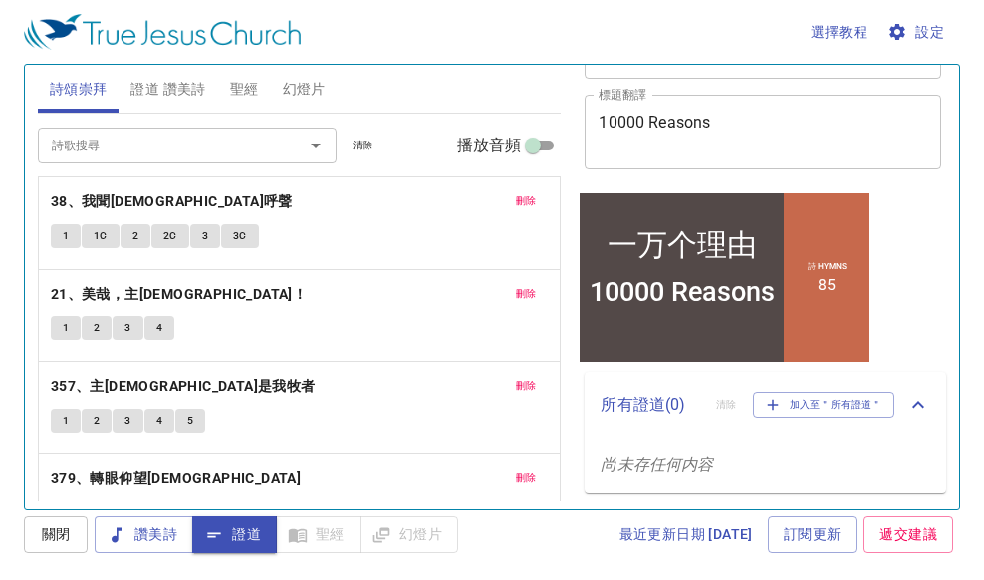
click at [792, 285] on div "詩 Hymns 85" at bounding box center [827, 276] width 86 height 168
click at [832, 287] on div "詩 Hymns 85" at bounding box center [827, 276] width 86 height 168
click at [825, 281] on li "85" at bounding box center [827, 283] width 18 height 19
click at [183, 85] on span "證道 讚美詩" at bounding box center [167, 89] width 75 height 25
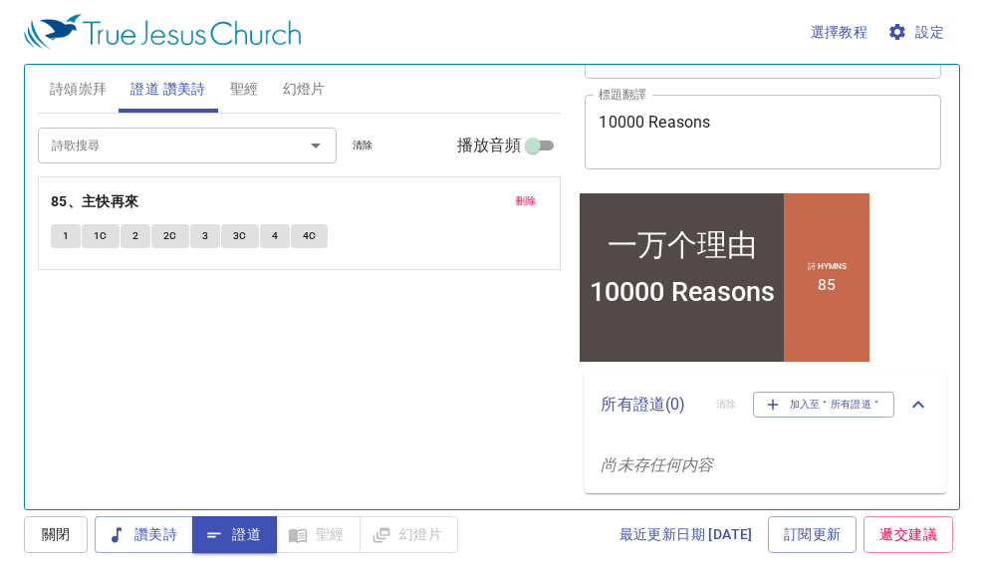
click at [825, 285] on li "85" at bounding box center [827, 283] width 18 height 19
click at [825, 286] on li "85" at bounding box center [827, 283] width 18 height 19
click at [91, 89] on span "詩頌崇拜" at bounding box center [79, 89] width 58 height 25
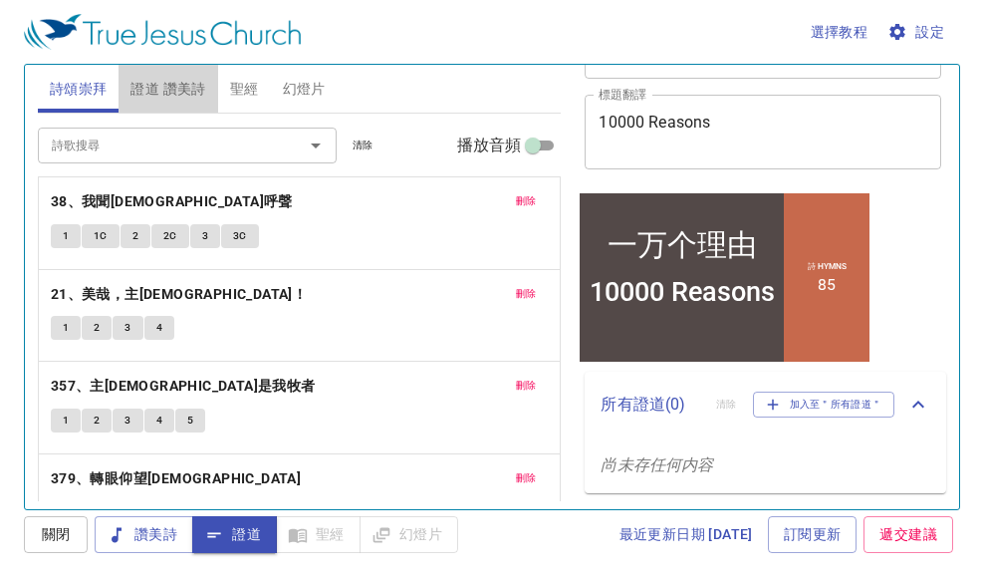
click at [162, 89] on span "證道 讚美詩" at bounding box center [167, 89] width 75 height 25
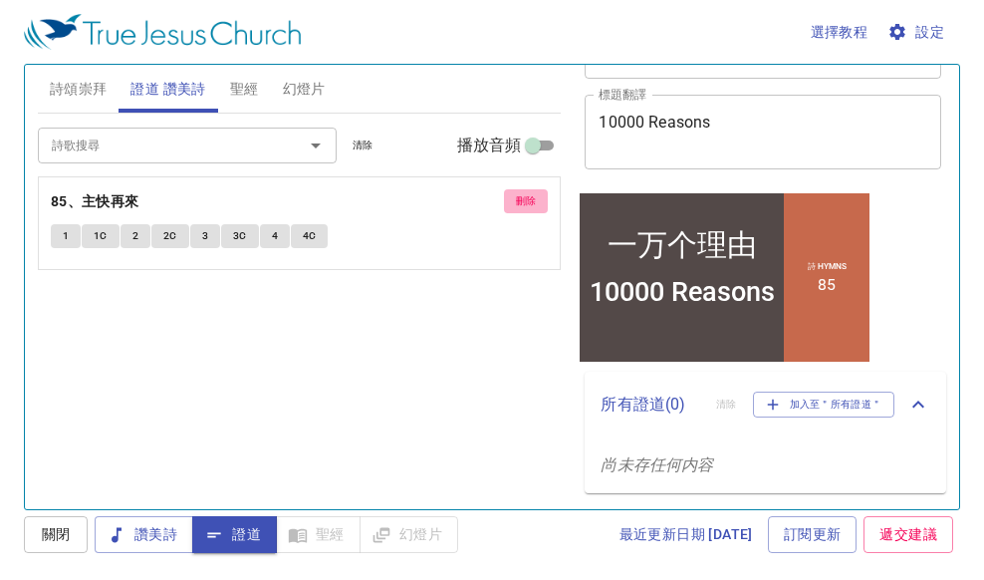
click at [524, 199] on span "刪除" at bounding box center [526, 201] width 21 height 18
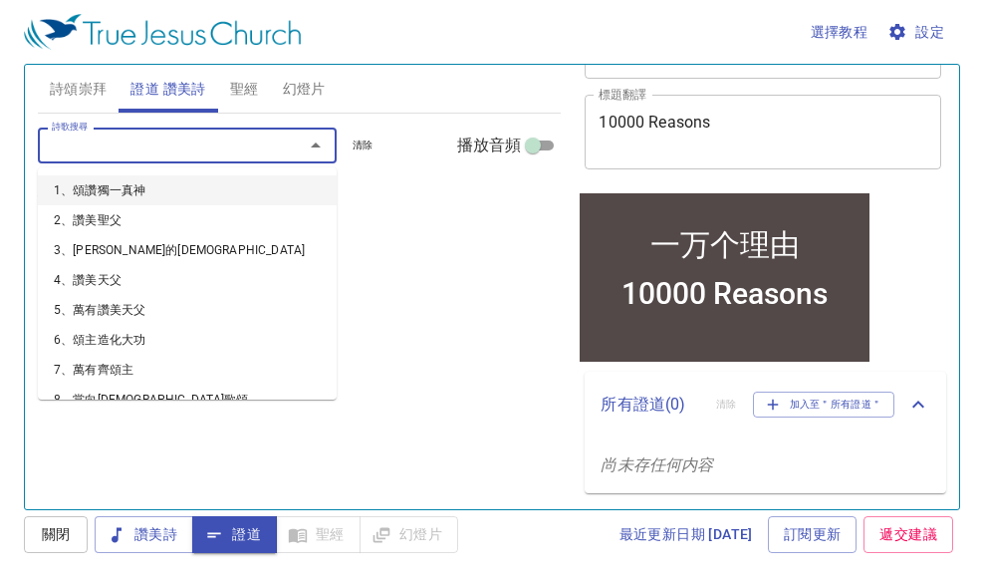
click at [174, 156] on input "詩歌搜尋" at bounding box center [158, 144] width 228 height 23
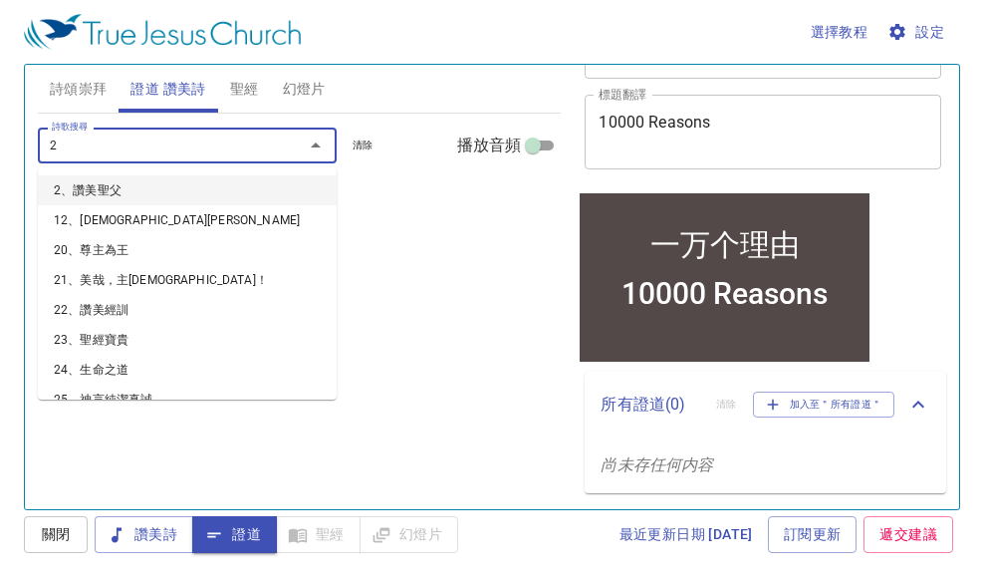
type input "27"
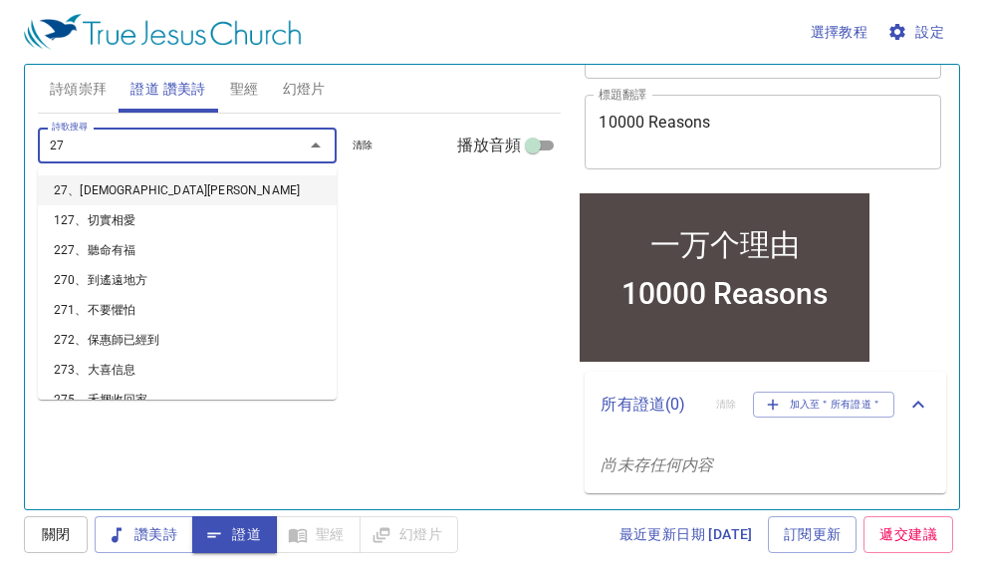
click at [210, 199] on li "27、[DEMOGRAPHIC_DATA][PERSON_NAME]" at bounding box center [187, 190] width 299 height 30
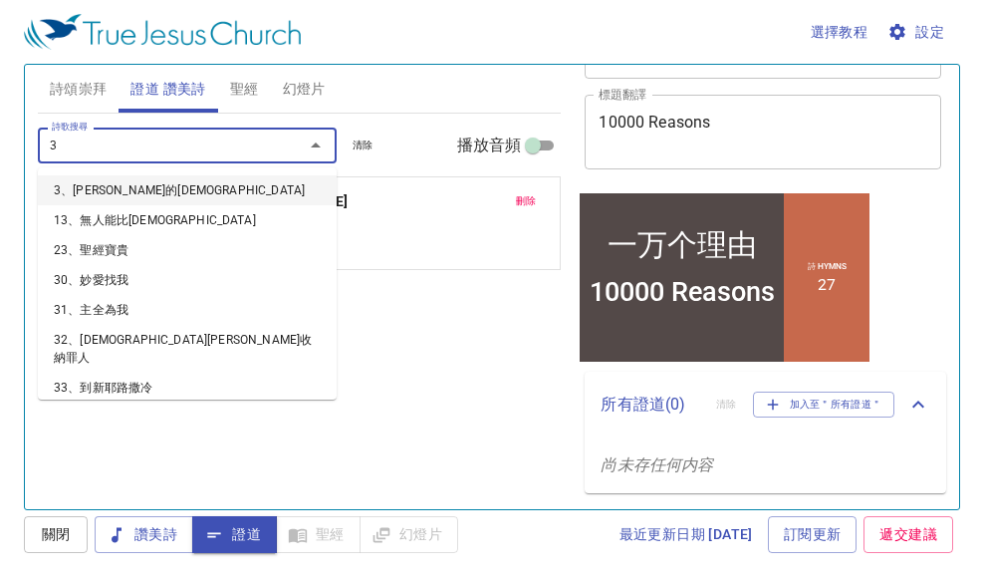
type input "36"
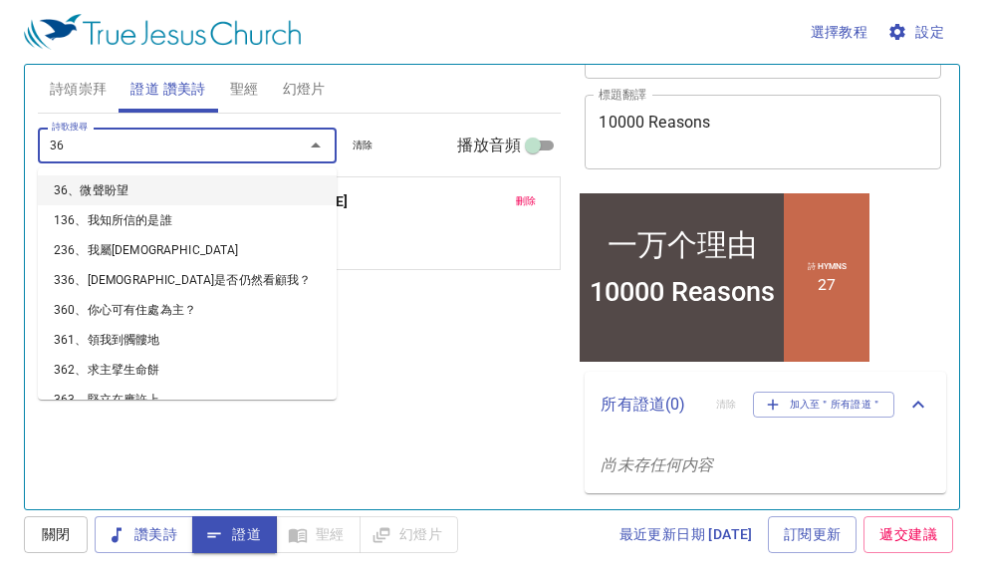
click at [134, 183] on li "36、微聲盼望" at bounding box center [187, 190] width 299 height 30
